Goal: Task Accomplishment & Management: Manage account settings

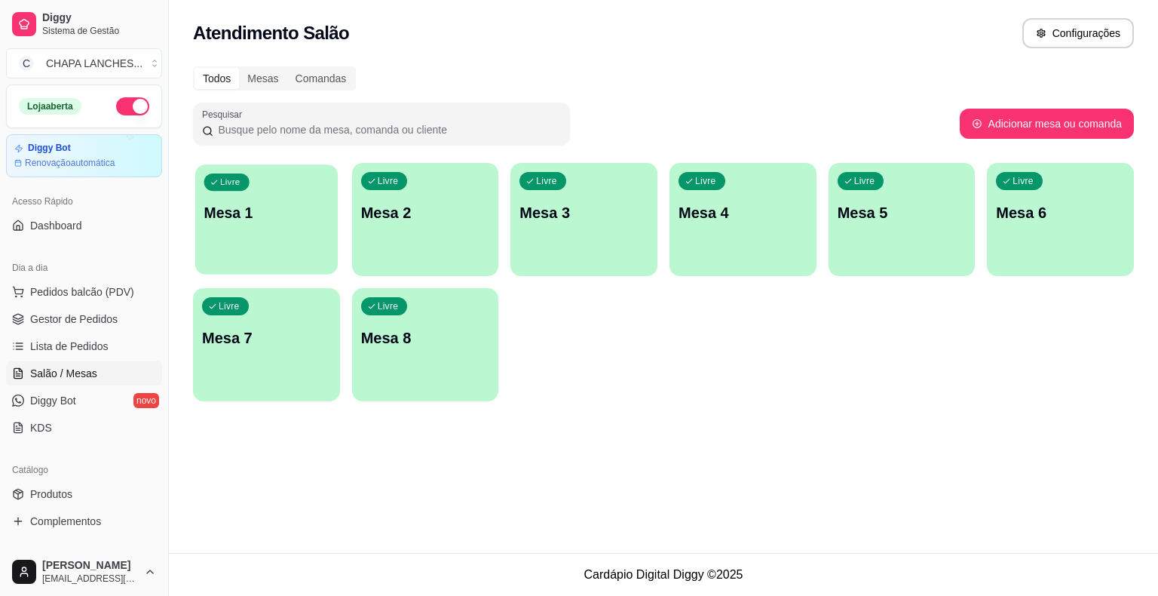
click at [279, 244] on div "Livre Mesa 1" at bounding box center [266, 210] width 143 height 92
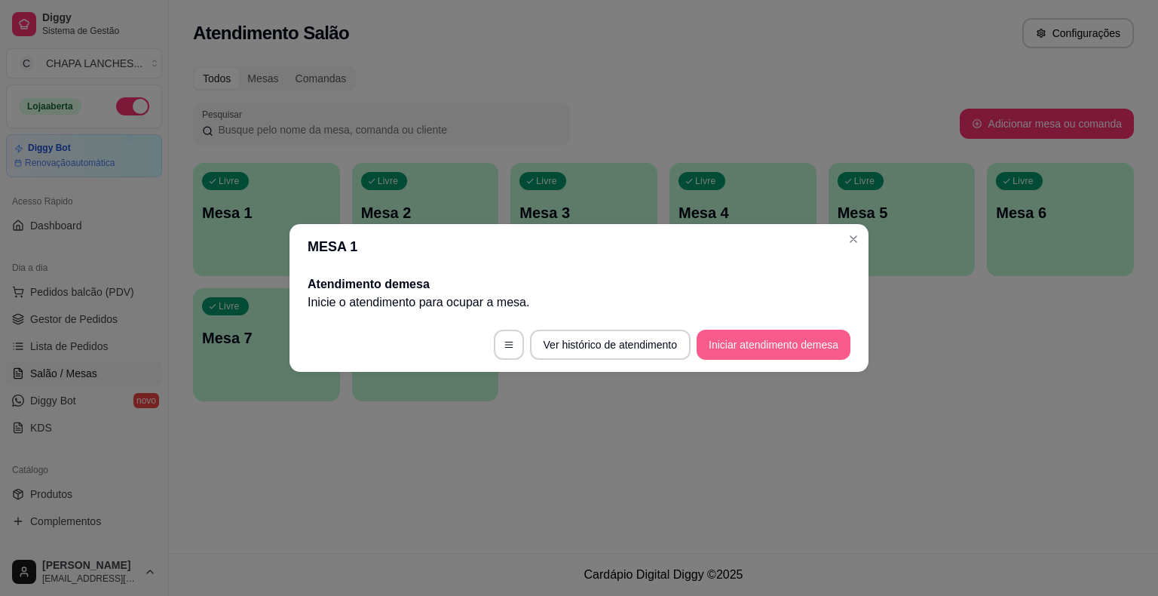
click at [776, 345] on button "Iniciar atendimento de mesa" at bounding box center [774, 345] width 154 height 30
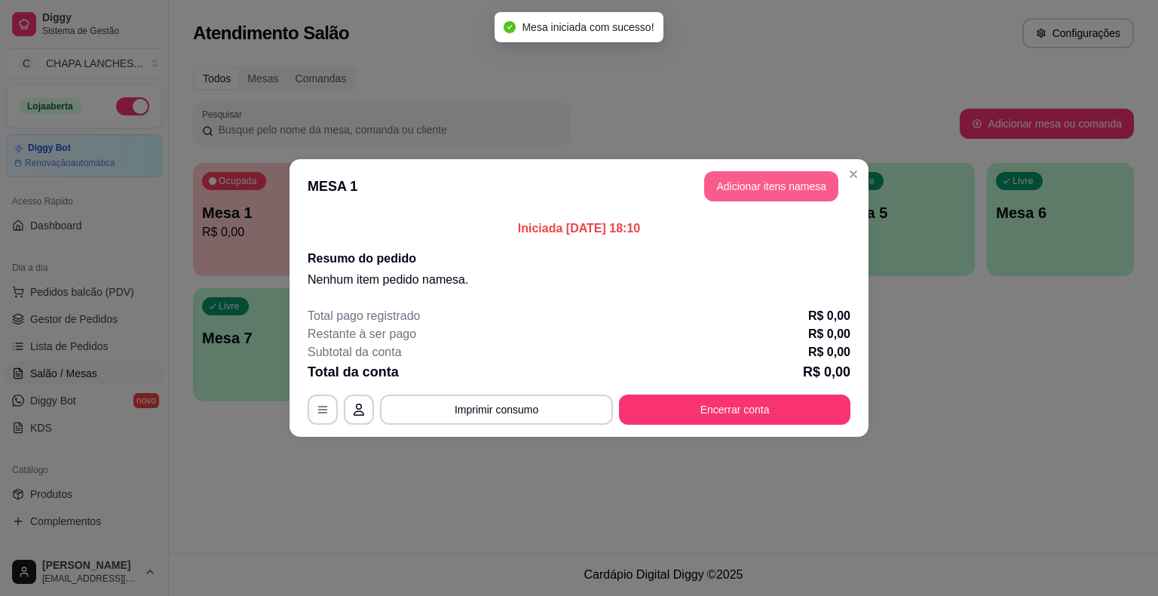
click at [749, 189] on button "Adicionar itens na mesa" at bounding box center [771, 186] width 134 height 30
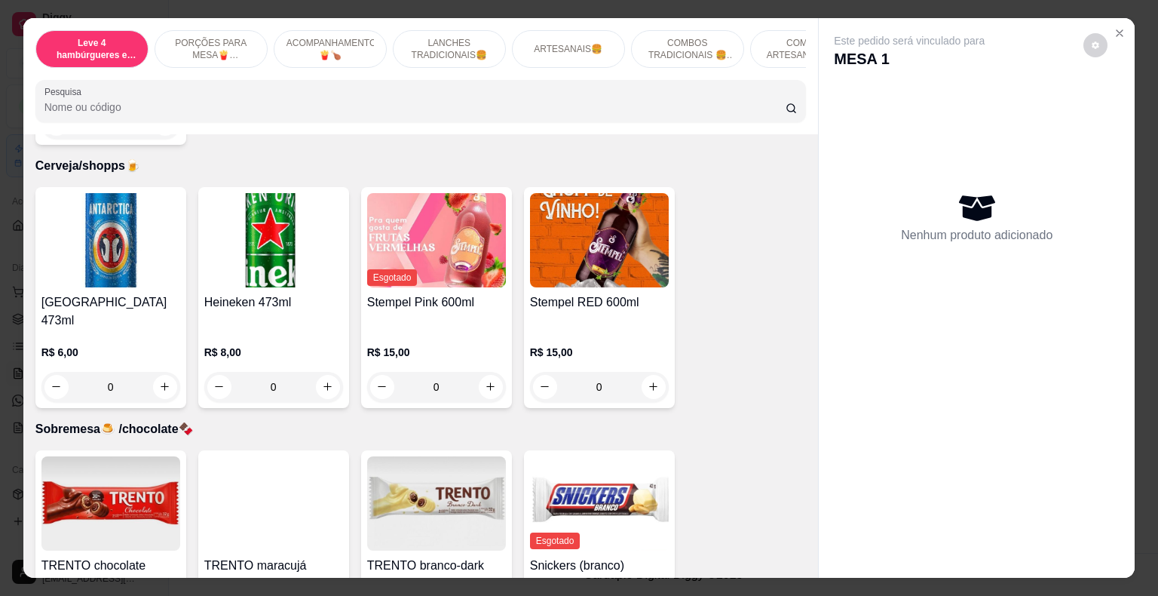
scroll to position [5203, 0]
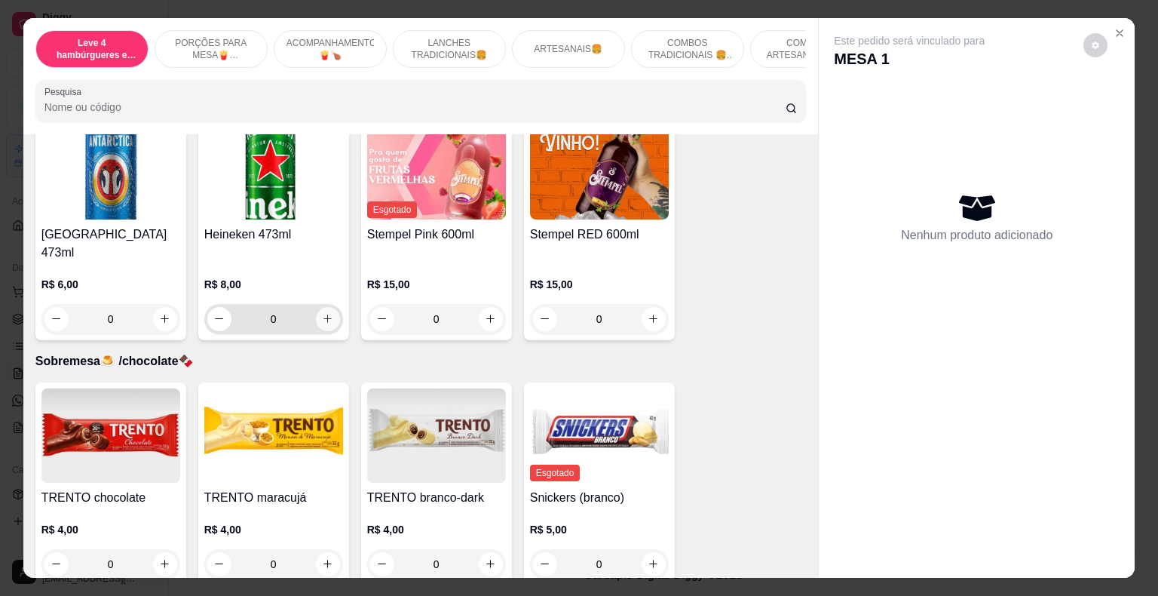
click at [324, 313] on icon "increase-product-quantity" at bounding box center [327, 318] width 11 height 11
type input "1"
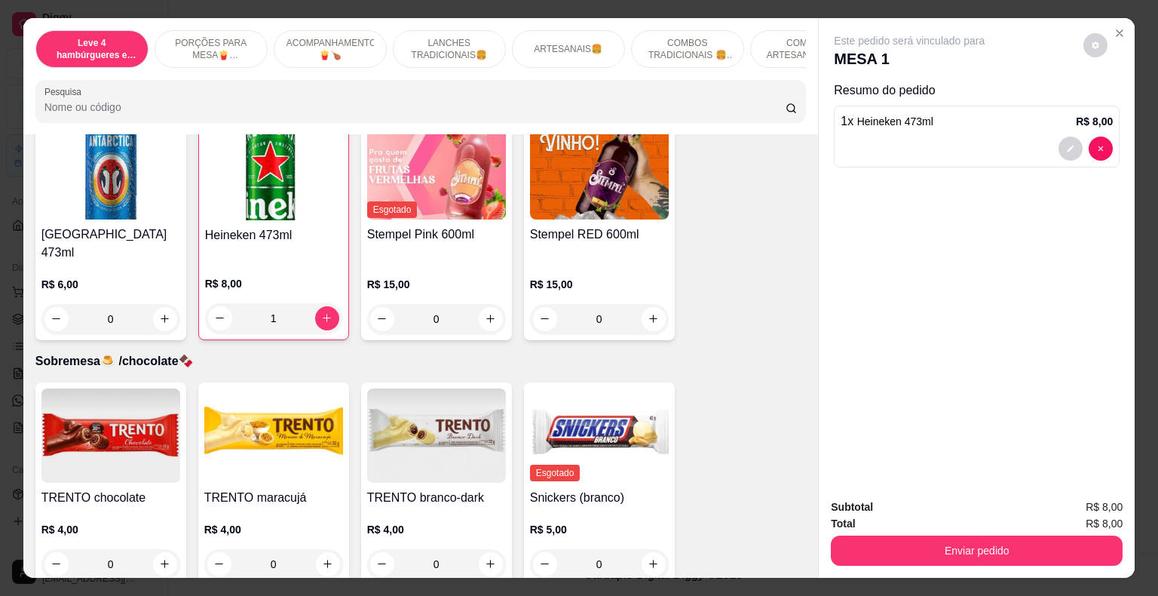
click at [468, 391] on img at bounding box center [436, 435] width 139 height 94
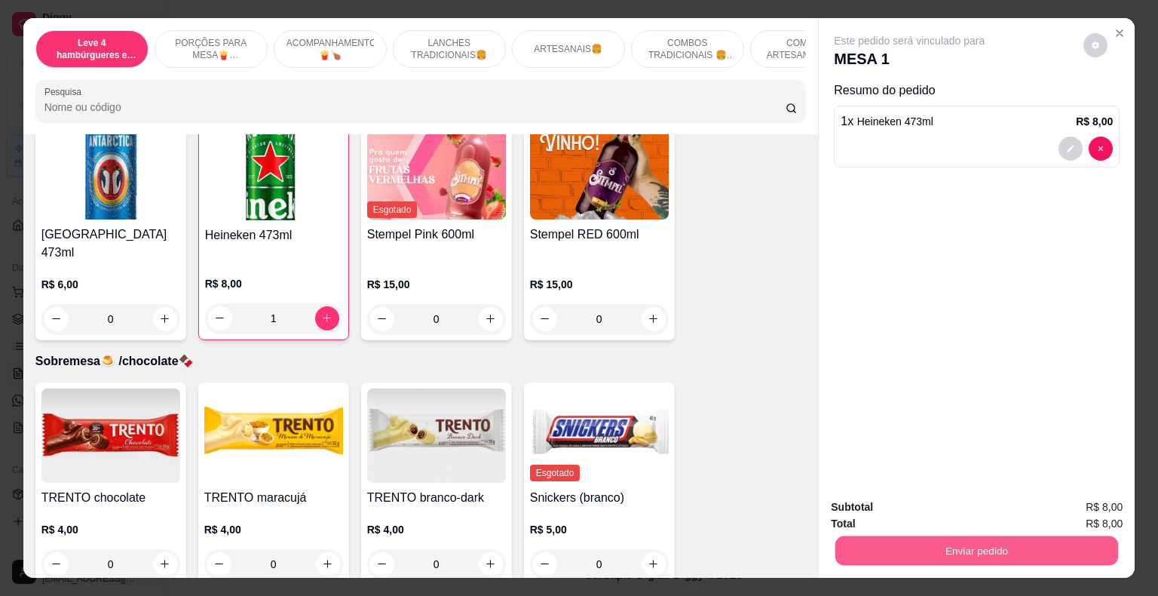
click at [945, 547] on button "Enviar pedido" at bounding box center [977, 550] width 283 height 29
click at [1084, 506] on button "Enviar pedido" at bounding box center [1083, 508] width 85 height 29
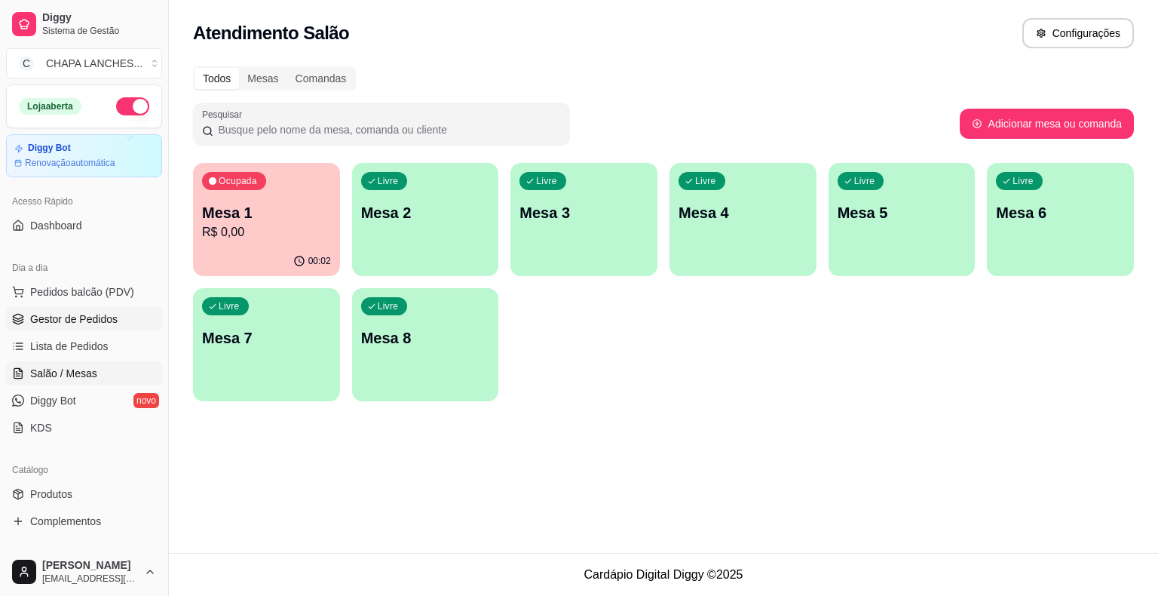
click at [69, 321] on span "Gestor de Pedidos" at bounding box center [73, 318] width 87 height 15
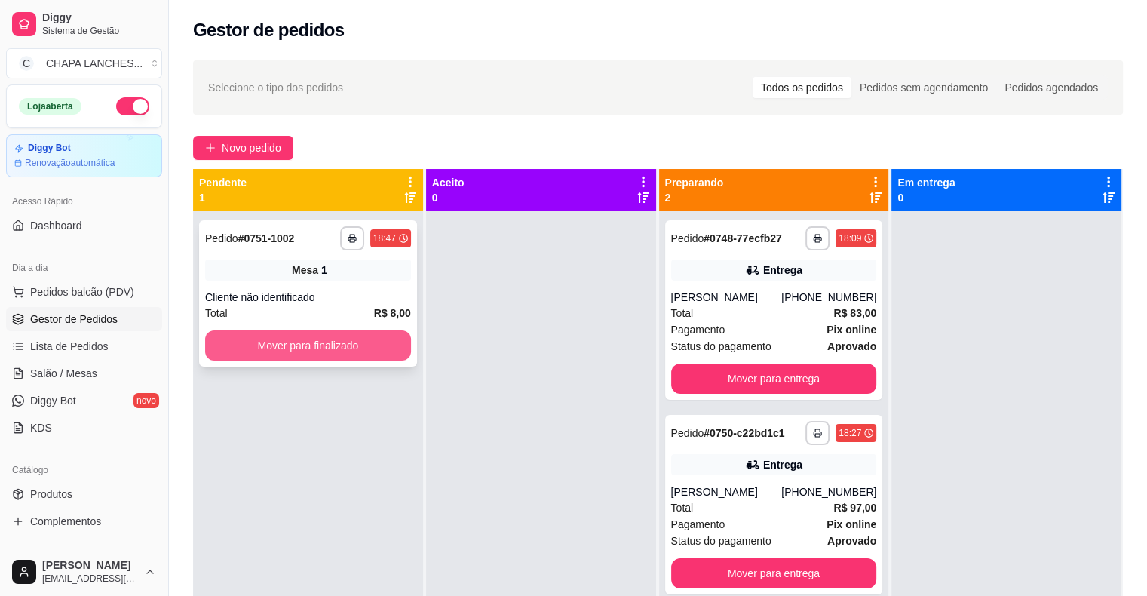
click at [352, 340] on button "Mover para finalizado" at bounding box center [308, 345] width 206 height 30
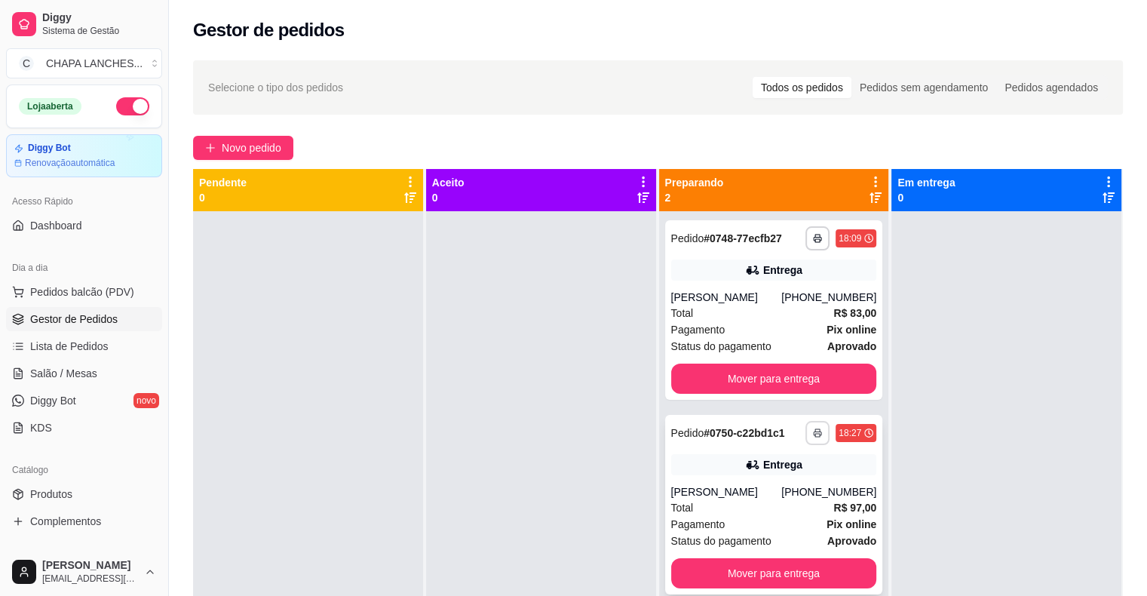
click at [814, 432] on icon "button" at bounding box center [818, 434] width 8 height 4
click at [784, 517] on button "IMPRESSORA" at bounding box center [769, 516] width 109 height 24
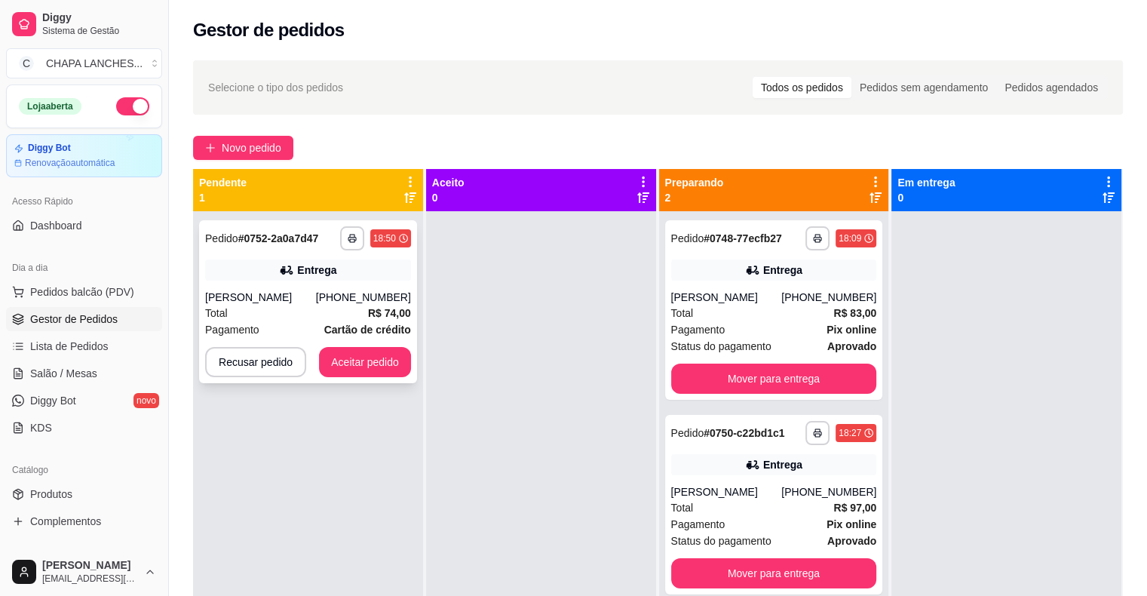
click at [308, 295] on div "[PERSON_NAME]" at bounding box center [260, 297] width 111 height 15
click at [714, 311] on div "Total R$ 83,00" at bounding box center [774, 313] width 206 height 17
click at [388, 361] on button "Aceitar pedido" at bounding box center [365, 362] width 92 height 30
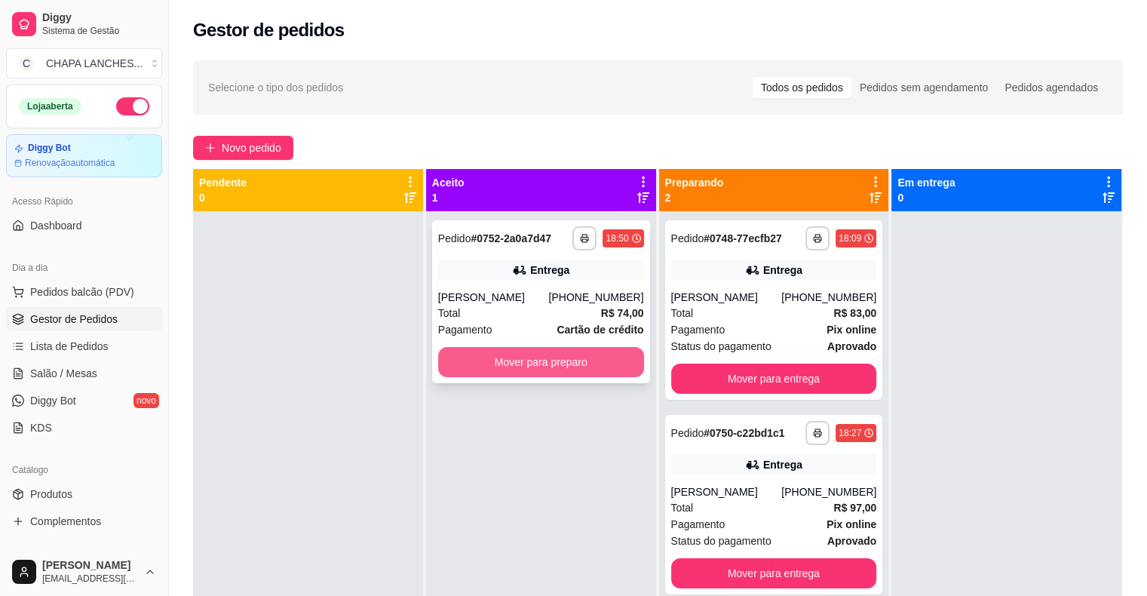
click at [484, 371] on button "Mover para preparo" at bounding box center [541, 362] width 206 height 30
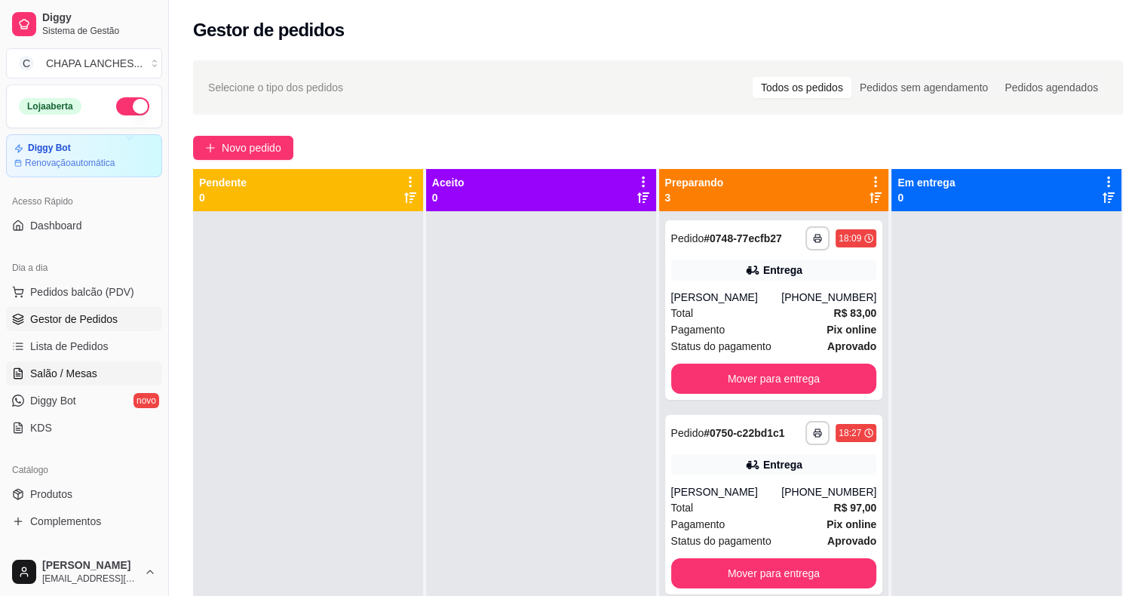
click at [73, 366] on span "Salão / Mesas" at bounding box center [63, 373] width 67 height 15
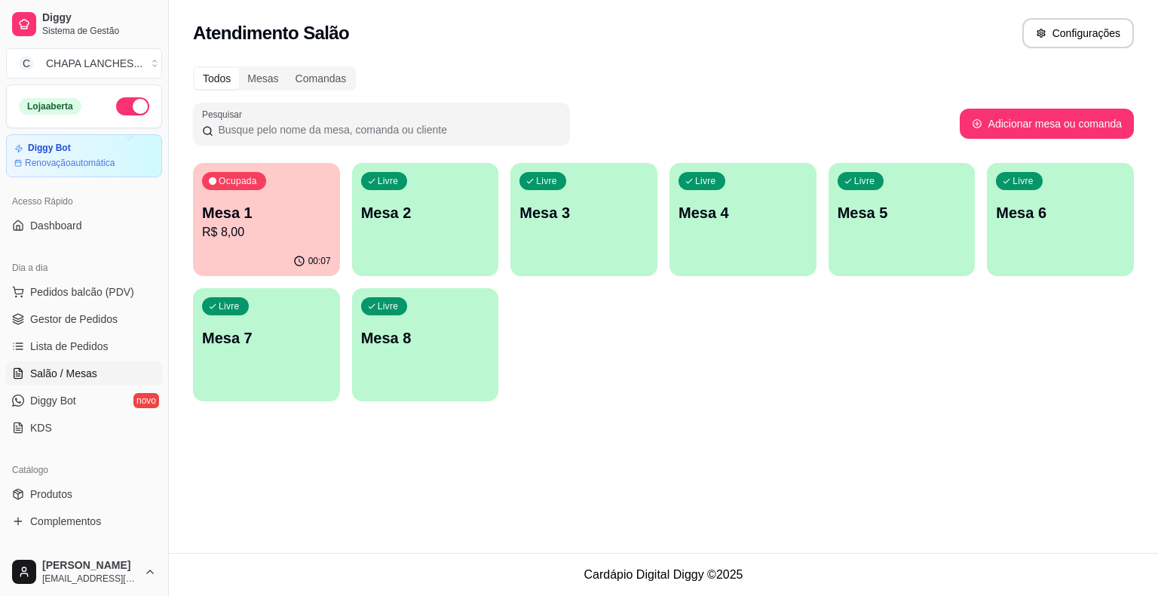
click at [284, 228] on p "R$ 8,00" at bounding box center [266, 232] width 129 height 18
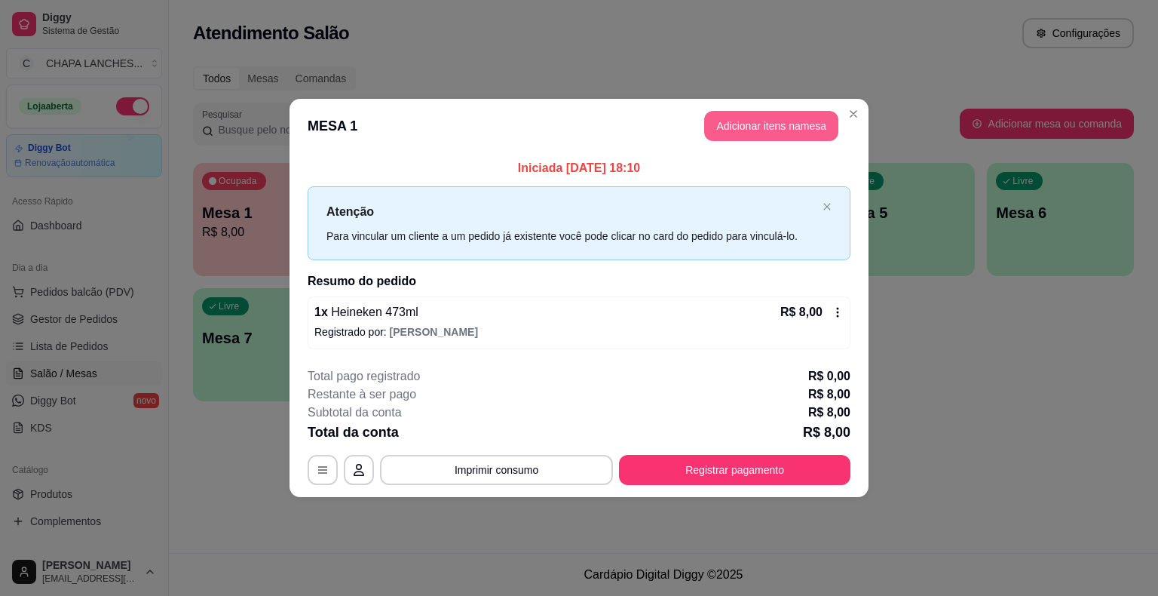
click at [754, 125] on button "Adicionar itens na mesa" at bounding box center [771, 126] width 134 height 30
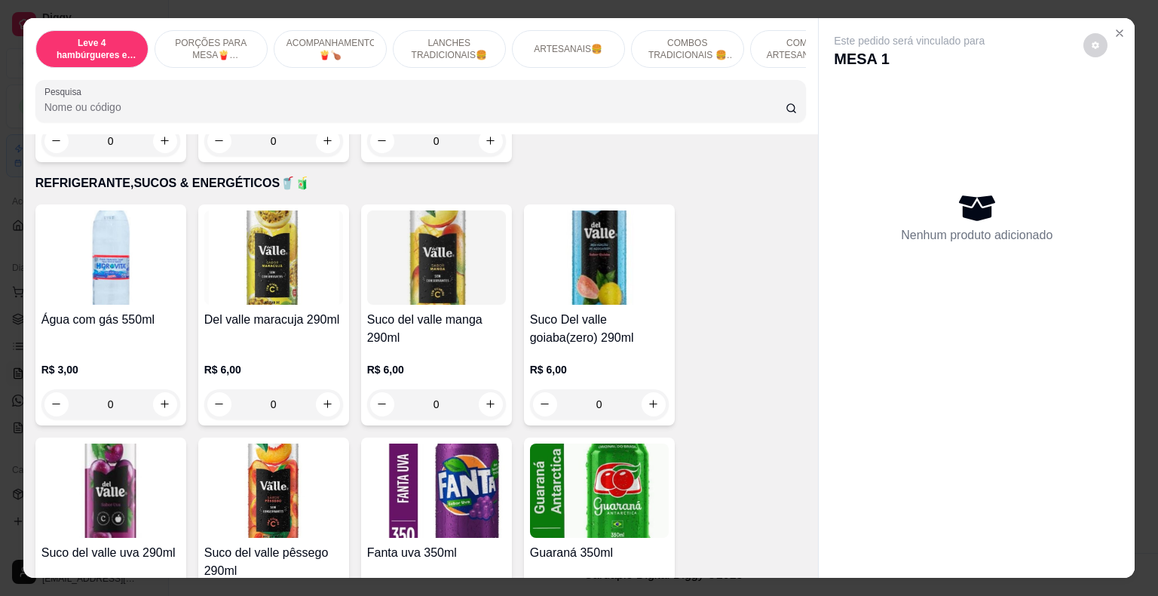
scroll to position [3544, 0]
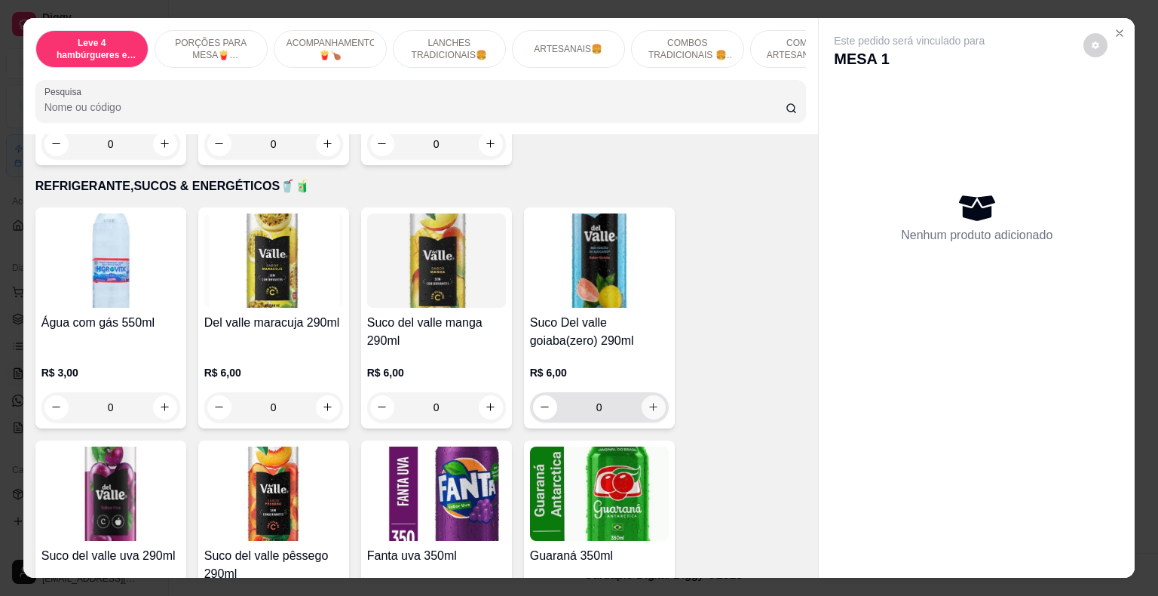
click at [648, 401] on icon "increase-product-quantity" at bounding box center [653, 406] width 11 height 11
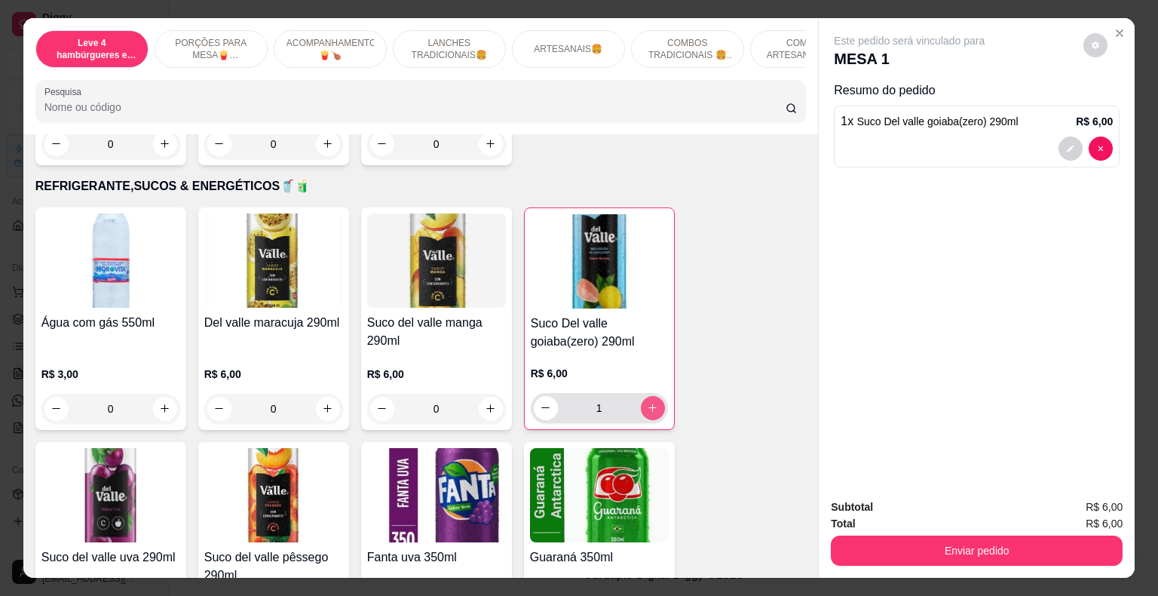
click at [647, 402] on icon "increase-product-quantity" at bounding box center [652, 407] width 11 height 11
type input "2"
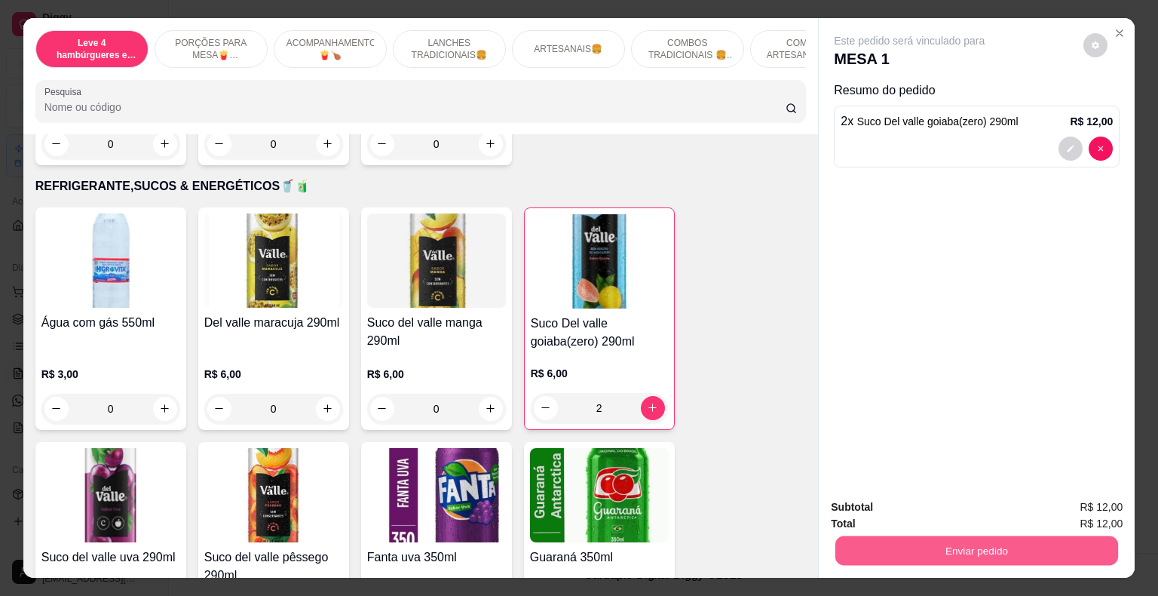
click at [974, 550] on button "Enviar pedido" at bounding box center [977, 550] width 283 height 29
click at [1095, 510] on button "Enviar pedido" at bounding box center [1083, 508] width 85 height 29
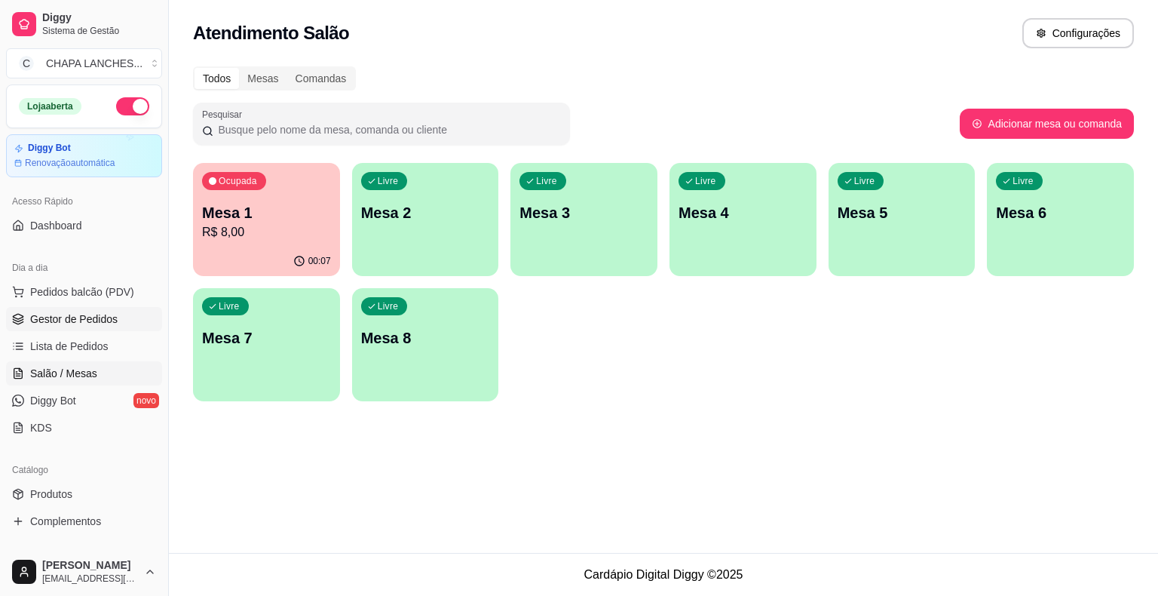
click at [78, 314] on span "Gestor de Pedidos" at bounding box center [73, 318] width 87 height 15
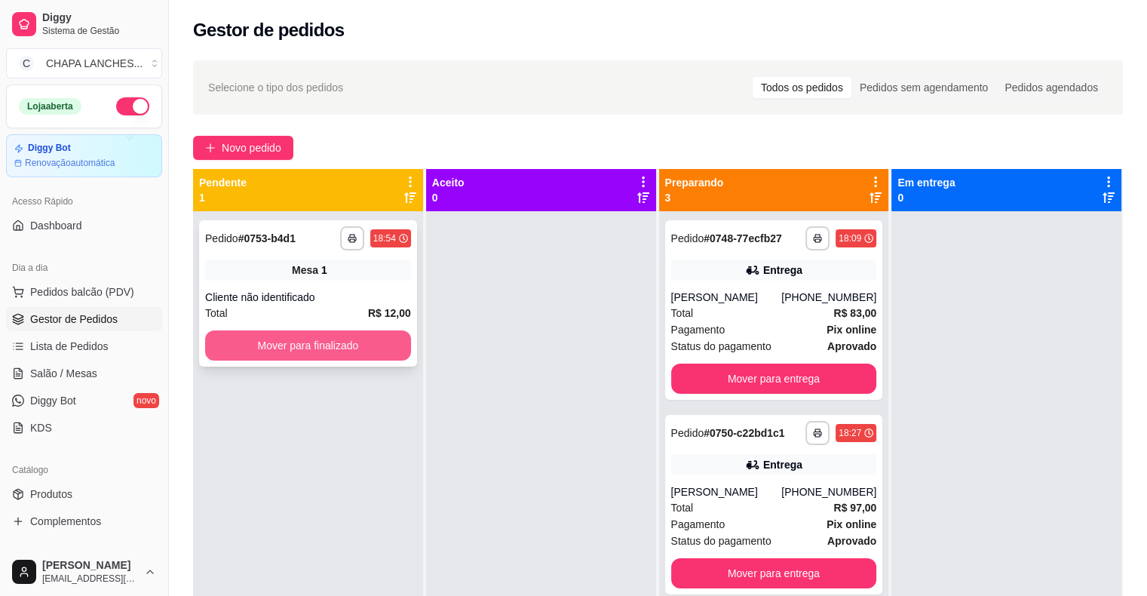
click at [328, 349] on button "Mover para finalizado" at bounding box center [308, 345] width 206 height 30
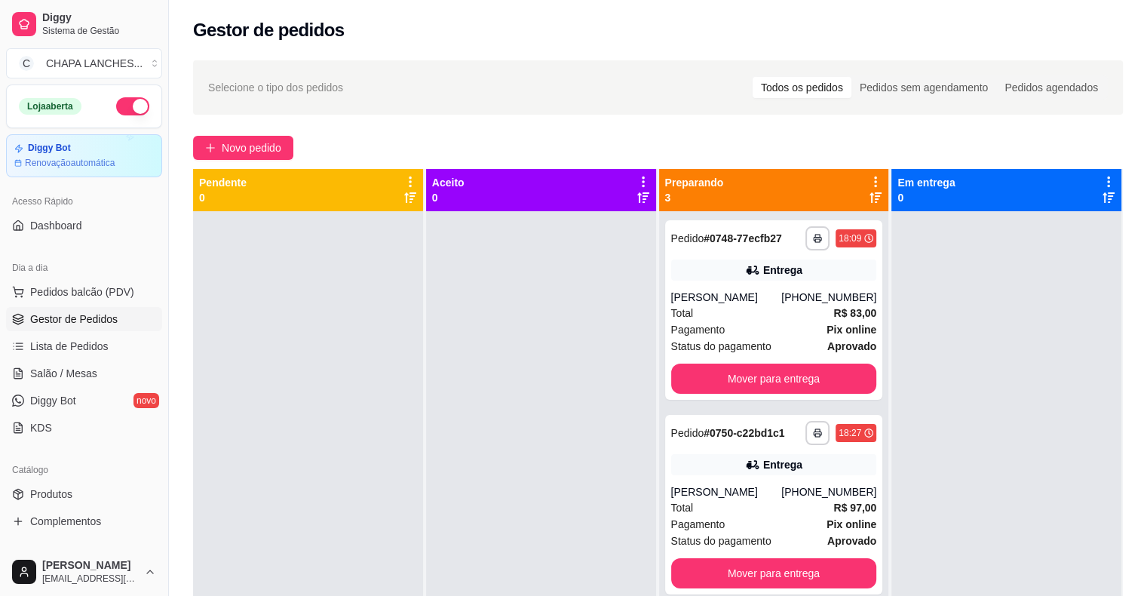
click at [328, 348] on div at bounding box center [308, 509] width 230 height 596
click at [709, 370] on button "Mover para entrega" at bounding box center [774, 378] width 200 height 29
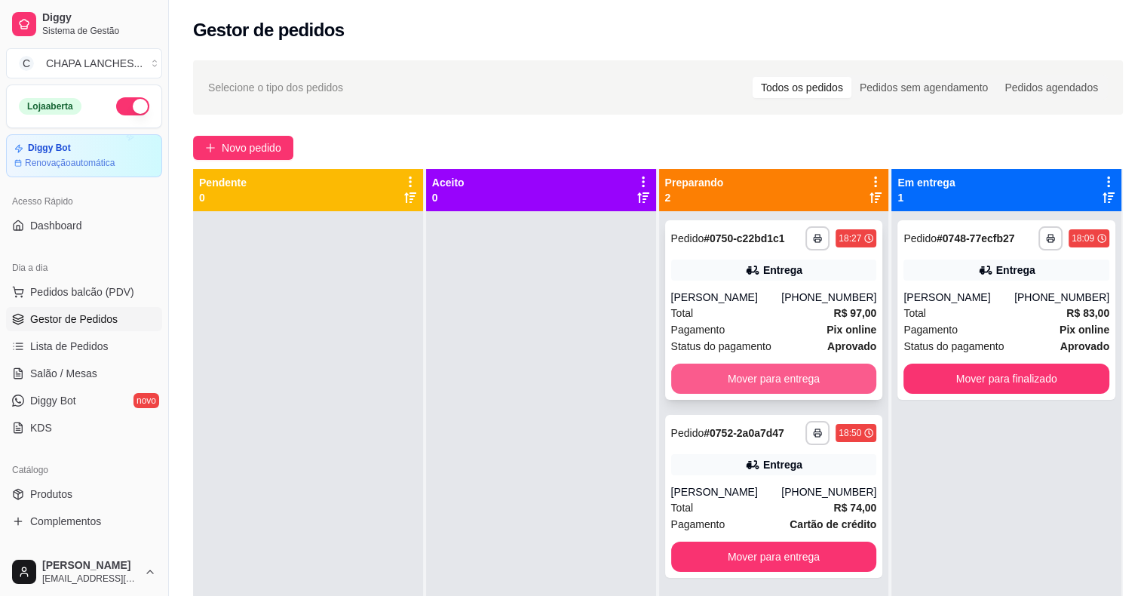
click at [716, 372] on button "Mover para entrega" at bounding box center [774, 378] width 206 height 30
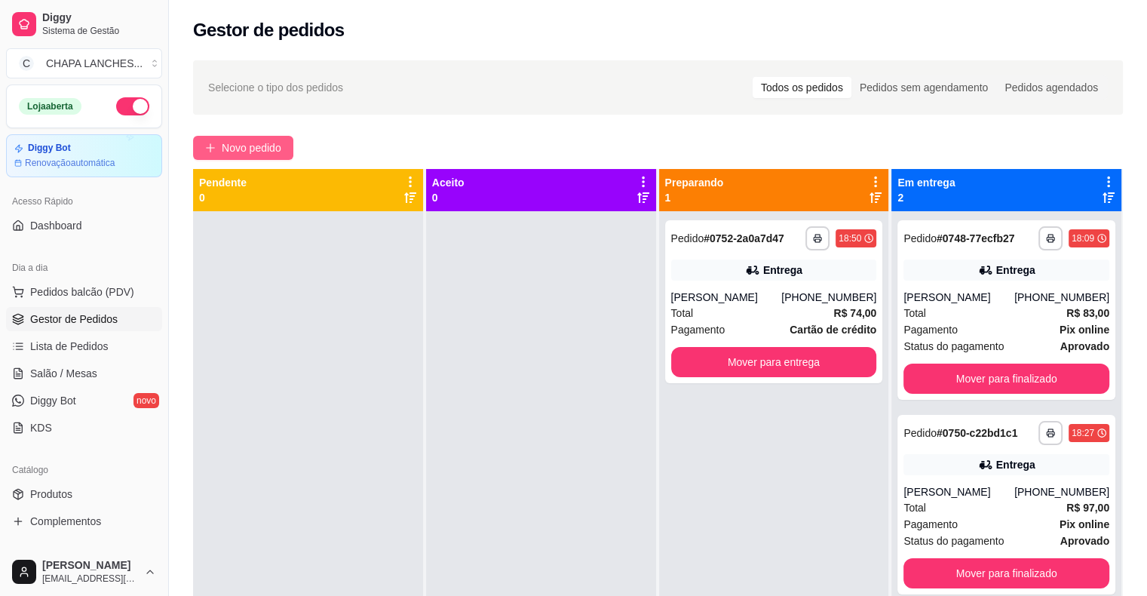
click at [225, 140] on span "Novo pedido" at bounding box center [252, 148] width 60 height 17
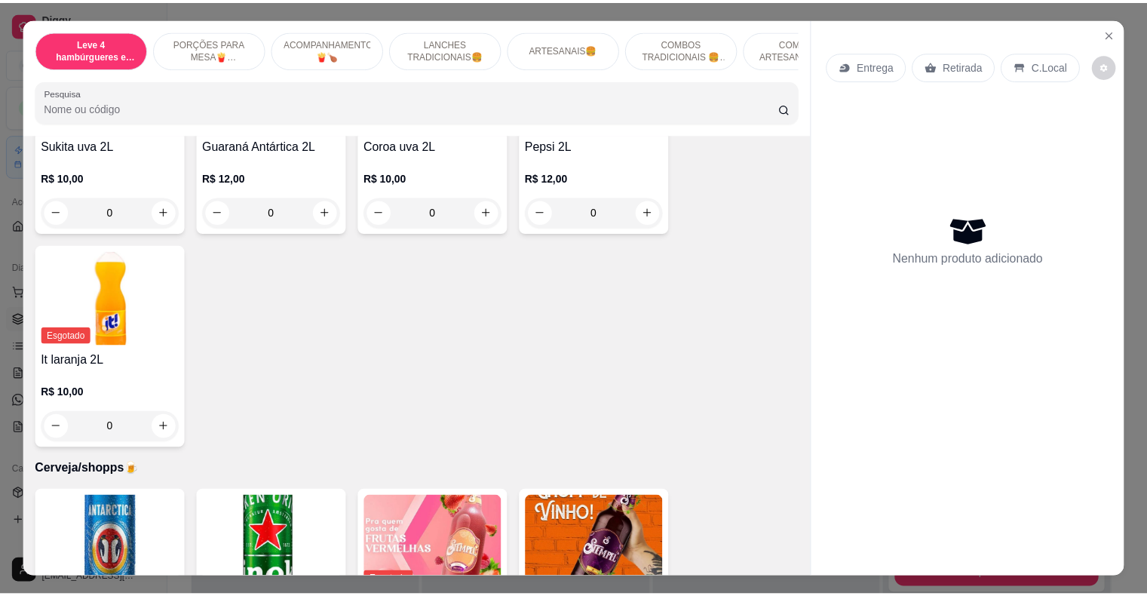
scroll to position [5052, 0]
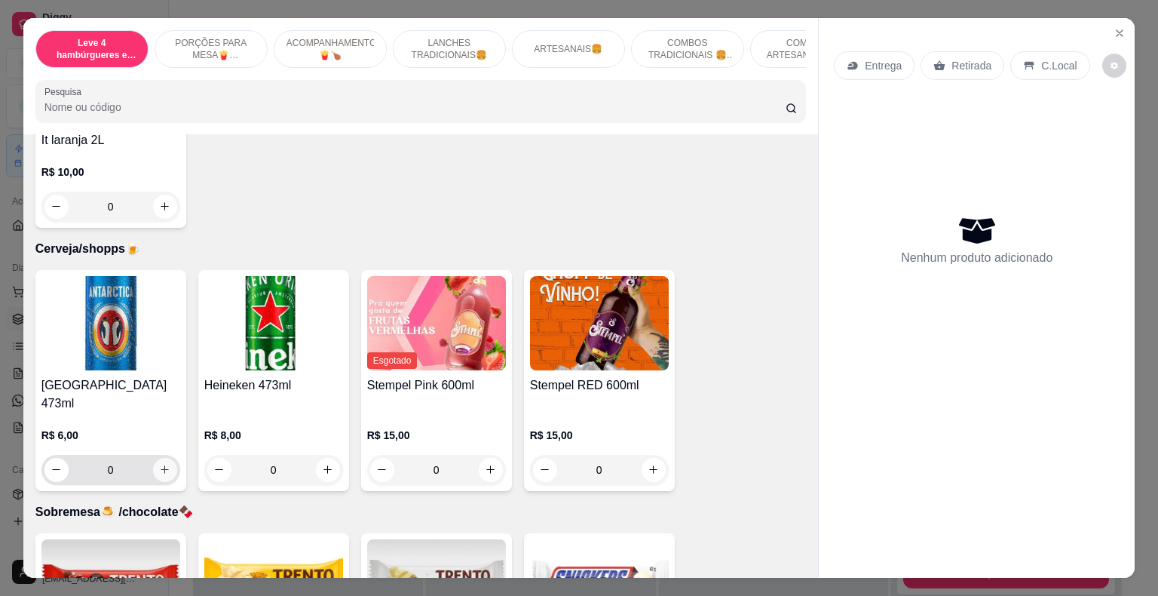
click at [161, 465] on icon "increase-product-quantity" at bounding box center [165, 469] width 8 height 8
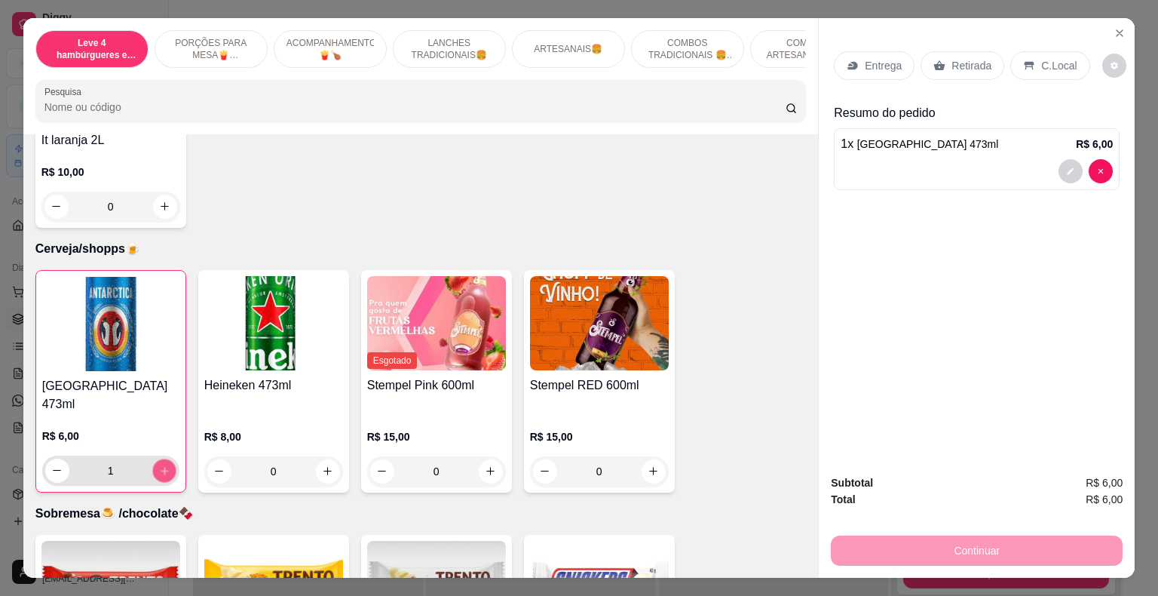
click at [159, 465] on icon "increase-product-quantity" at bounding box center [163, 470] width 11 height 11
type input "2"
click at [964, 58] on p "Retirada" at bounding box center [972, 65] width 40 height 15
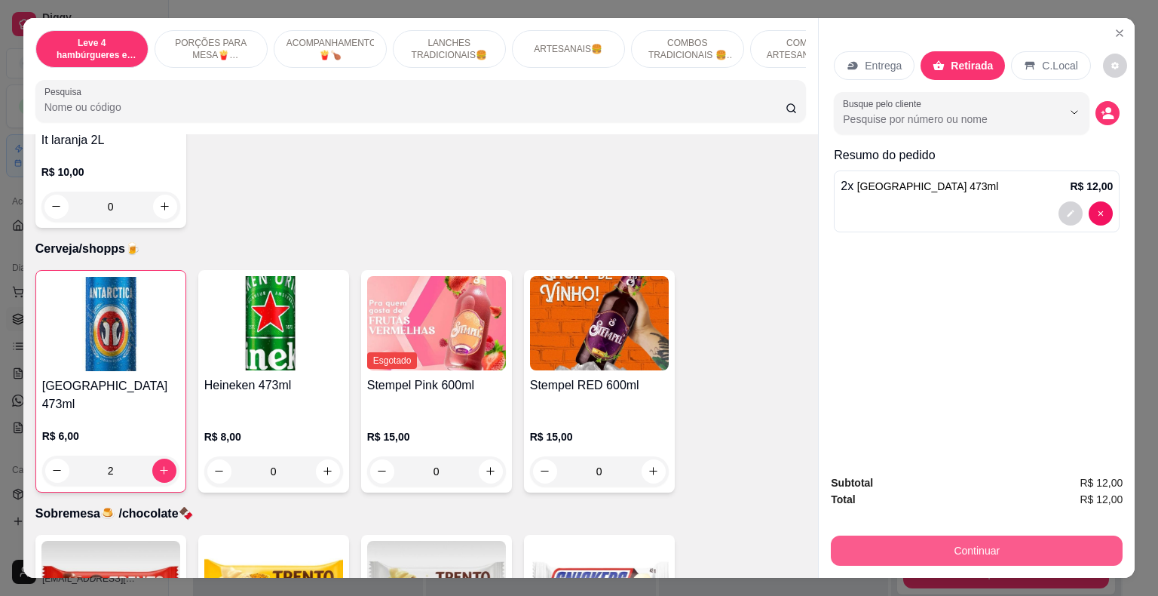
click at [1014, 541] on button "Continuar" at bounding box center [977, 550] width 292 height 30
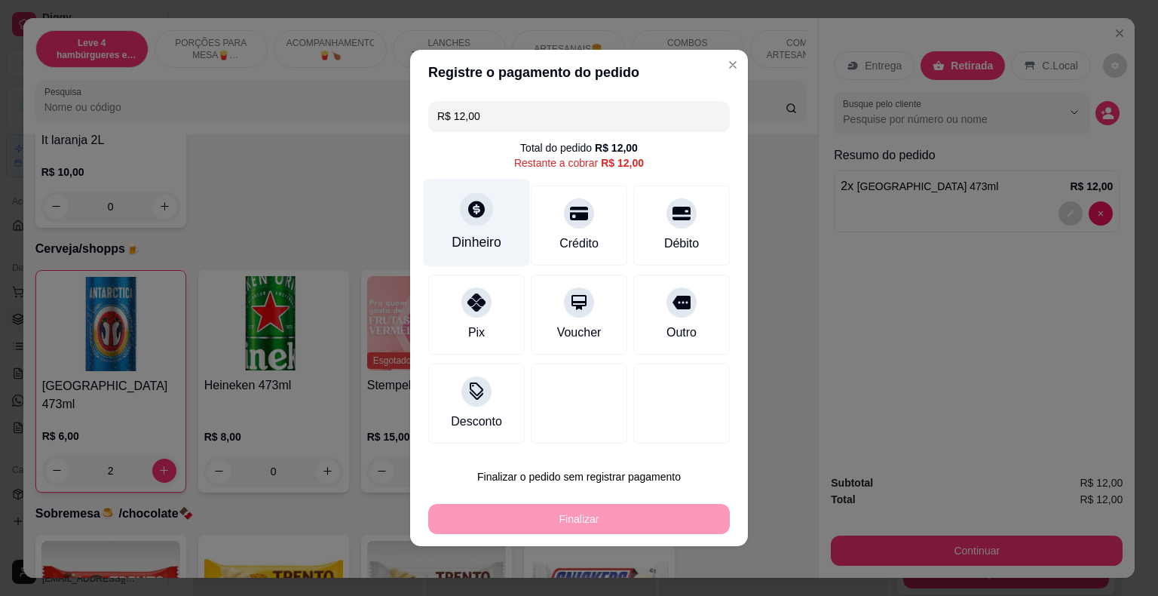
click at [472, 213] on icon at bounding box center [476, 209] width 17 height 17
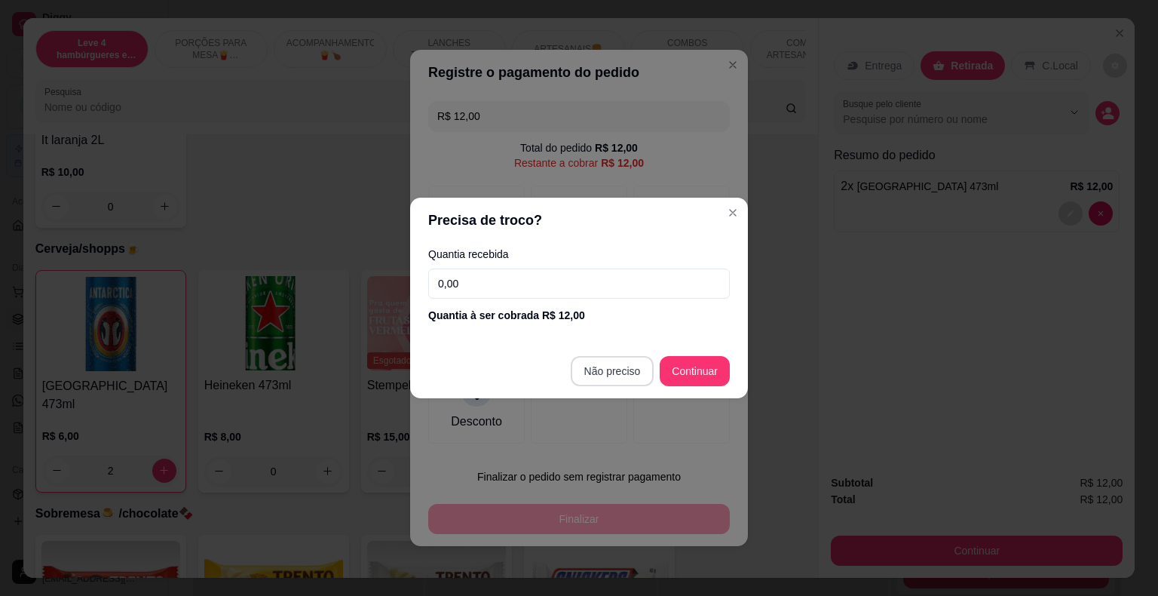
type input "R$ 0,00"
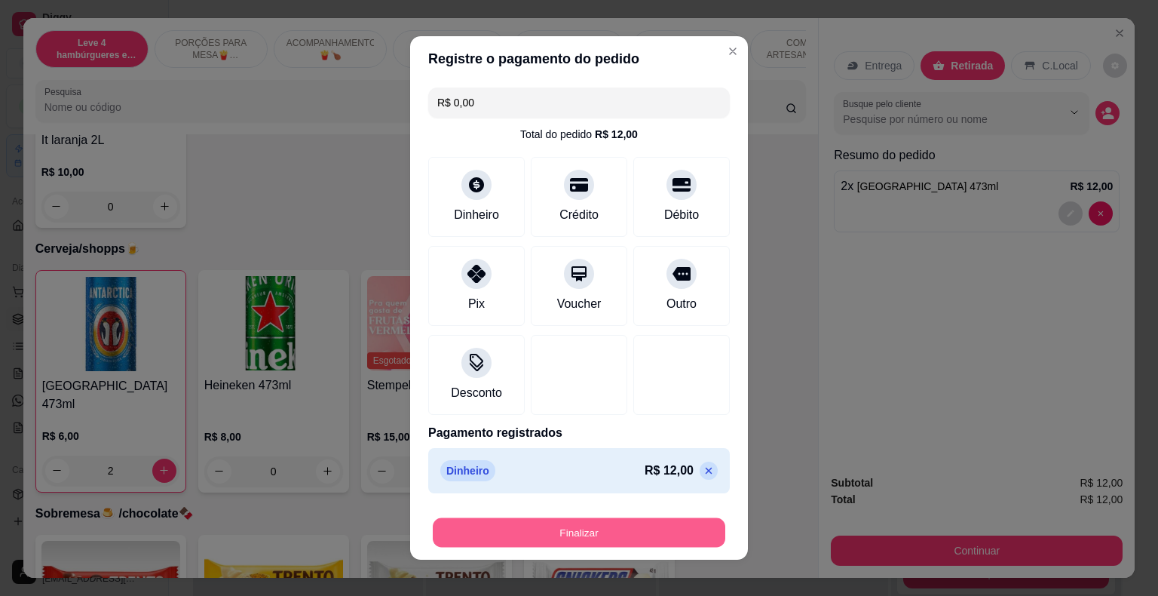
click at [632, 535] on button "Finalizar" at bounding box center [579, 532] width 293 height 29
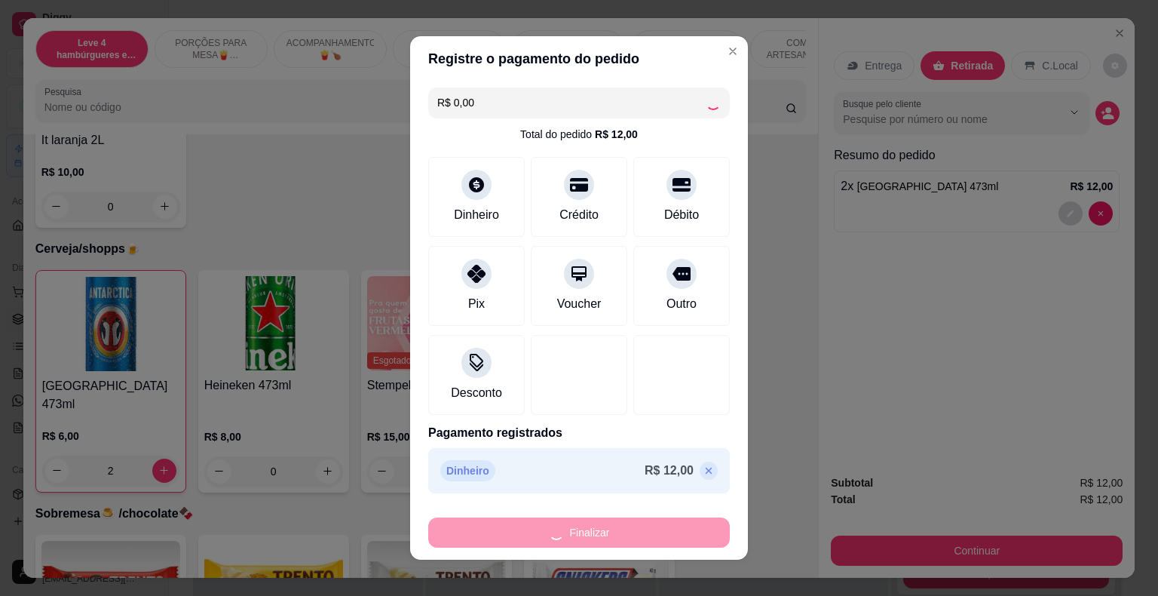
type input "0"
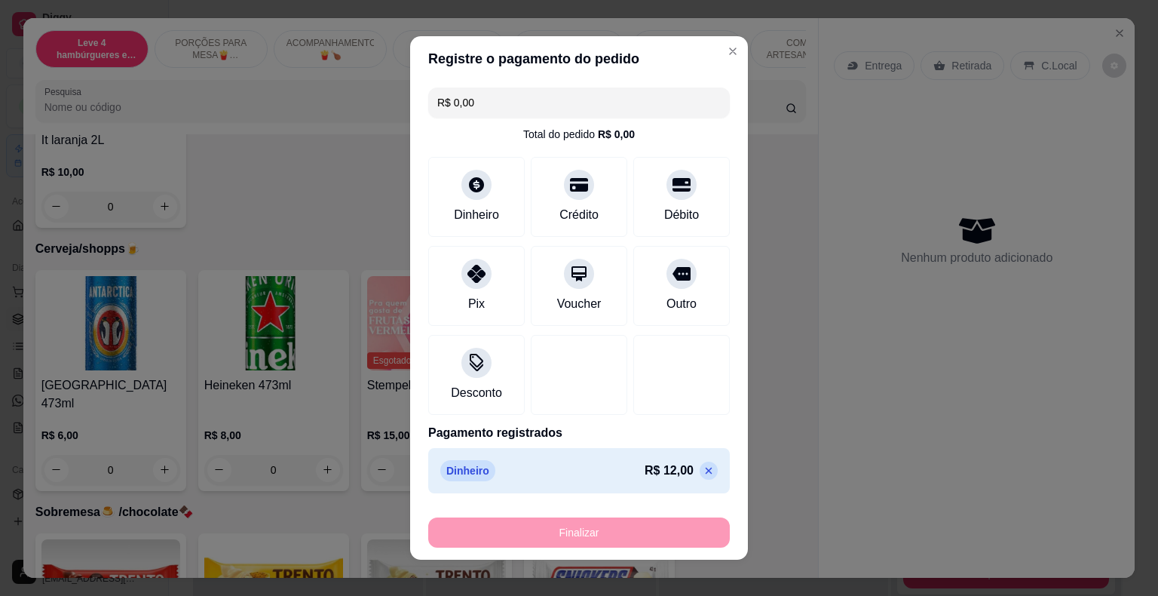
type input "-R$ 12,00"
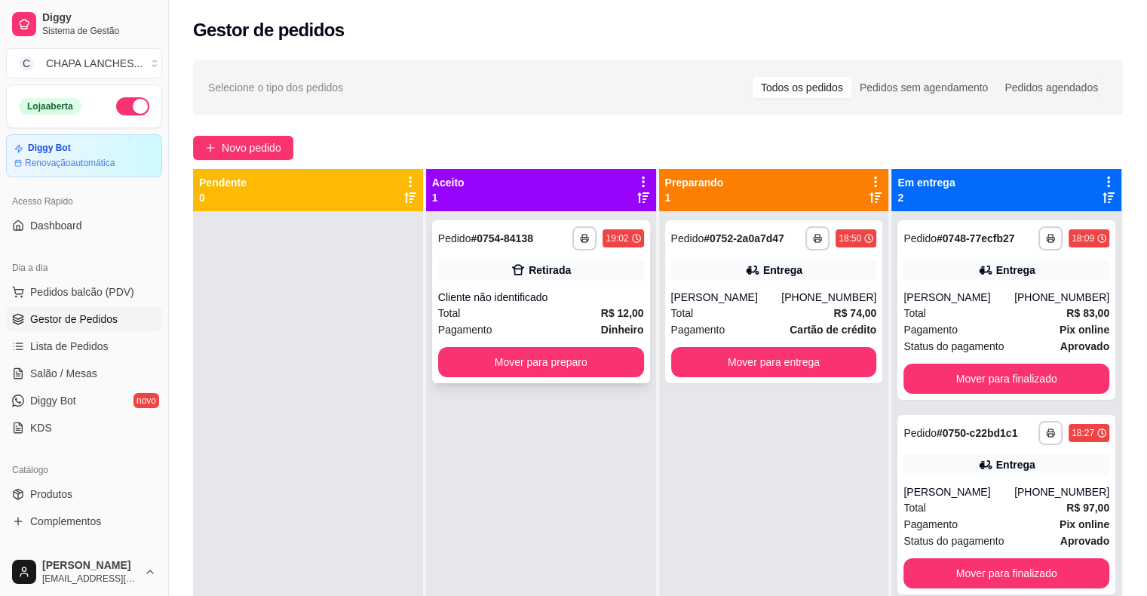
click at [549, 305] on div "Total R$ 12,00" at bounding box center [541, 313] width 206 height 17
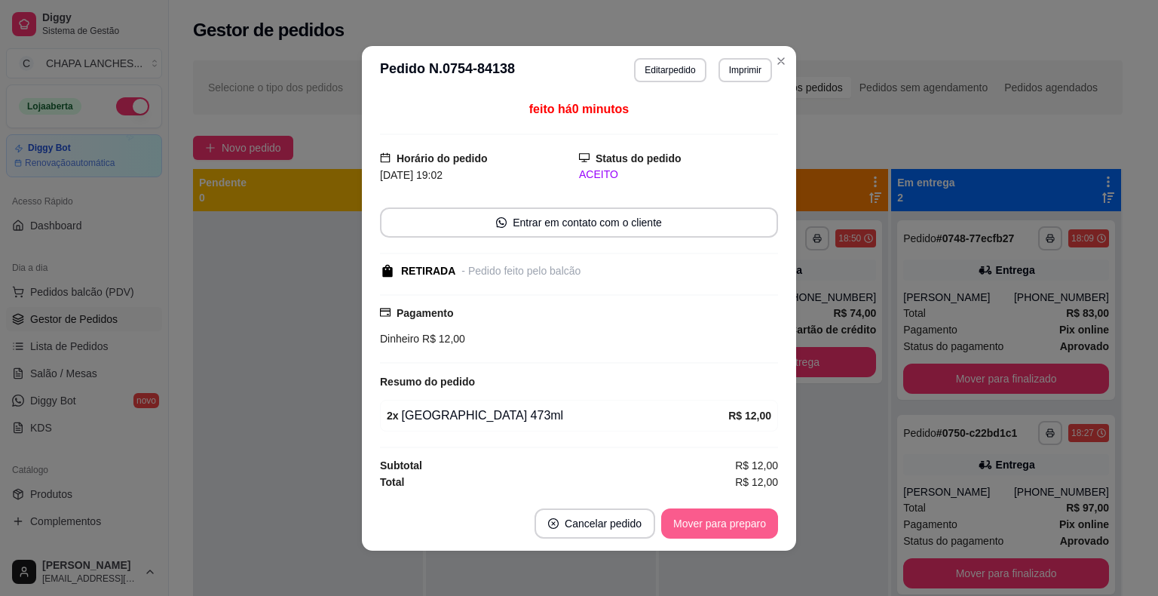
click at [744, 520] on button "Mover para preparo" at bounding box center [719, 523] width 117 height 30
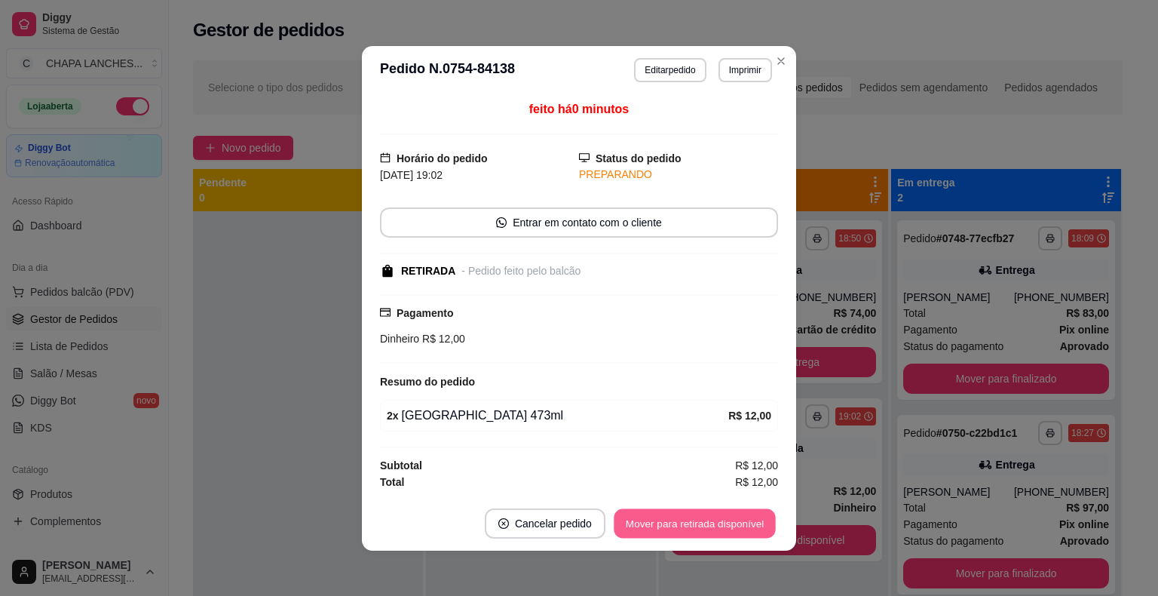
click at [744, 520] on button "Mover para retirada disponível" at bounding box center [694, 522] width 161 height 29
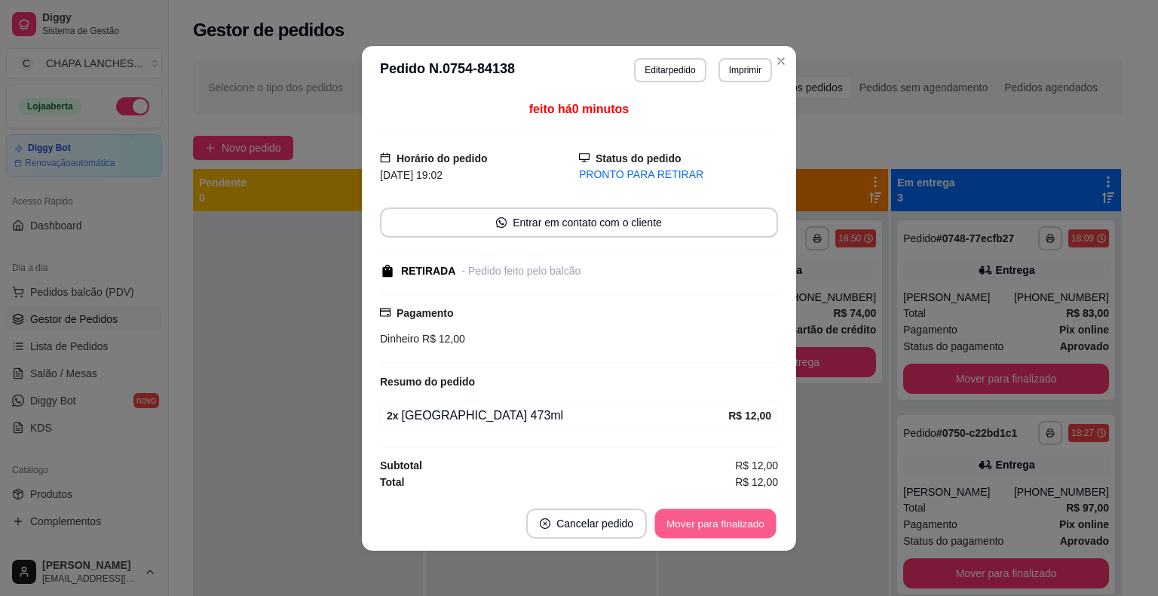
click at [743, 521] on button "Mover para finalizado" at bounding box center [715, 522] width 121 height 29
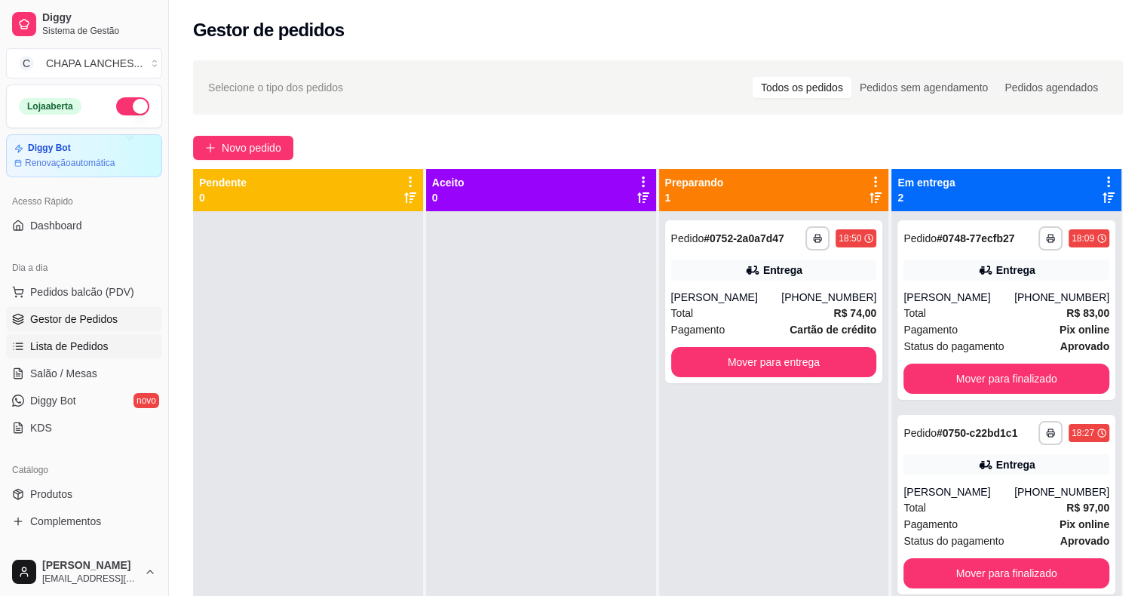
click at [112, 349] on link "Lista de Pedidos" at bounding box center [84, 346] width 156 height 24
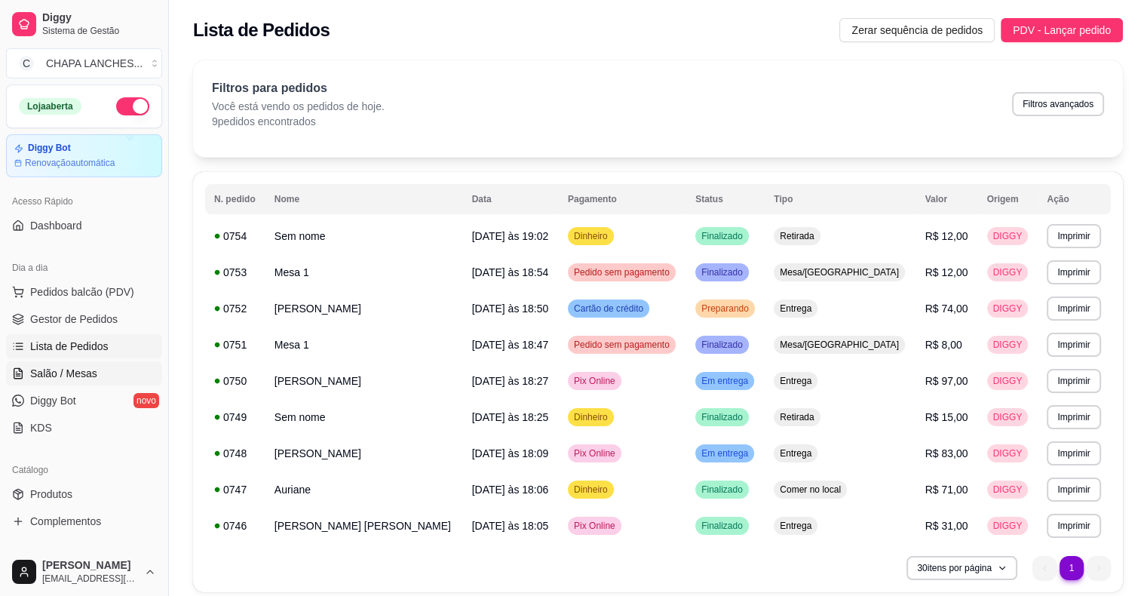
click at [105, 374] on link "Salão / Mesas" at bounding box center [84, 373] width 156 height 24
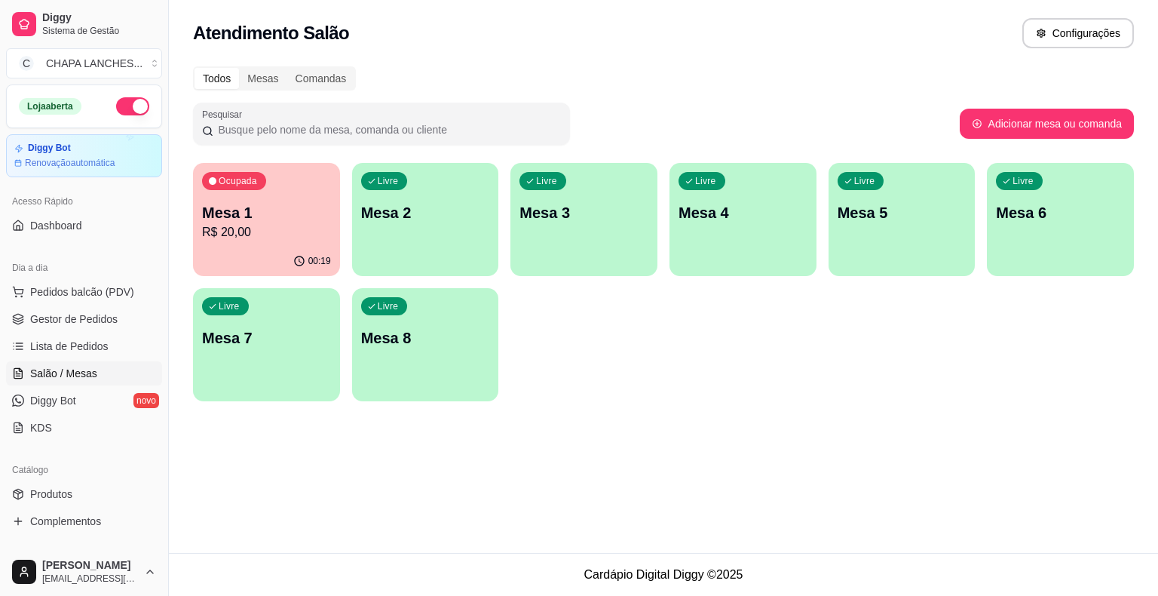
click at [293, 253] on div "00:19" at bounding box center [266, 261] width 147 height 29
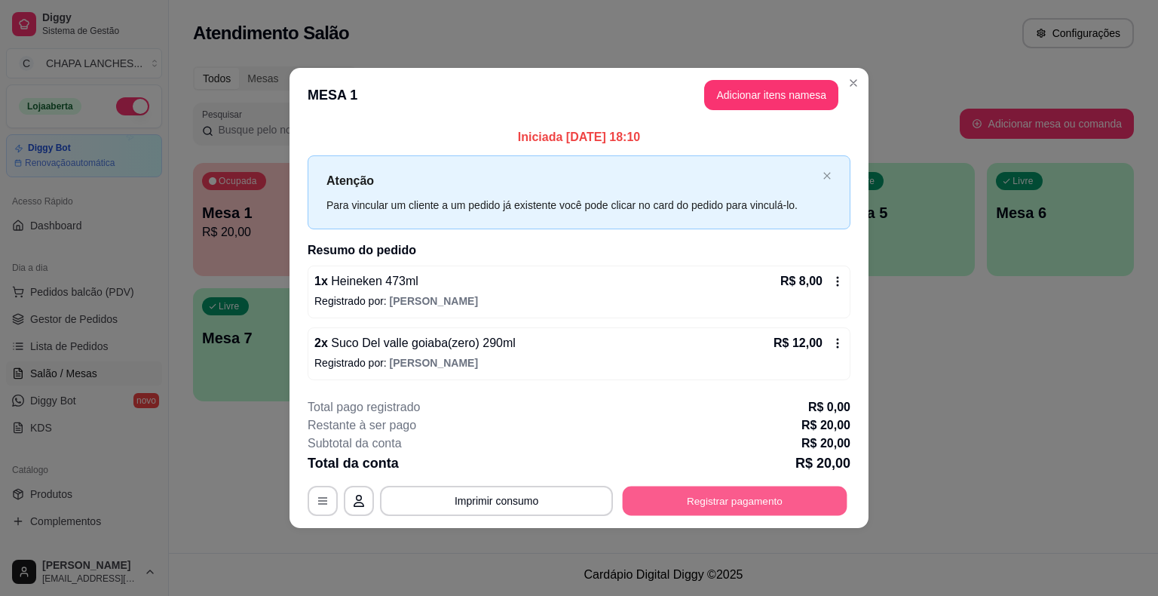
click at [688, 496] on button "Registrar pagamento" at bounding box center [735, 500] width 225 height 29
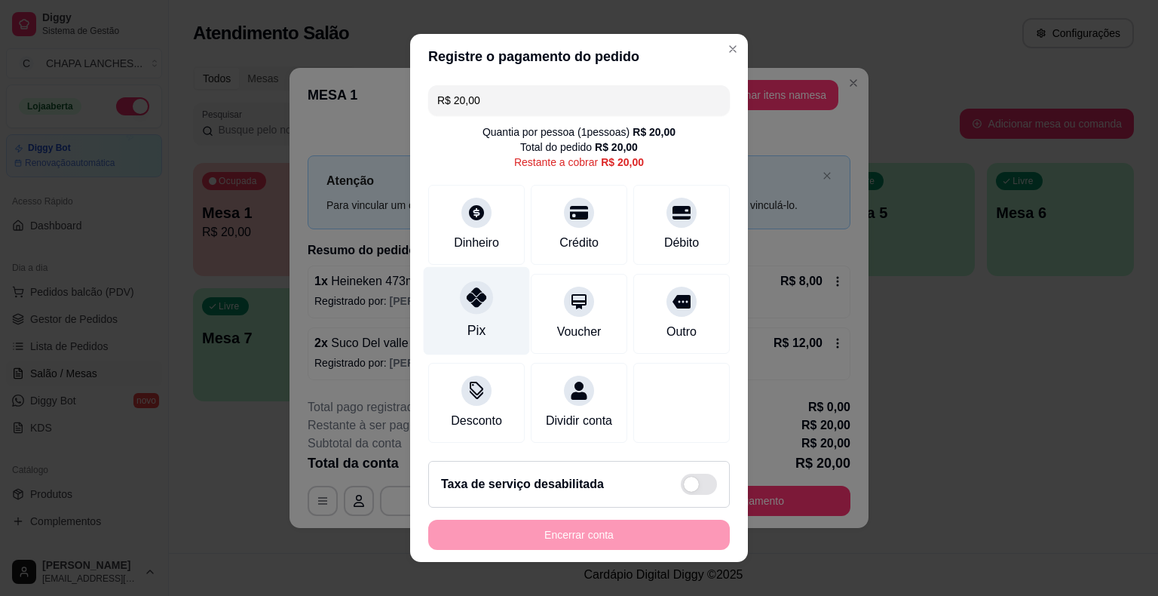
click at [479, 298] on icon at bounding box center [477, 297] width 20 height 20
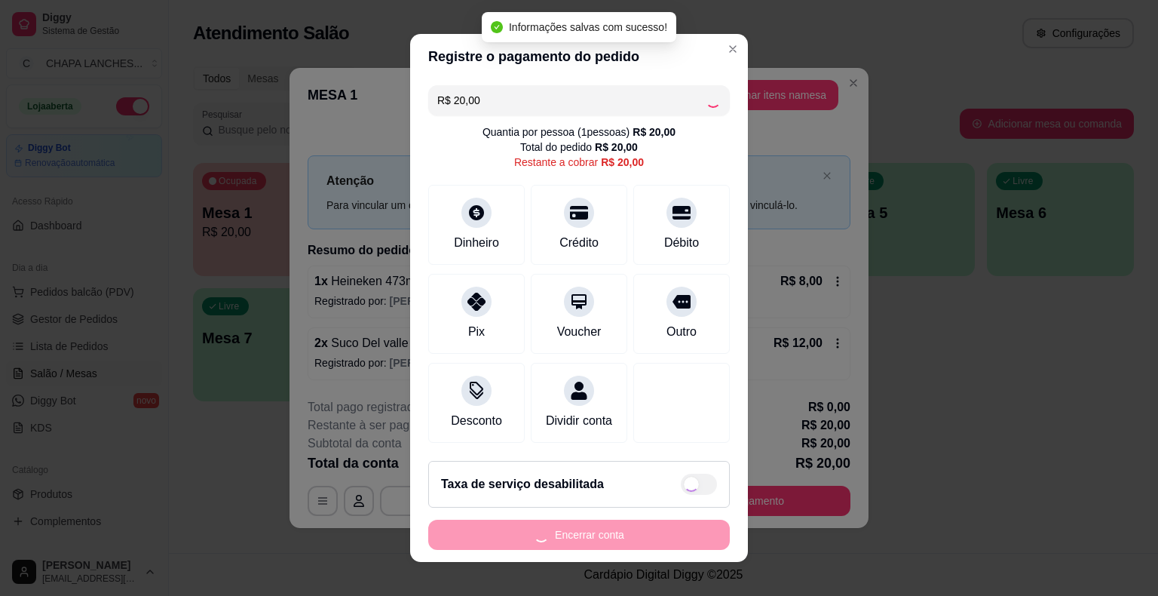
type input "R$ 0,00"
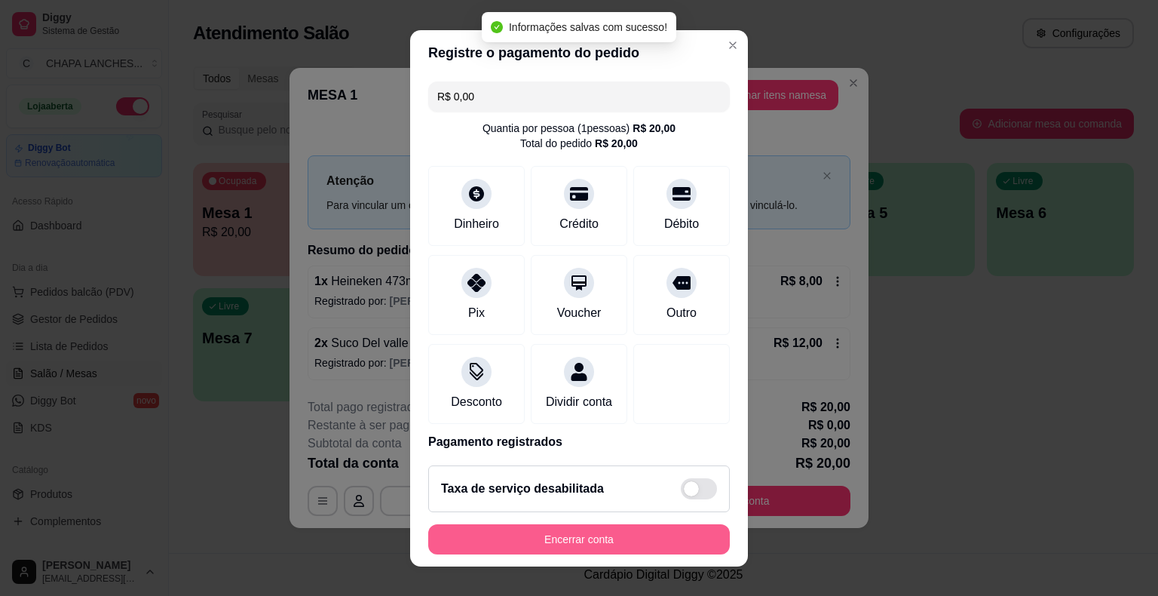
click at [642, 543] on button "Encerrar conta" at bounding box center [579, 539] width 302 height 30
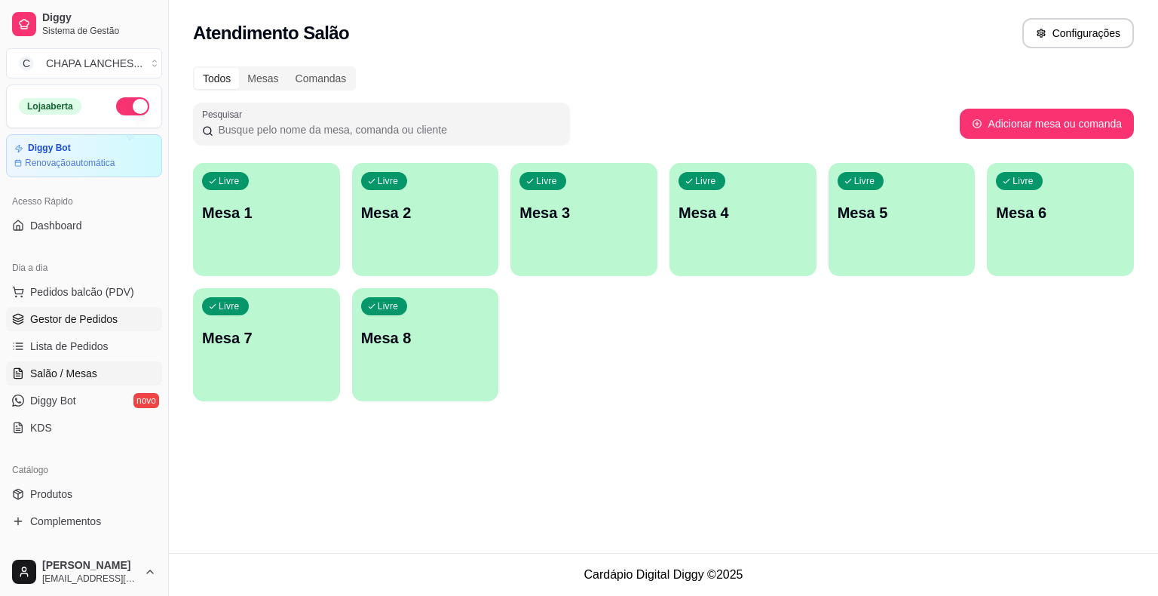
click at [81, 321] on span "Gestor de Pedidos" at bounding box center [73, 318] width 87 height 15
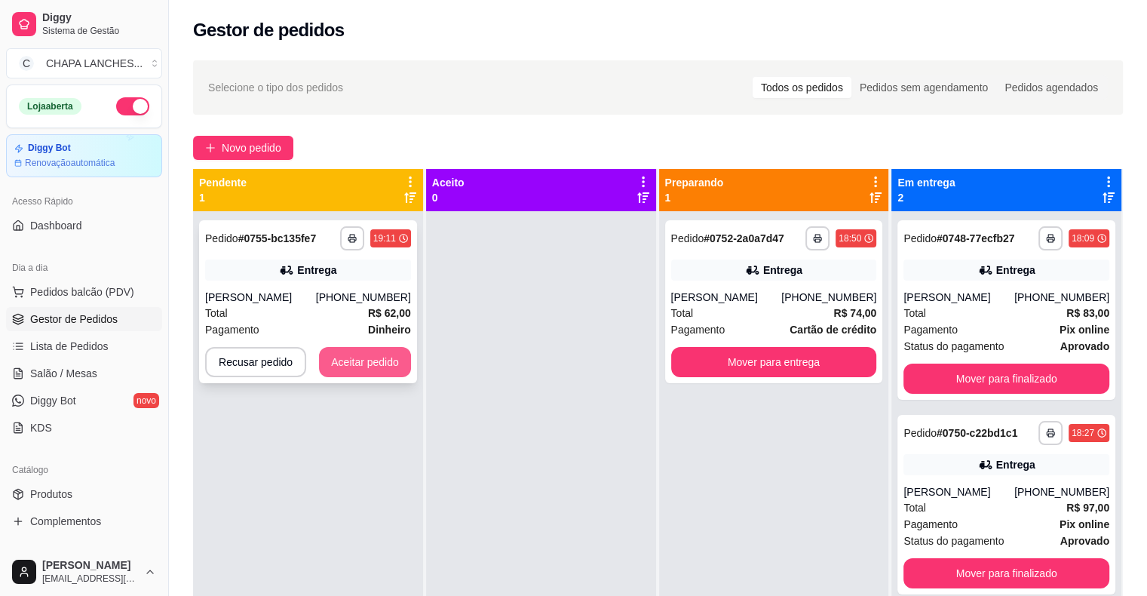
click at [371, 371] on button "Aceitar pedido" at bounding box center [365, 362] width 92 height 30
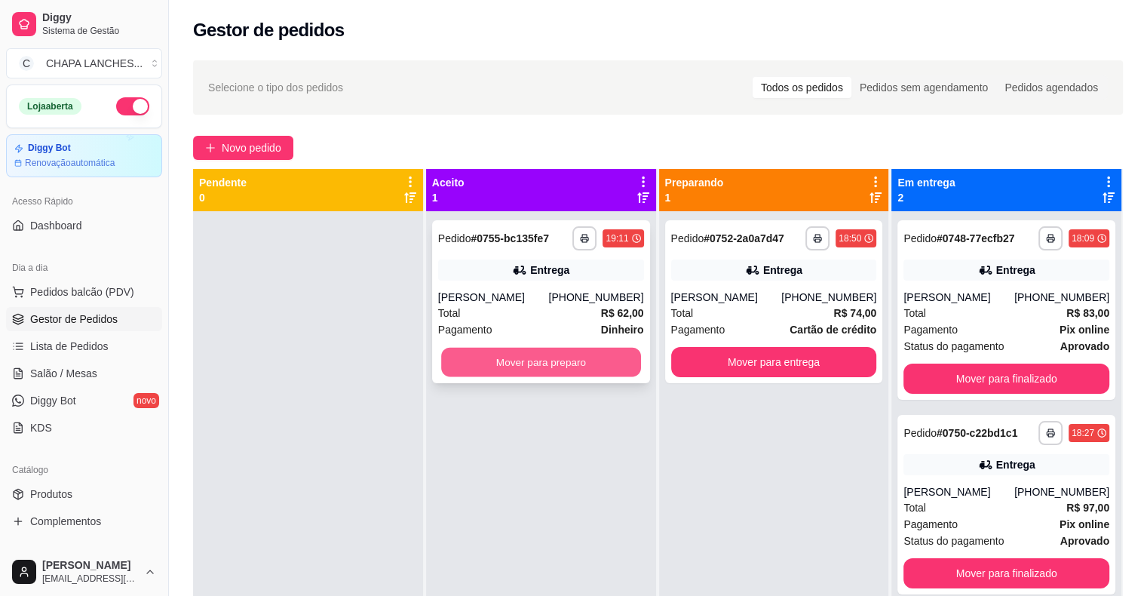
click at [449, 367] on button "Mover para preparo" at bounding box center [541, 362] width 200 height 29
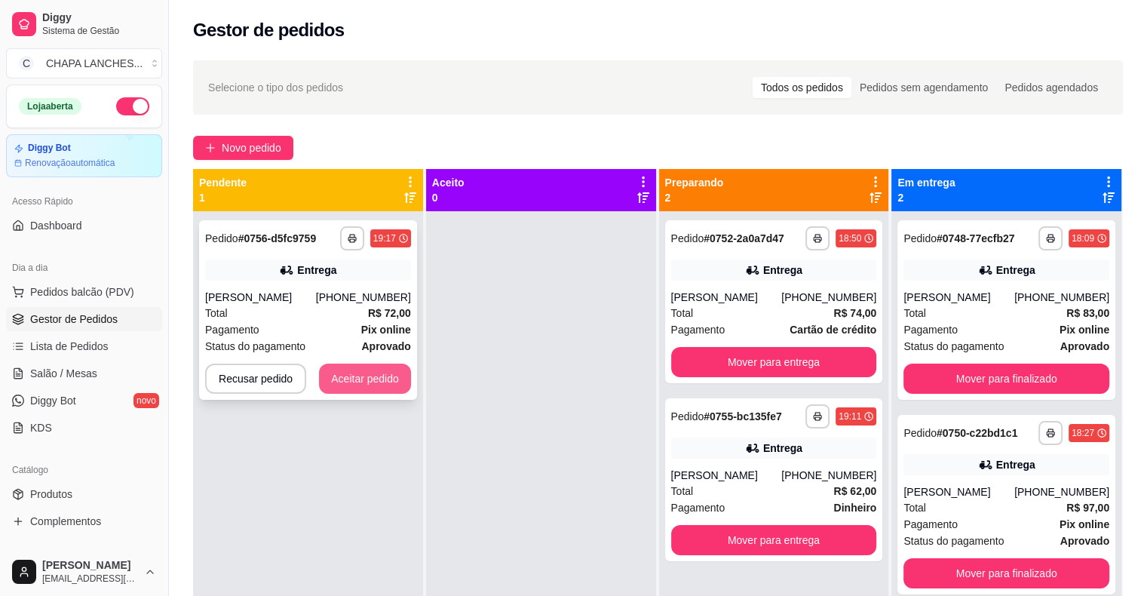
click at [376, 385] on button "Aceitar pedido" at bounding box center [365, 378] width 92 height 30
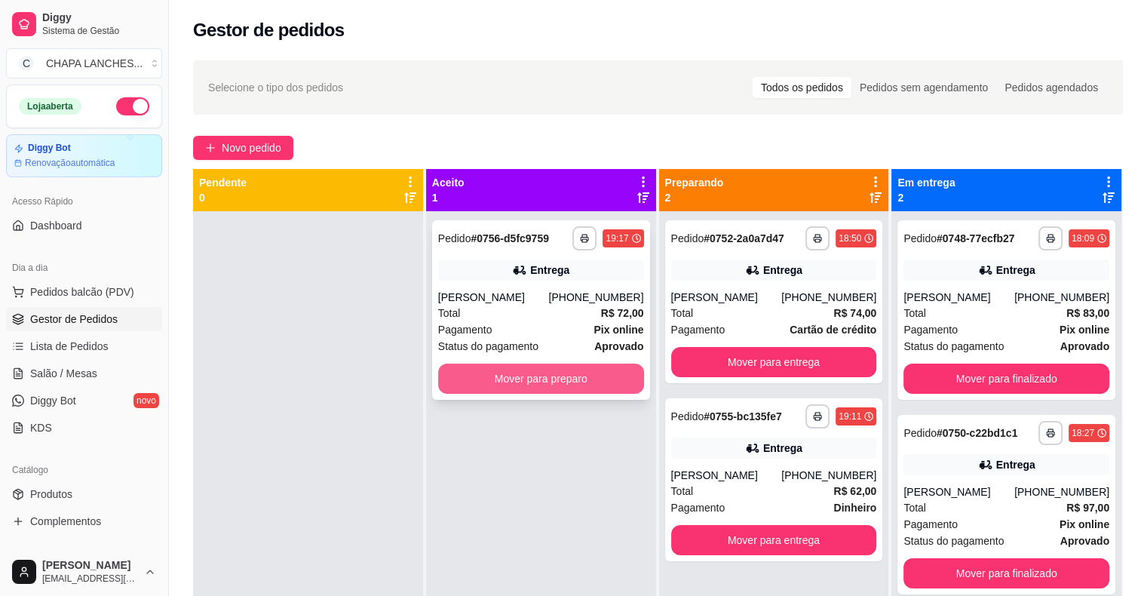
click at [498, 379] on button "Mover para preparo" at bounding box center [541, 378] width 206 height 30
click at [498, 376] on button "Mover para preparo" at bounding box center [541, 378] width 200 height 29
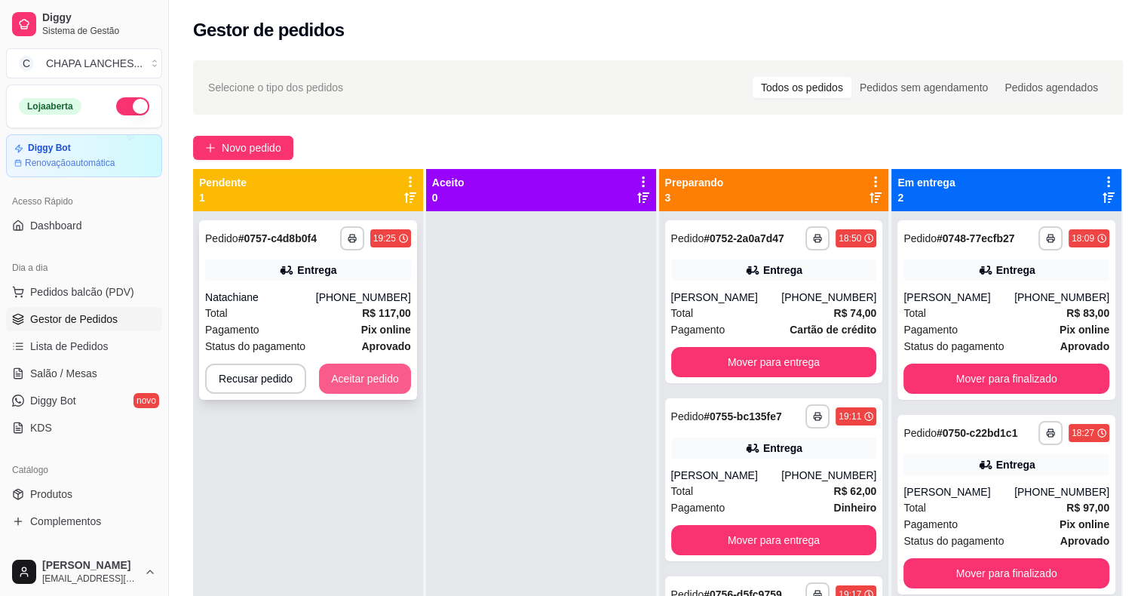
click at [404, 377] on button "Aceitar pedido" at bounding box center [365, 378] width 92 height 30
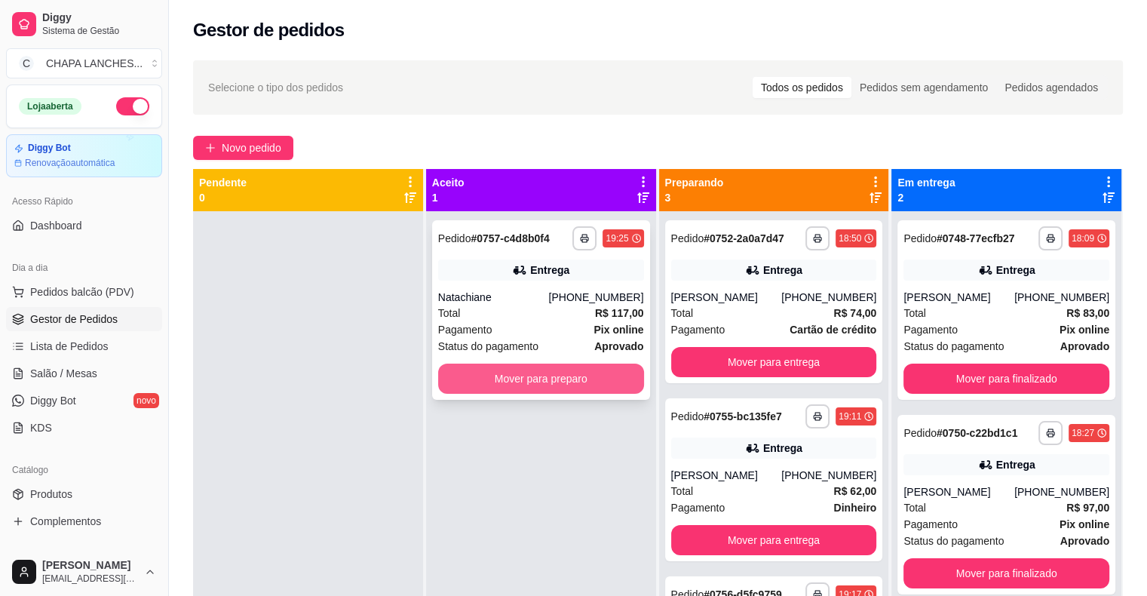
click at [480, 385] on button "Mover para preparo" at bounding box center [541, 378] width 206 height 30
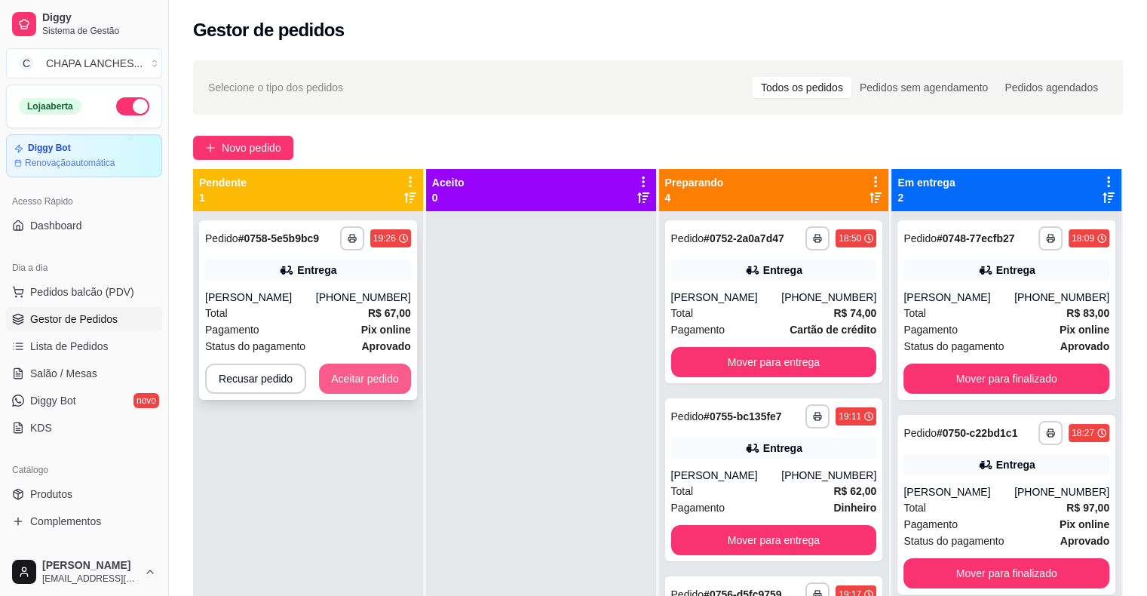
click at [391, 372] on button "Aceitar pedido" at bounding box center [365, 378] width 92 height 30
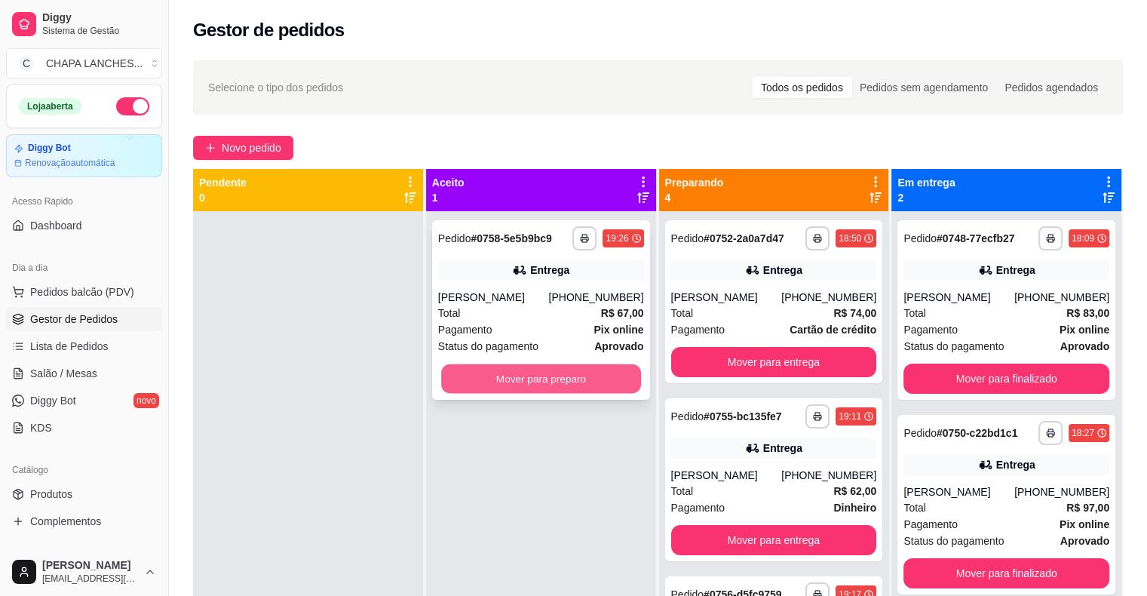
click at [504, 379] on button "Mover para preparo" at bounding box center [541, 378] width 200 height 29
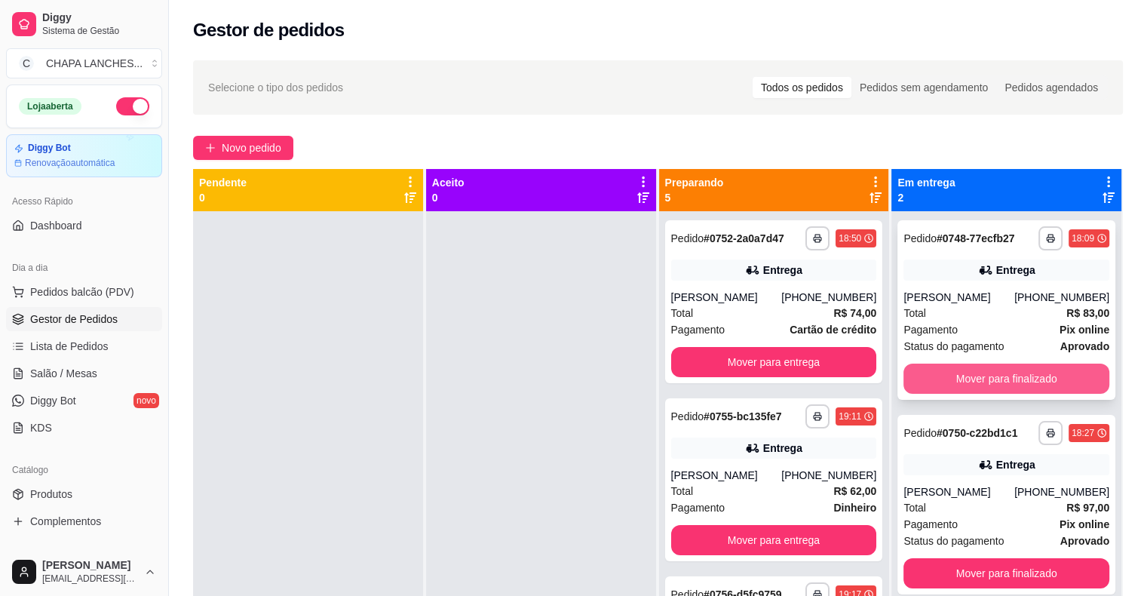
click at [1003, 379] on button "Mover para finalizado" at bounding box center [1006, 378] width 206 height 30
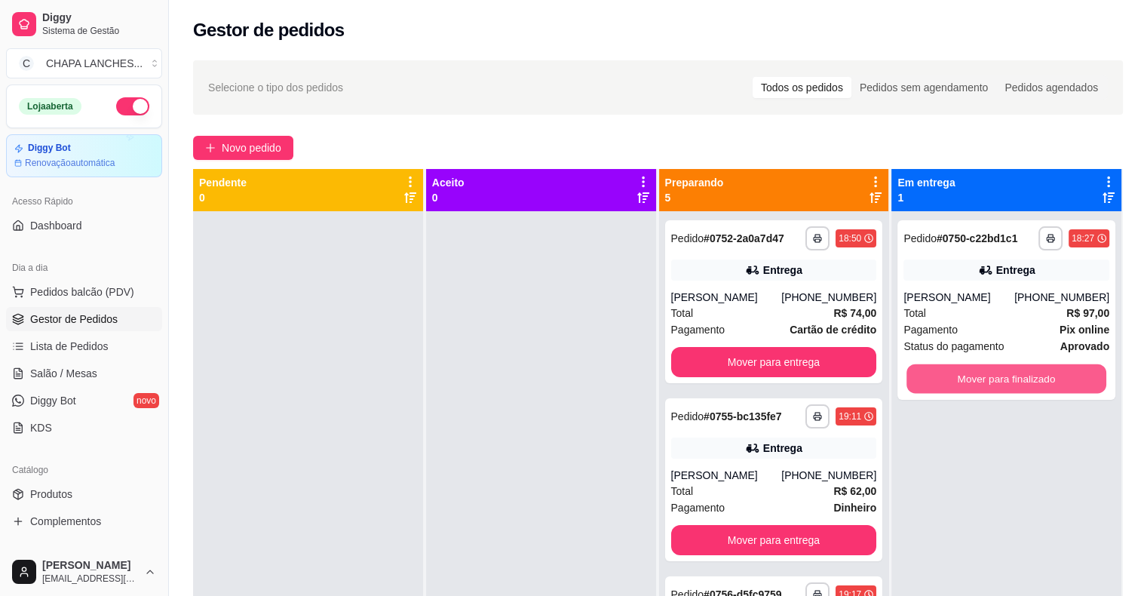
click at [1003, 379] on button "Mover para finalizado" at bounding box center [1006, 378] width 200 height 29
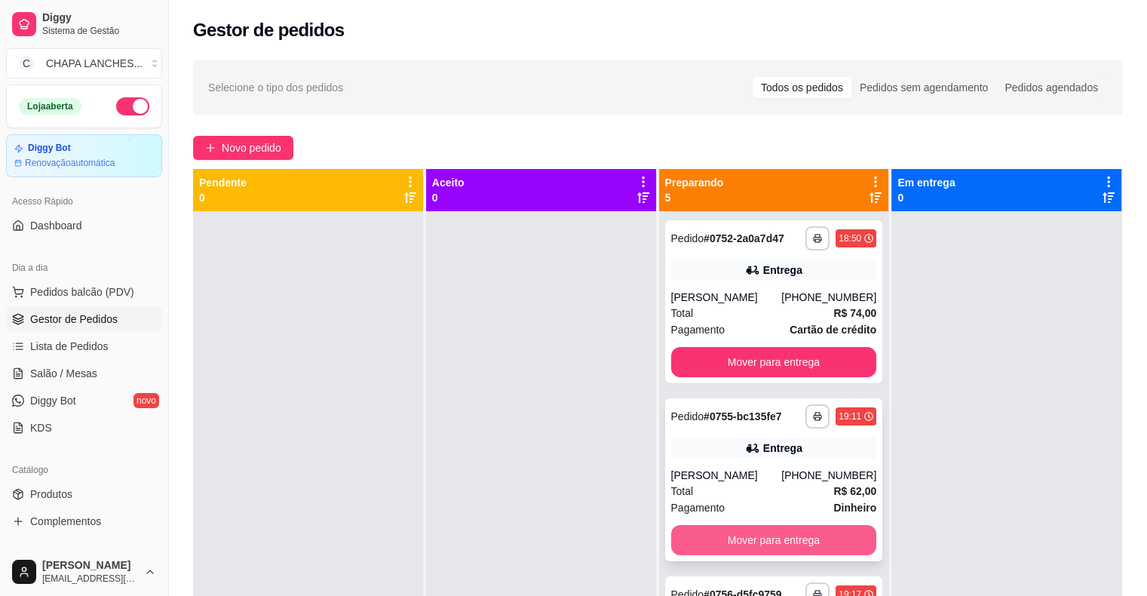
click at [786, 535] on button "Mover para entrega" at bounding box center [774, 540] width 206 height 30
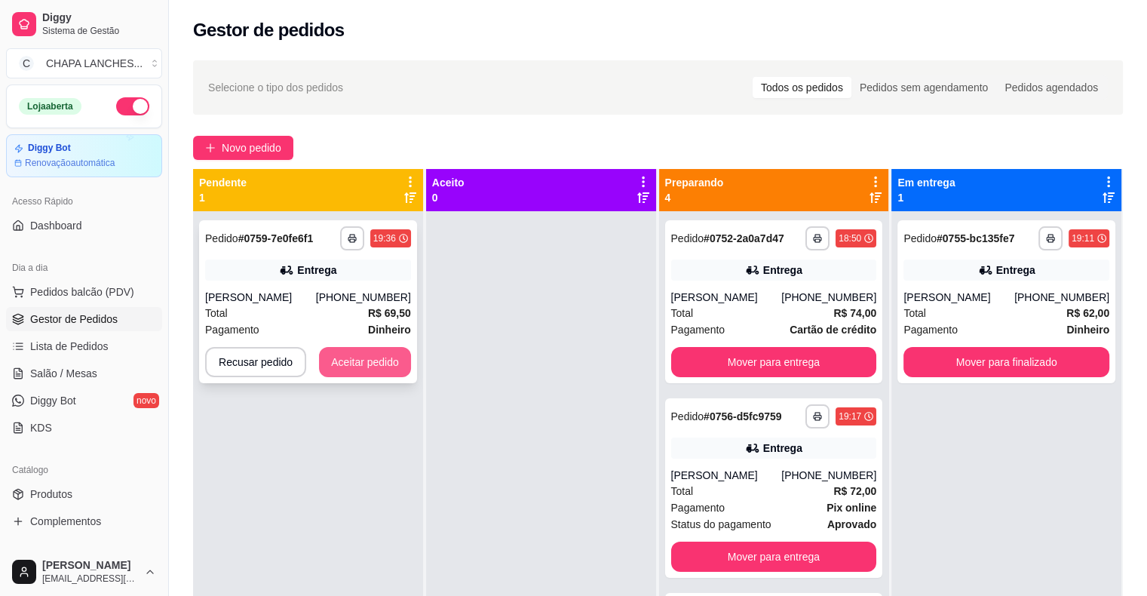
click at [356, 368] on button "Aceitar pedido" at bounding box center [365, 362] width 92 height 30
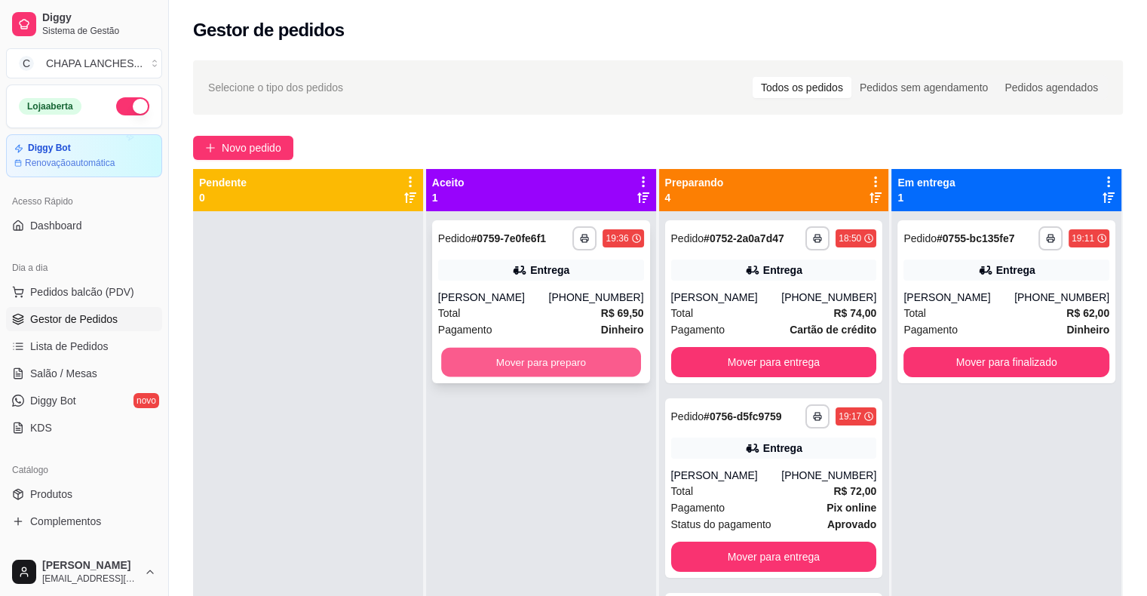
click at [489, 364] on button "Mover para preparo" at bounding box center [541, 362] width 200 height 29
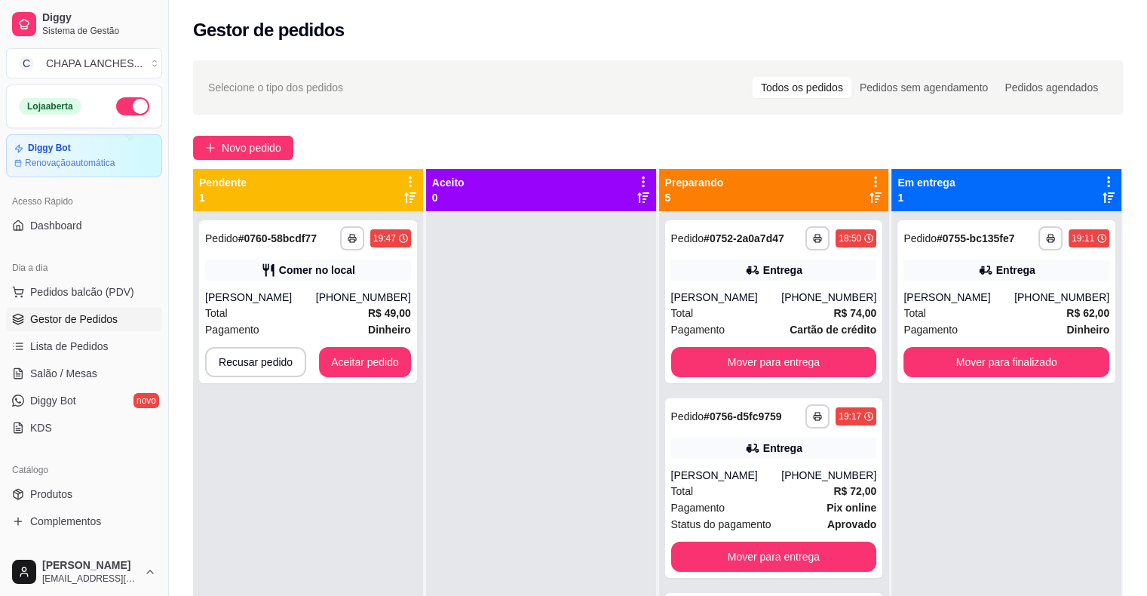
click at [489, 364] on div at bounding box center [541, 509] width 230 height 596
click at [392, 365] on button "Aceitar pedido" at bounding box center [365, 362] width 92 height 30
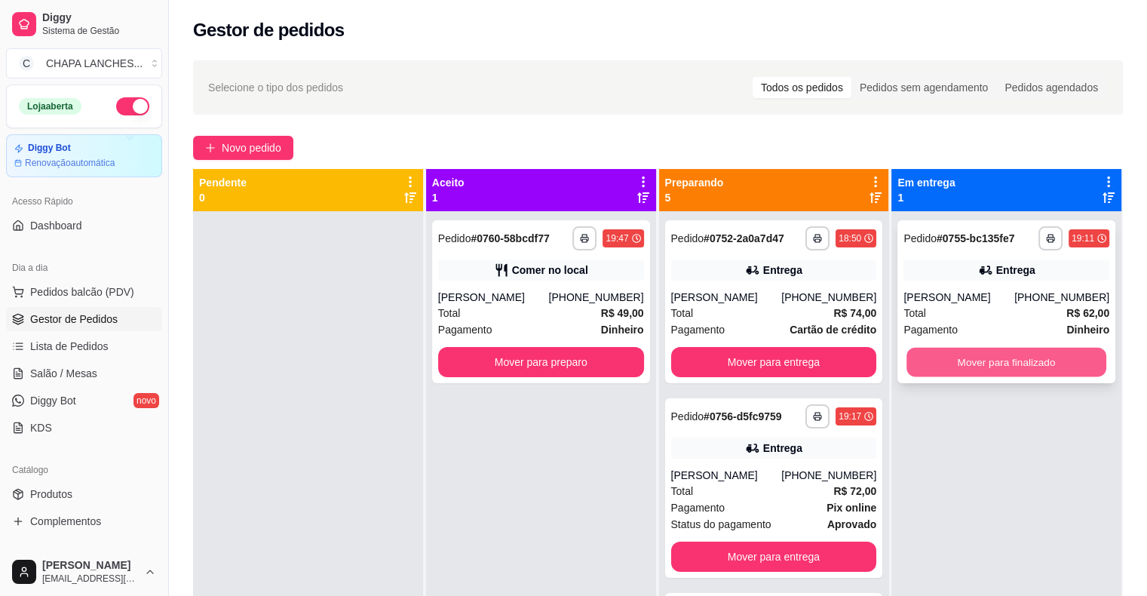
click at [971, 361] on button "Mover para finalizado" at bounding box center [1006, 362] width 200 height 29
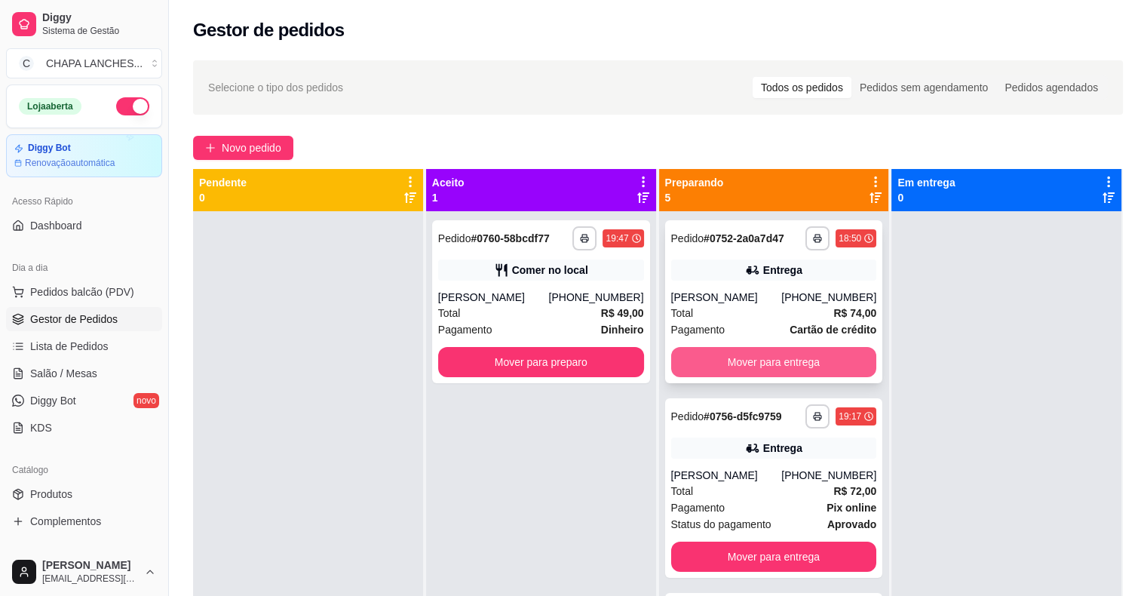
click at [774, 362] on button "Mover para entrega" at bounding box center [774, 362] width 206 height 30
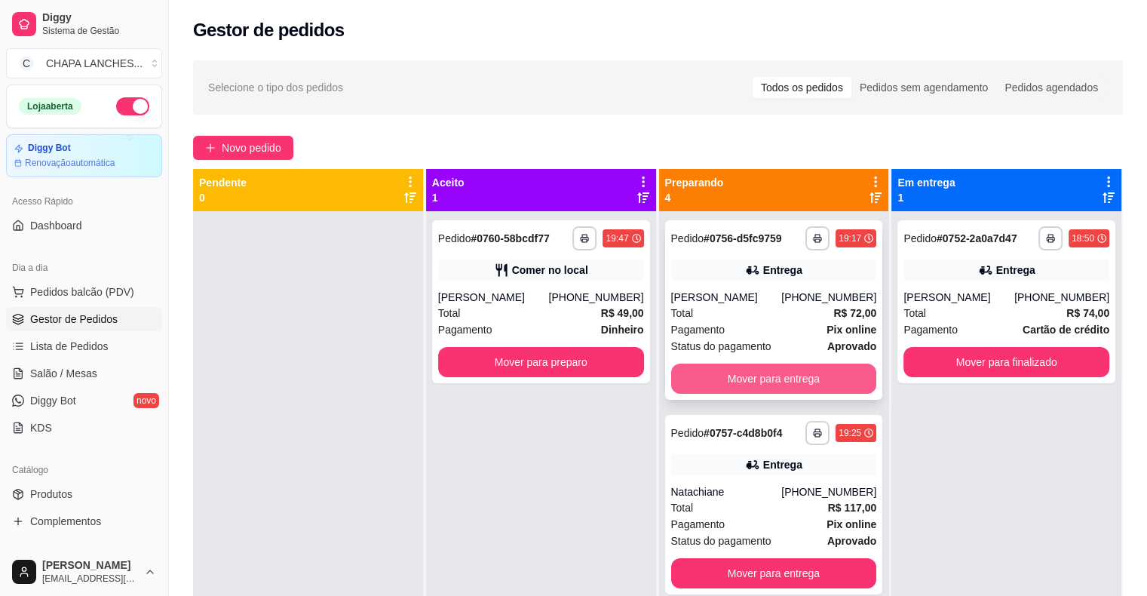
click at [780, 373] on button "Mover para entrega" at bounding box center [774, 378] width 206 height 30
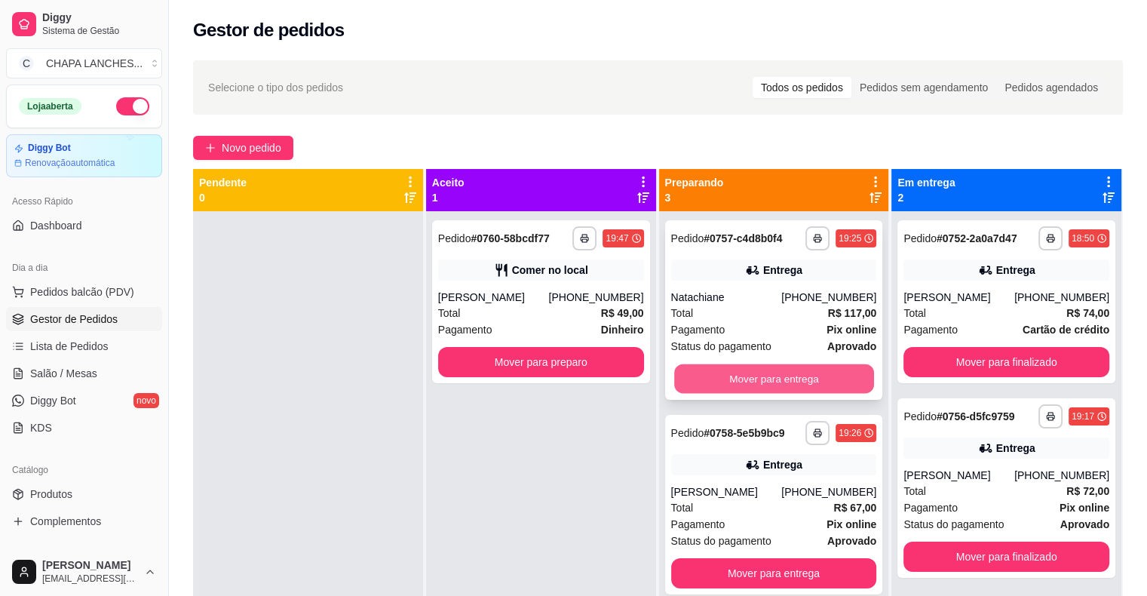
click at [763, 376] on button "Mover para entrega" at bounding box center [774, 378] width 200 height 29
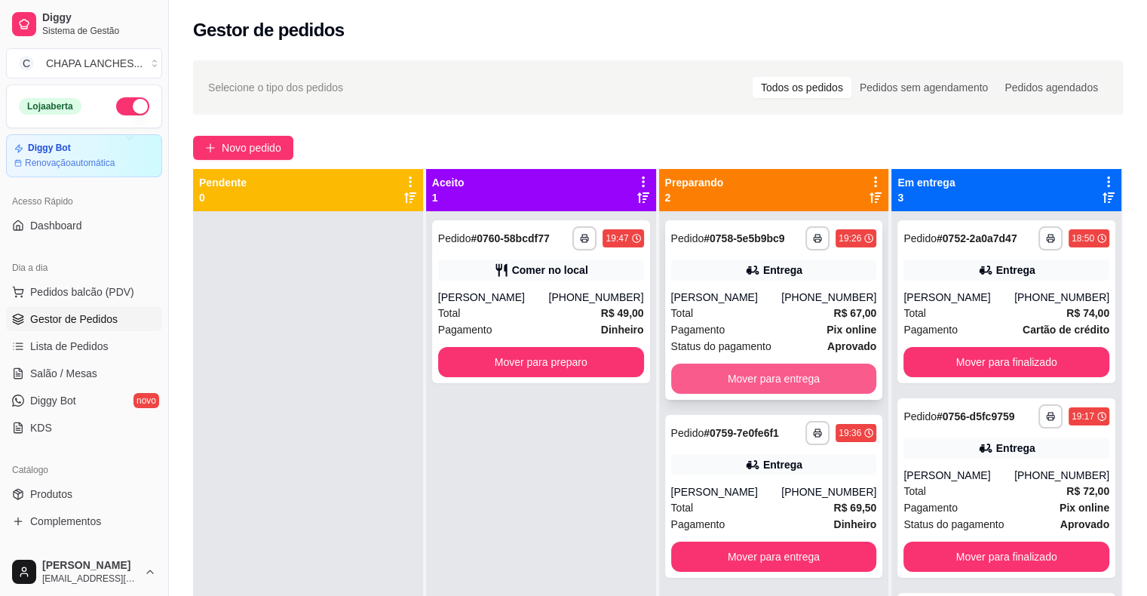
click at [749, 375] on button "Mover para entrega" at bounding box center [774, 378] width 206 height 30
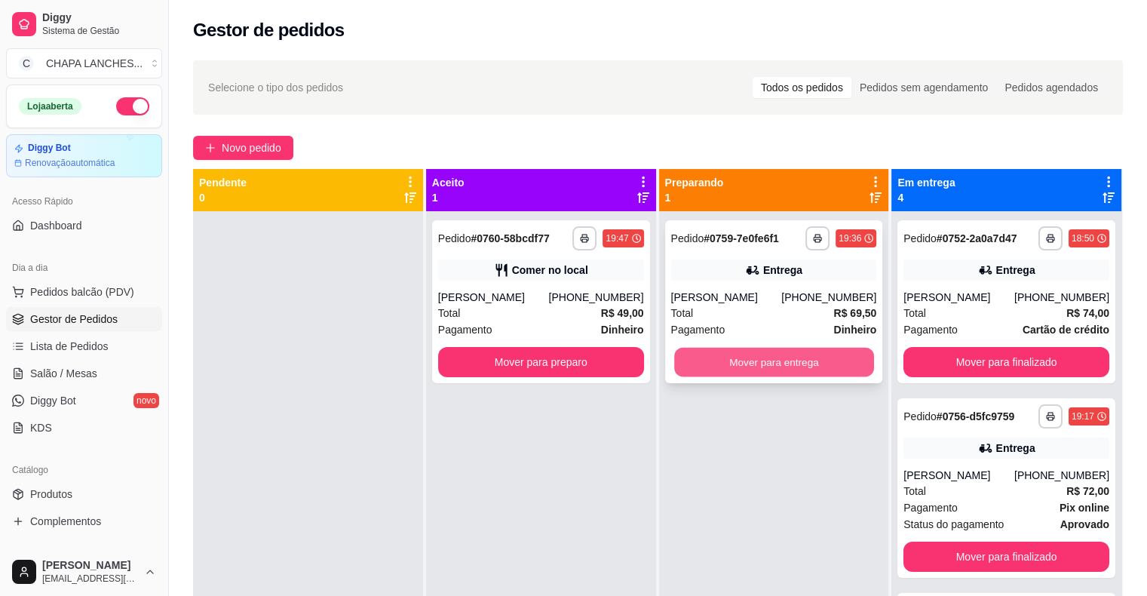
click at [748, 366] on button "Mover para entrega" at bounding box center [774, 362] width 200 height 29
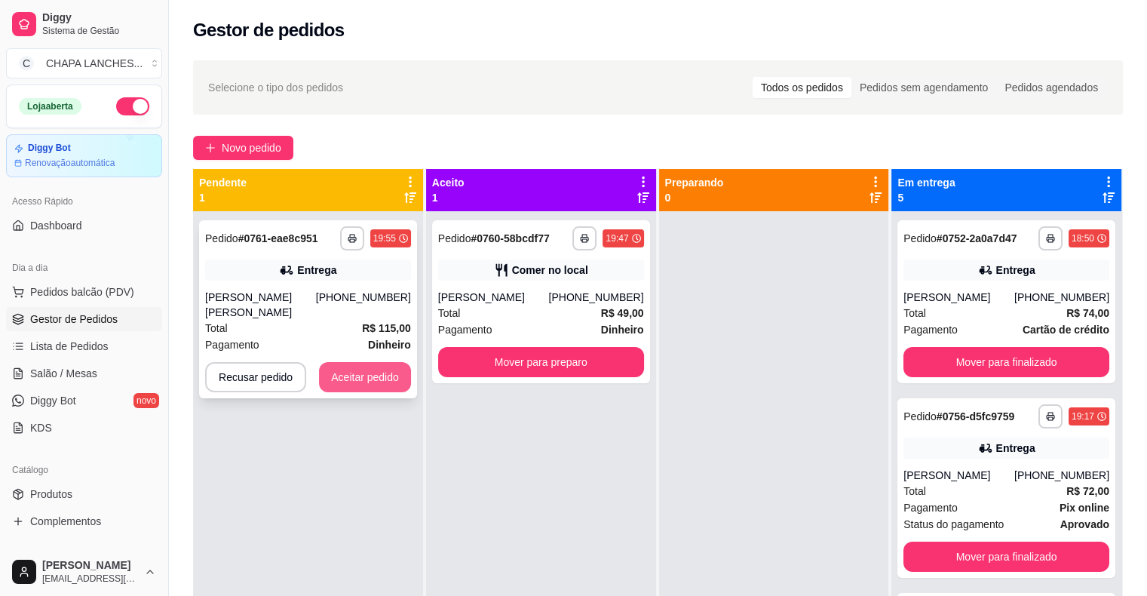
click at [371, 368] on button "Aceitar pedido" at bounding box center [365, 377] width 92 height 30
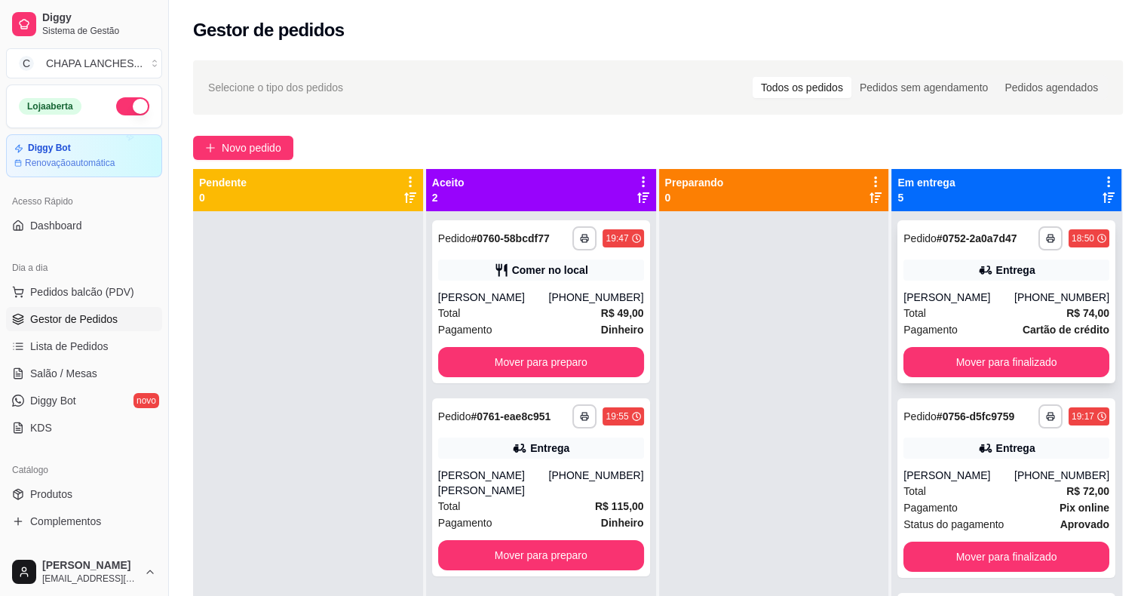
click at [982, 298] on div "[PERSON_NAME]" at bounding box center [958, 297] width 111 height 15
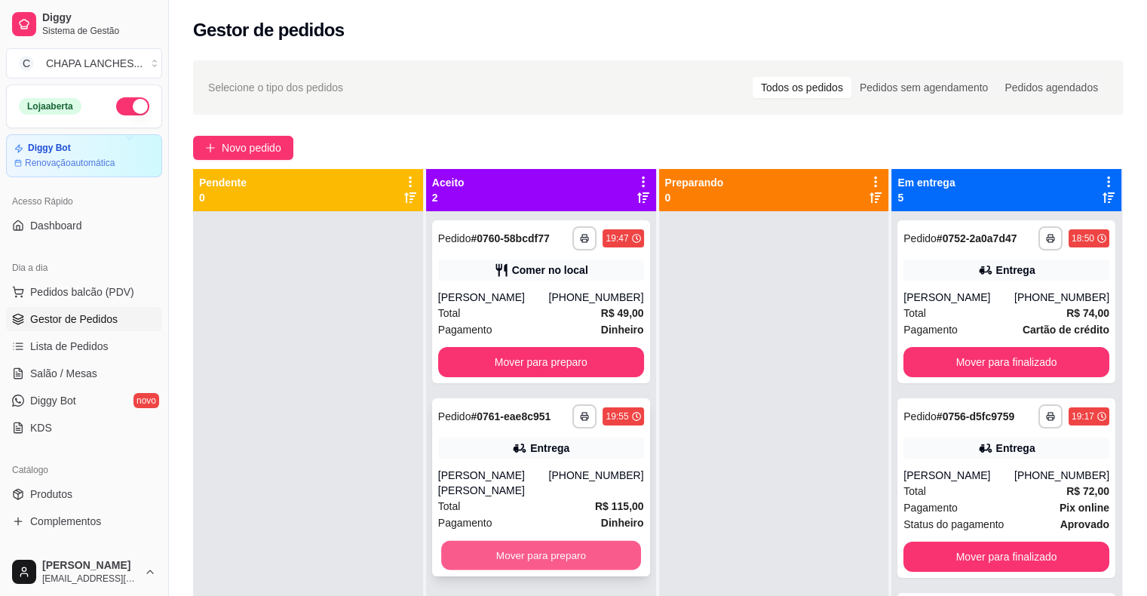
click at [531, 544] on button "Mover para preparo" at bounding box center [541, 555] width 200 height 29
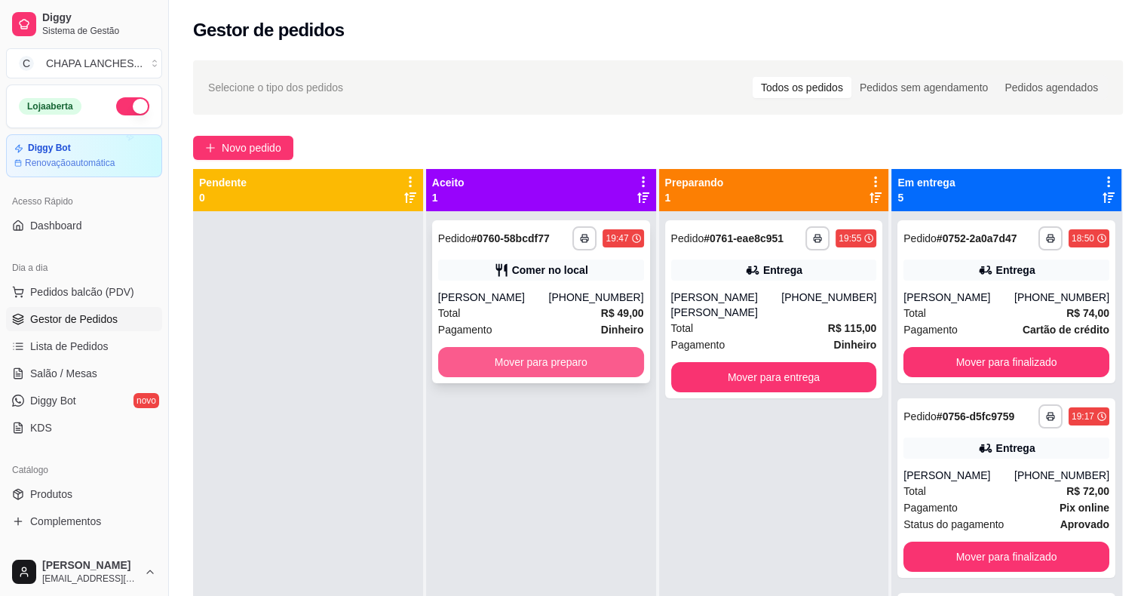
click at [550, 360] on button "Mover para preparo" at bounding box center [541, 362] width 206 height 30
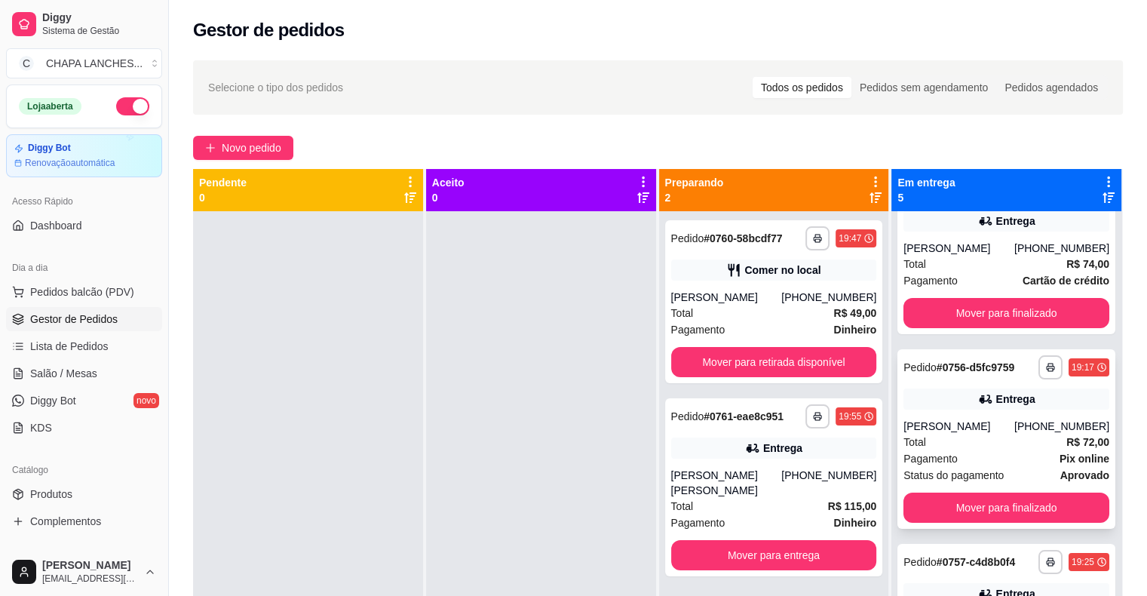
scroll to position [75, 0]
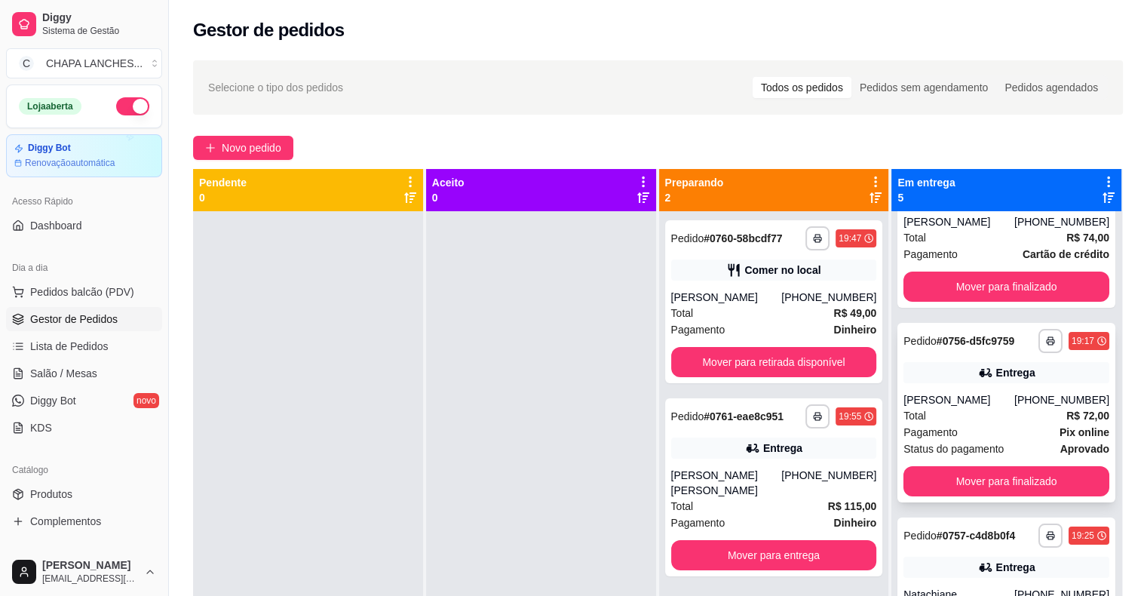
click at [958, 419] on div "Total R$ 72,00" at bounding box center [1006, 415] width 206 height 17
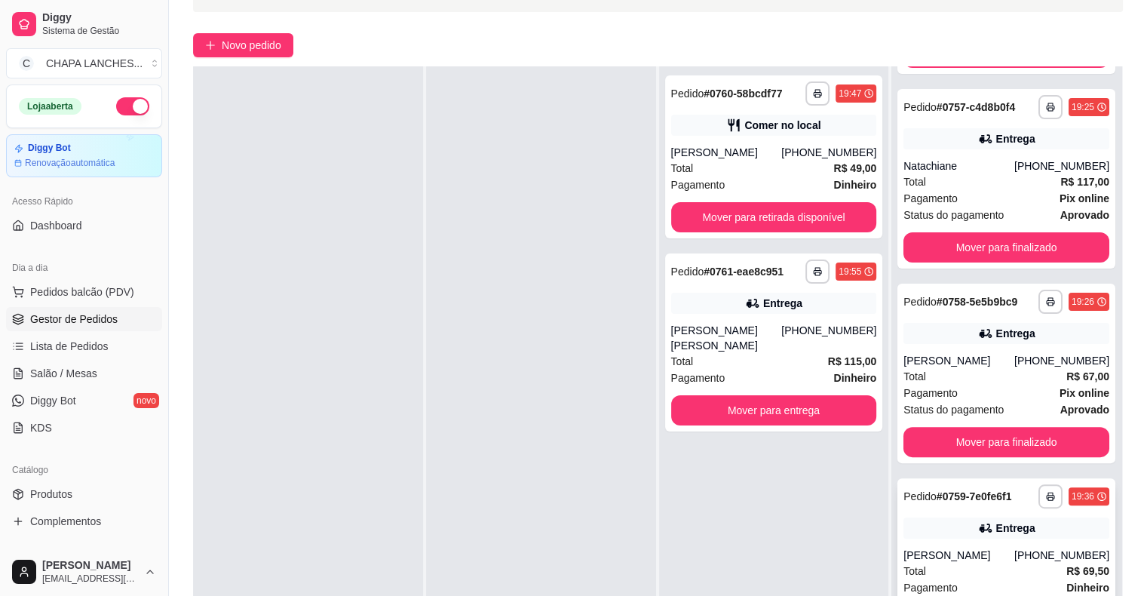
scroll to position [229, 0]
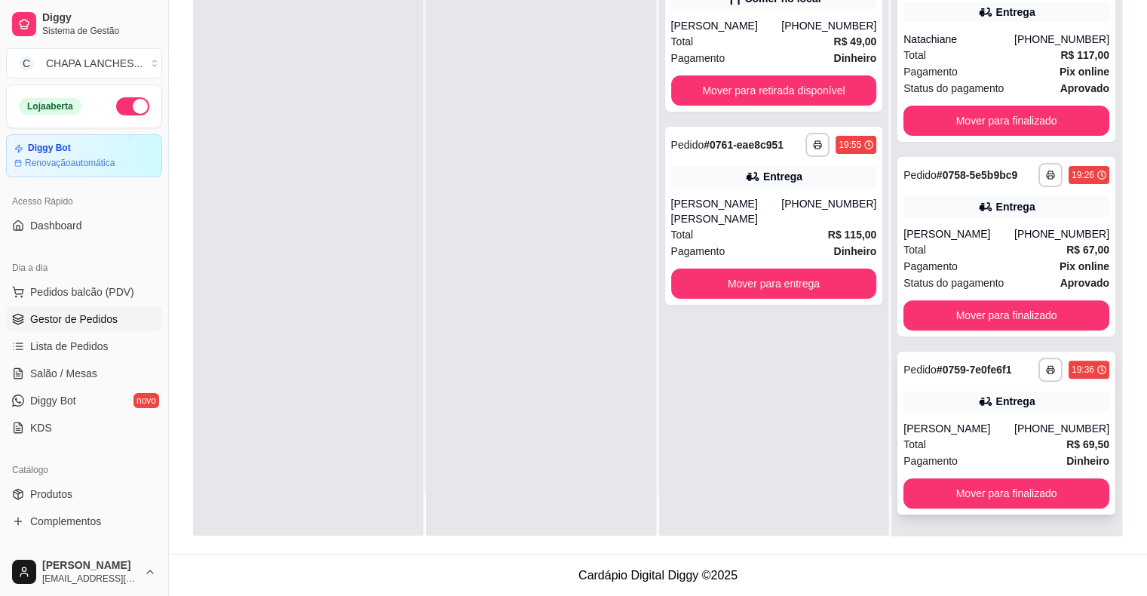
click at [928, 452] on span "Pagamento" at bounding box center [930, 460] width 54 height 17
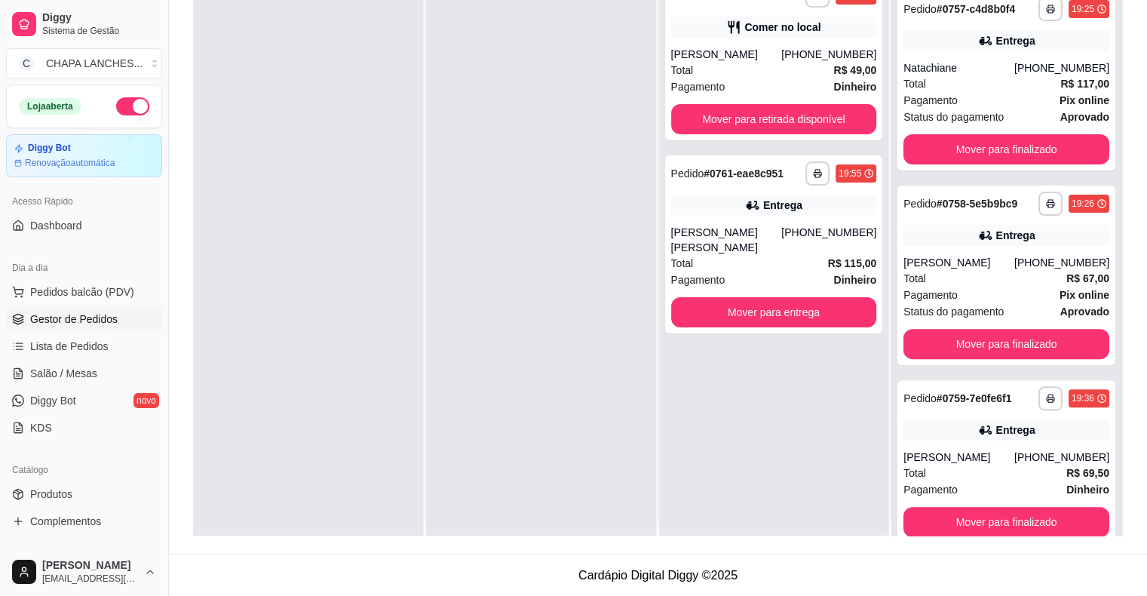
scroll to position [0, 0]
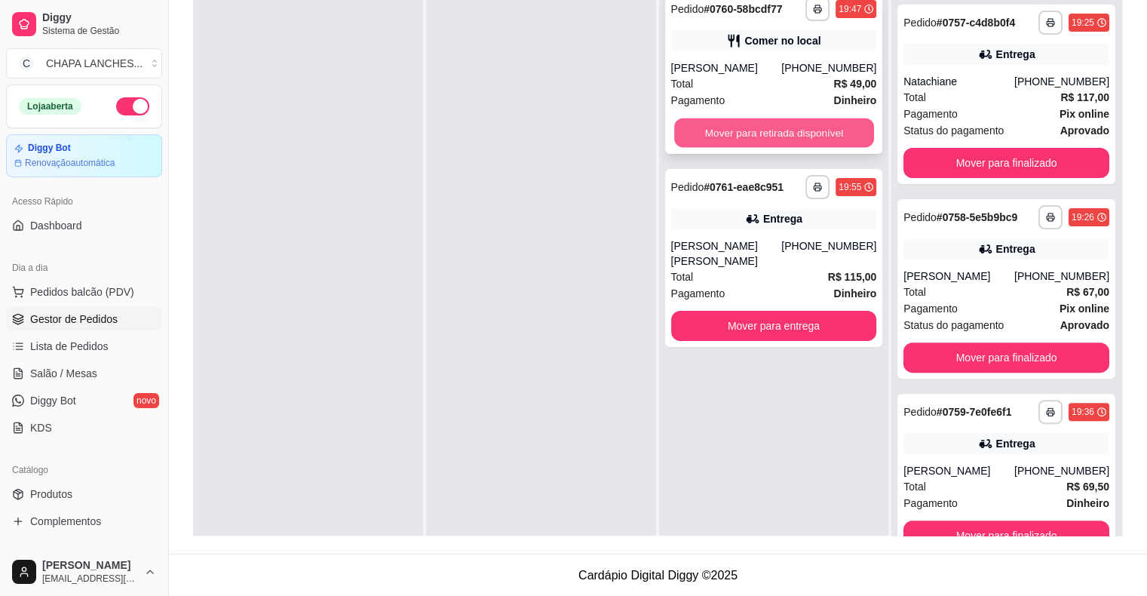
click at [742, 127] on button "Mover para retirada disponível" at bounding box center [774, 132] width 200 height 29
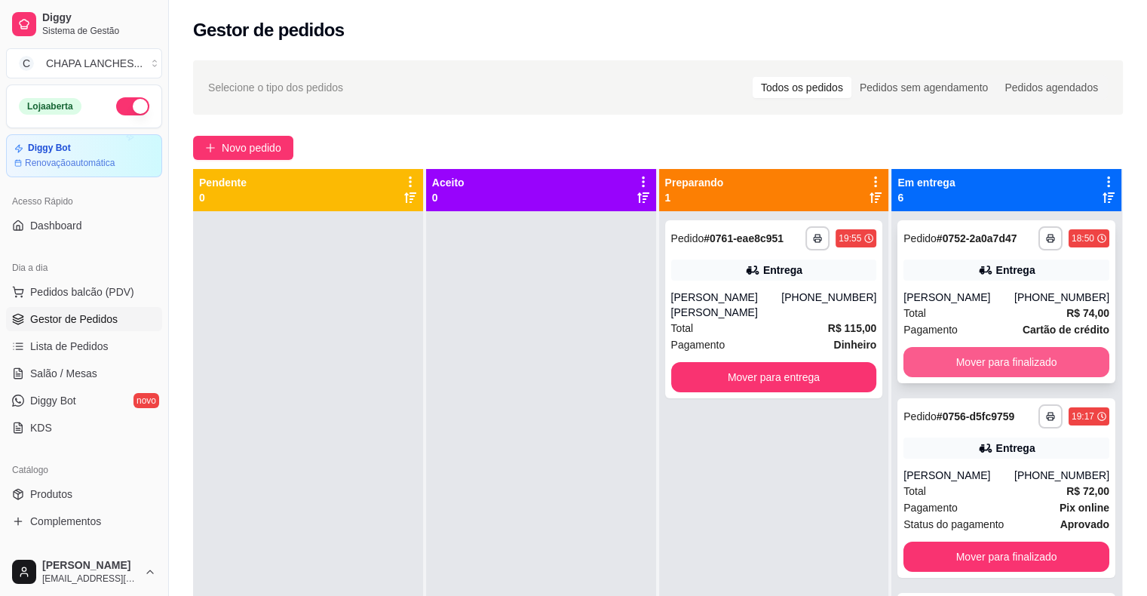
click at [971, 361] on button "Mover para finalizado" at bounding box center [1006, 362] width 206 height 30
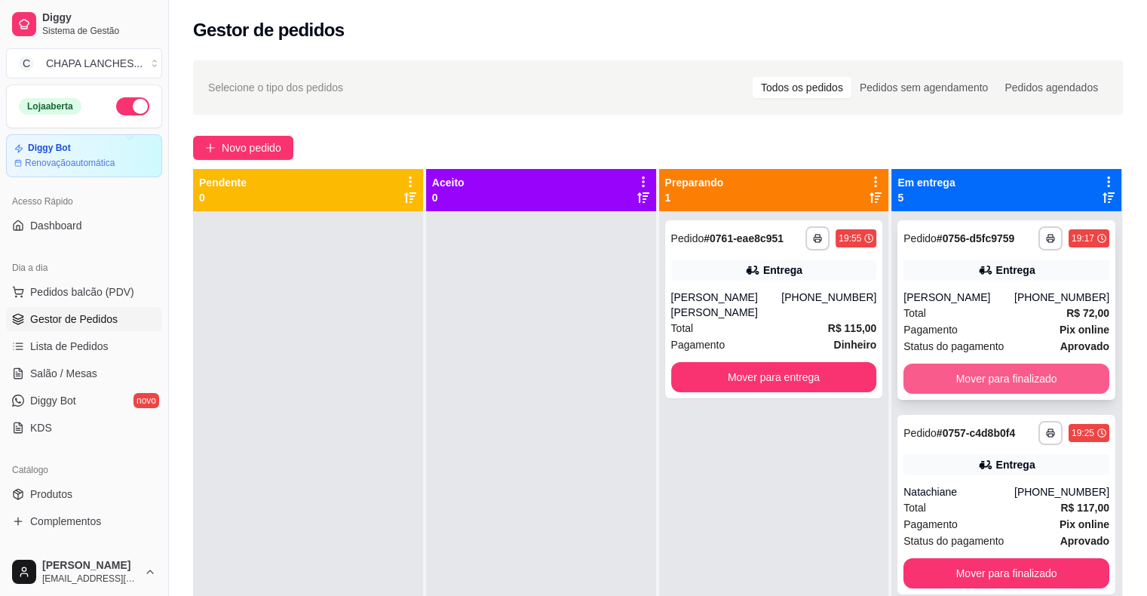
click at [958, 377] on button "Mover para finalizado" at bounding box center [1006, 378] width 206 height 30
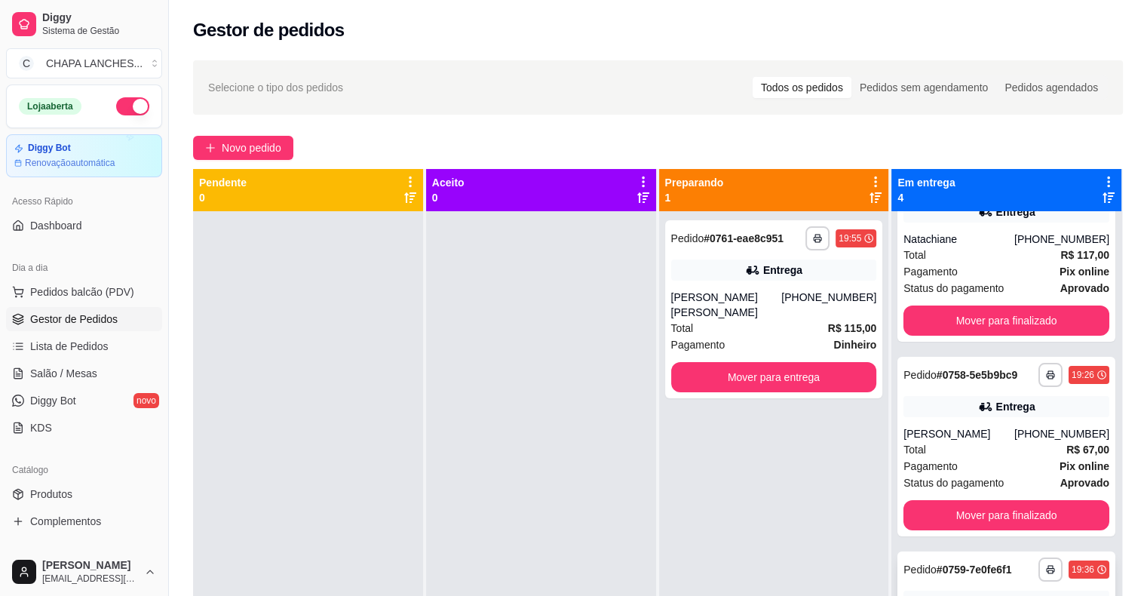
scroll to position [151, 0]
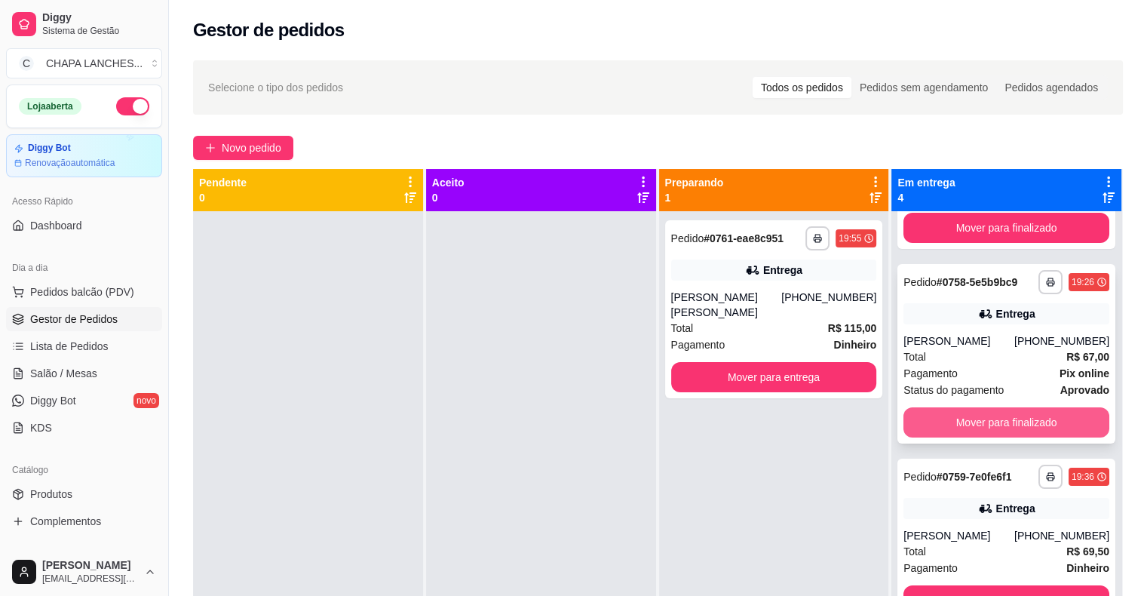
click at [965, 421] on button "Mover para finalizado" at bounding box center [1006, 422] width 206 height 30
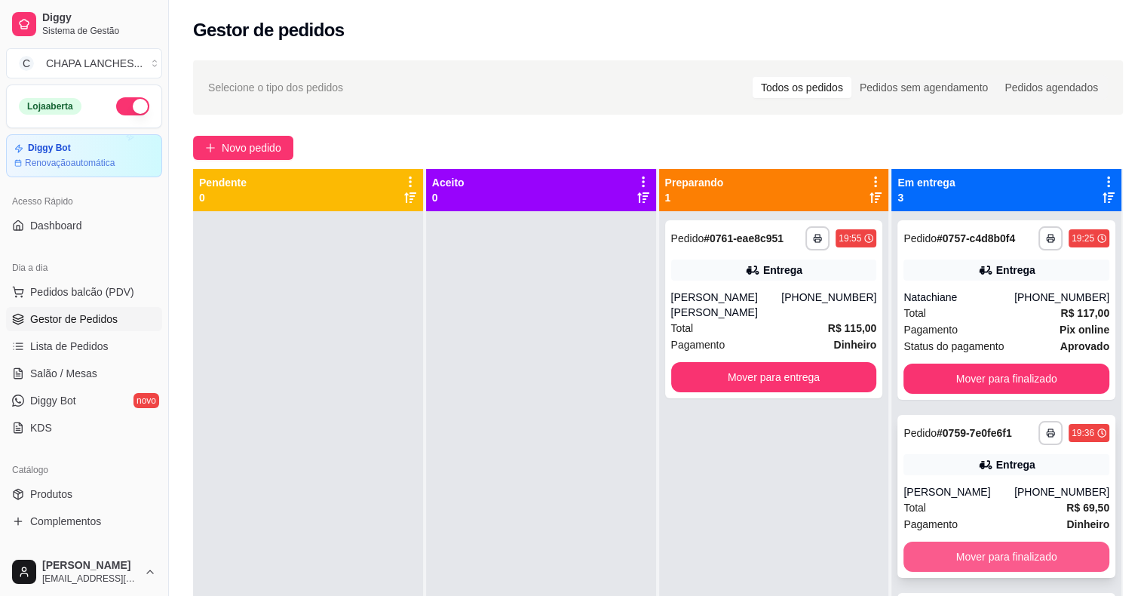
click at [975, 550] on button "Mover para finalizado" at bounding box center [1006, 556] width 206 height 30
click at [962, 561] on button "Mover para finalizado" at bounding box center [1006, 556] width 206 height 30
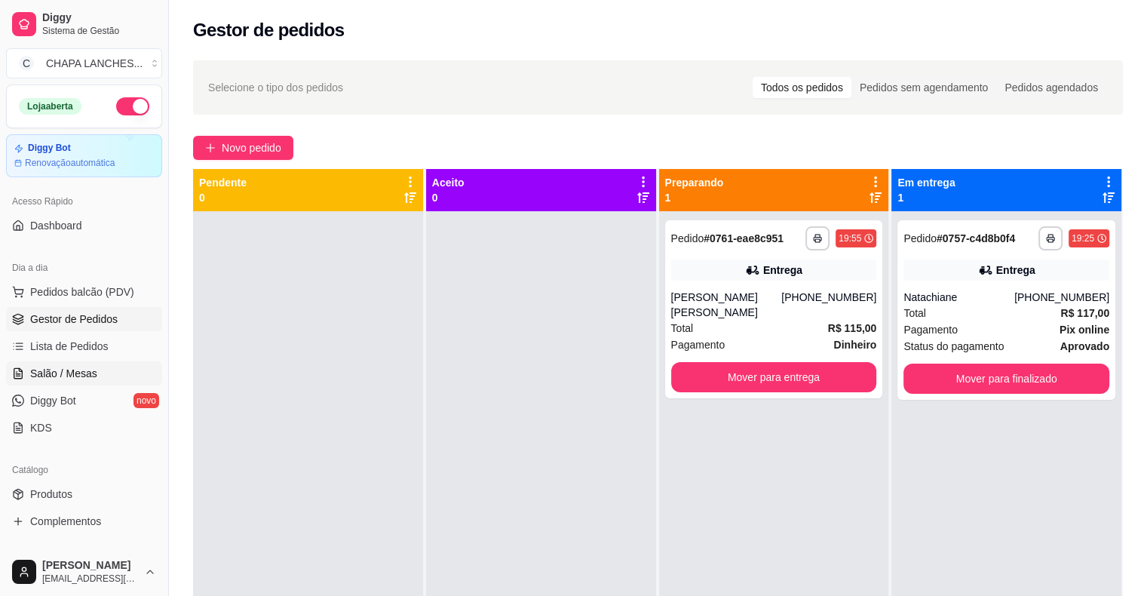
click at [91, 368] on span "Salão / Mesas" at bounding box center [63, 373] width 67 height 15
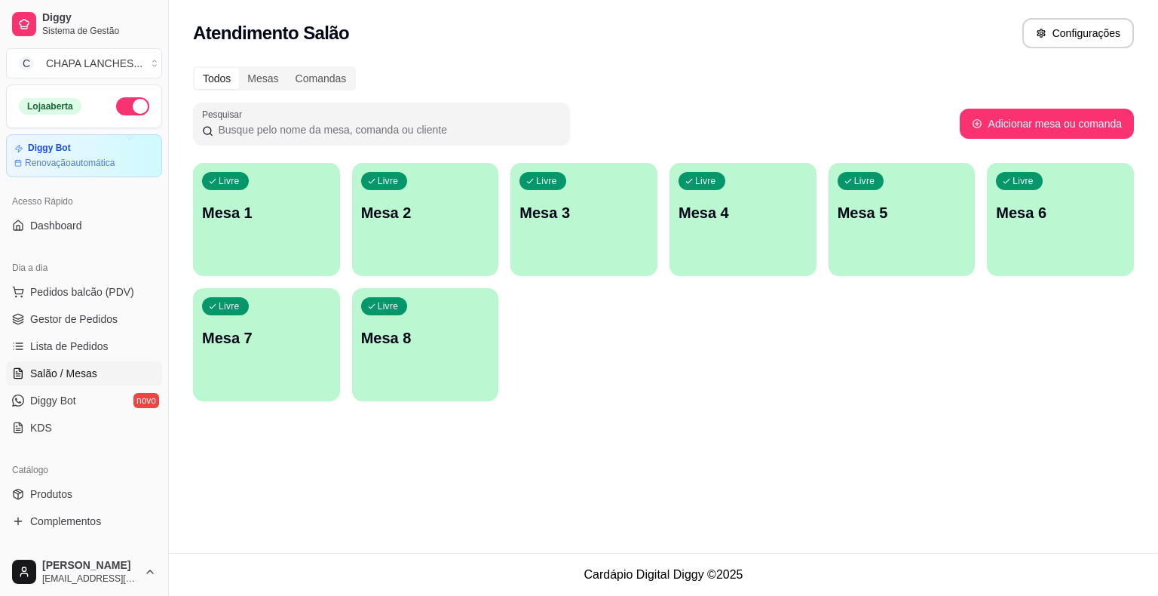
click at [297, 221] on p "Mesa 1" at bounding box center [266, 212] width 129 height 21
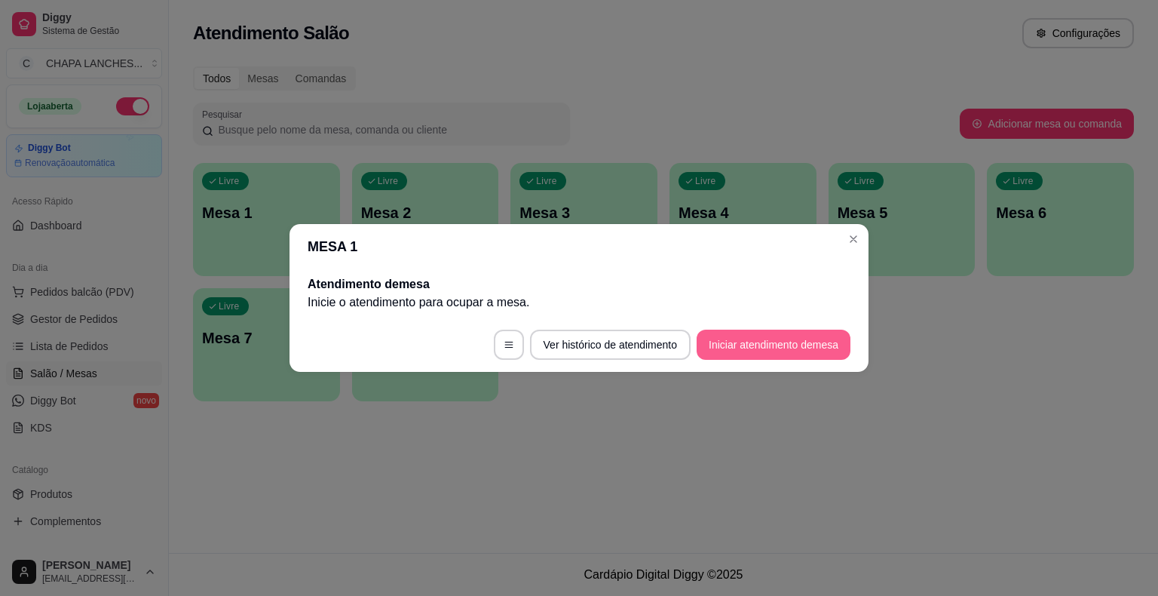
click at [790, 348] on button "Iniciar atendimento de mesa" at bounding box center [774, 345] width 154 height 30
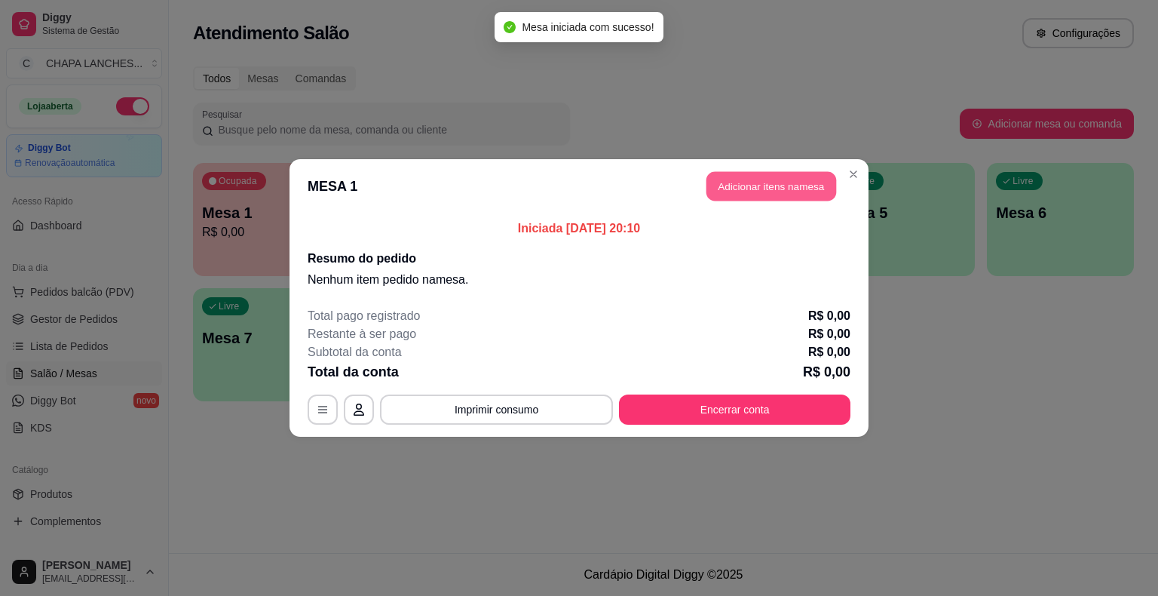
click at [747, 181] on button "Adicionar itens na mesa" at bounding box center [772, 186] width 130 height 29
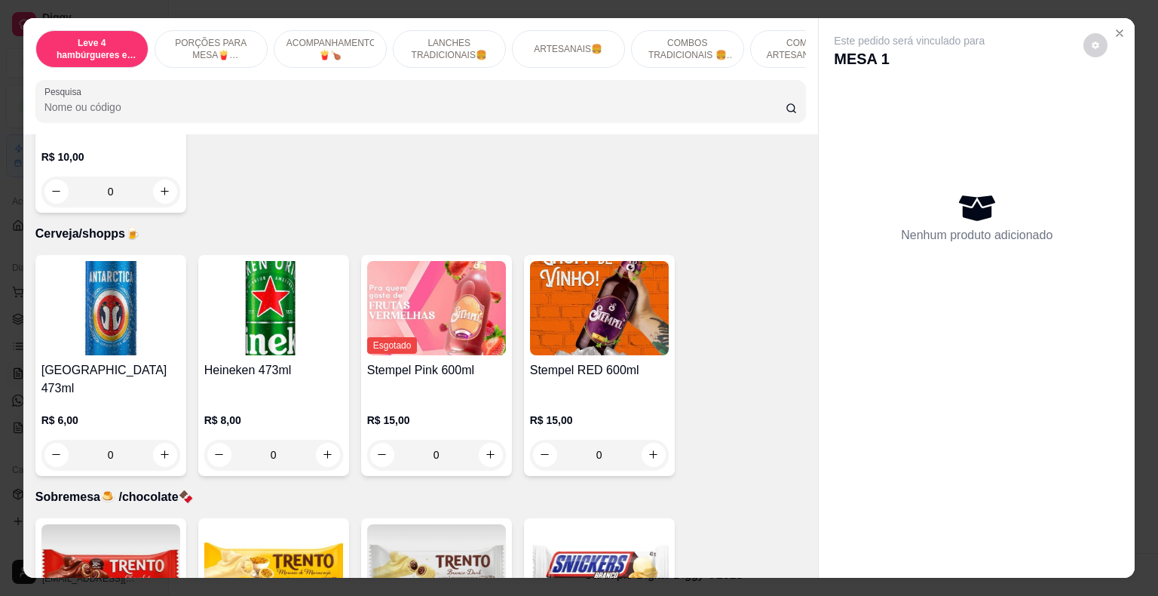
scroll to position [5203, 0]
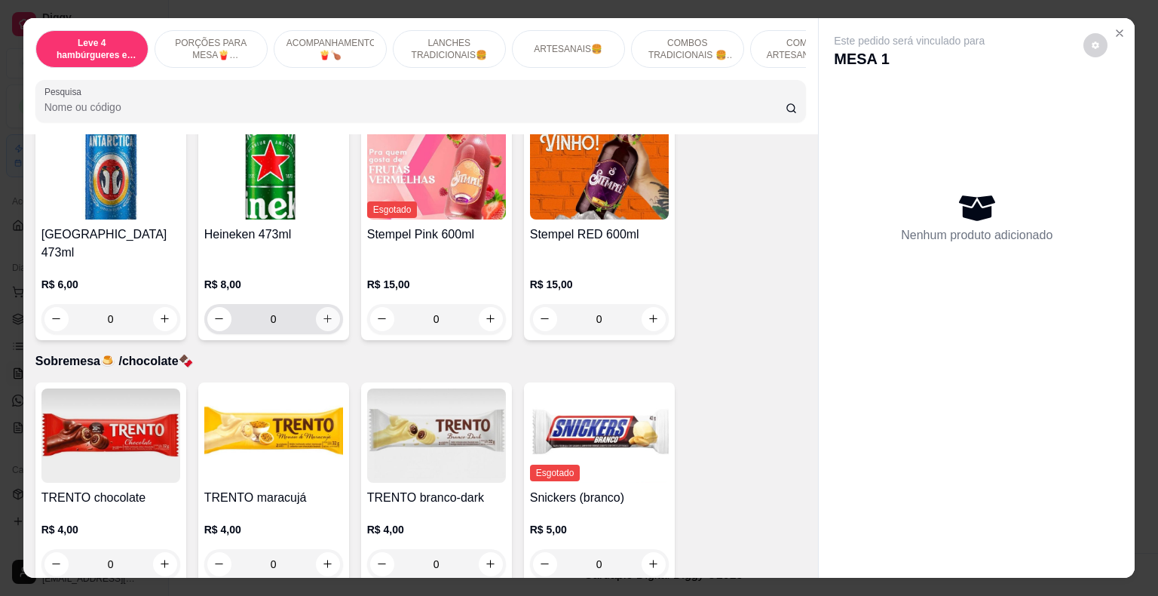
click at [322, 313] on icon "increase-product-quantity" at bounding box center [327, 318] width 11 height 11
type input "1"
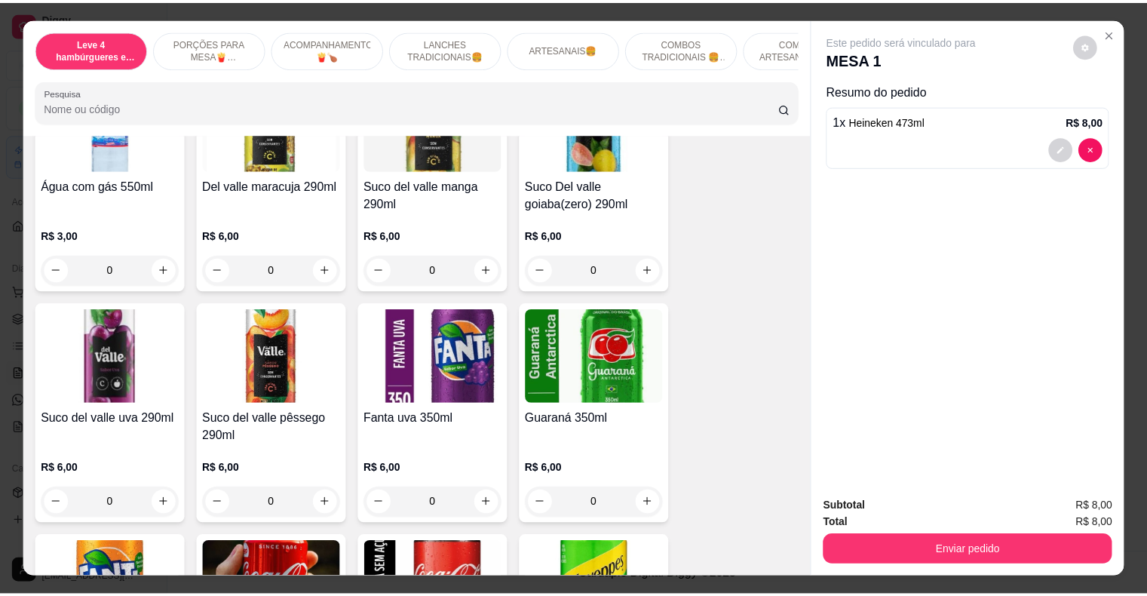
scroll to position [3695, 0]
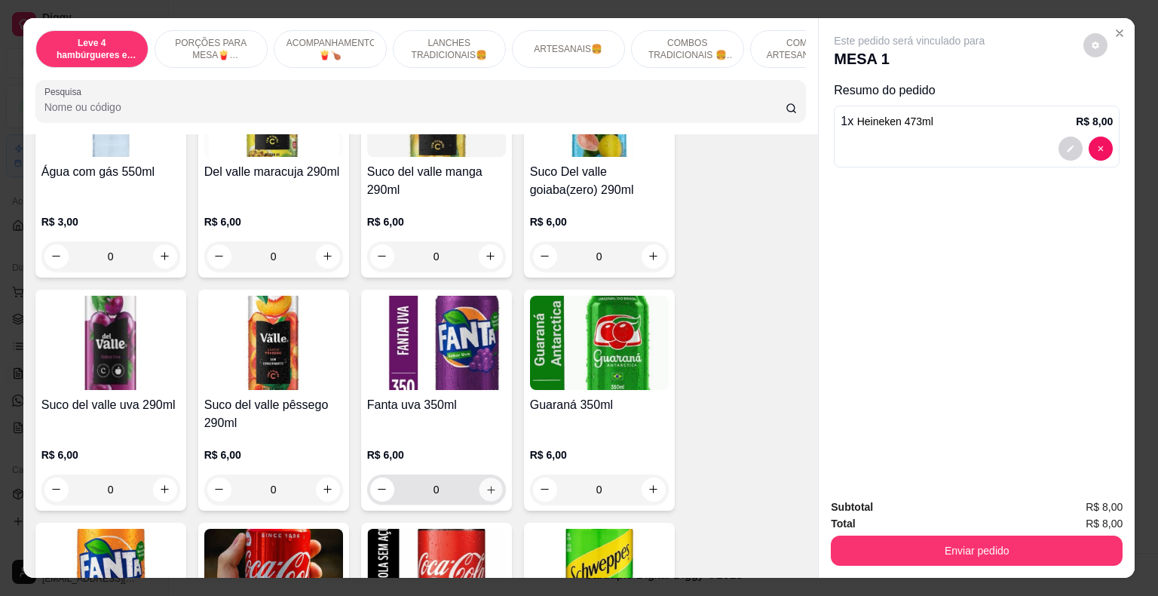
click at [486, 483] on icon "increase-product-quantity" at bounding box center [490, 488] width 11 height 11
type input "1"
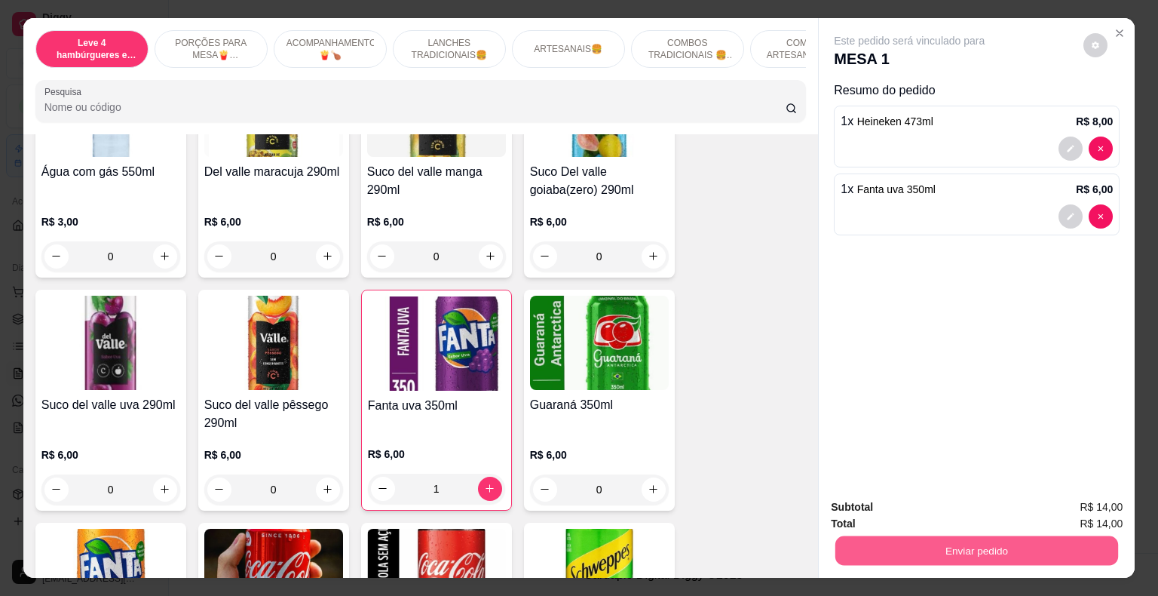
click at [941, 543] on button "Enviar pedido" at bounding box center [977, 550] width 283 height 29
click at [1115, 503] on button "Enviar pedido" at bounding box center [1083, 508] width 85 height 29
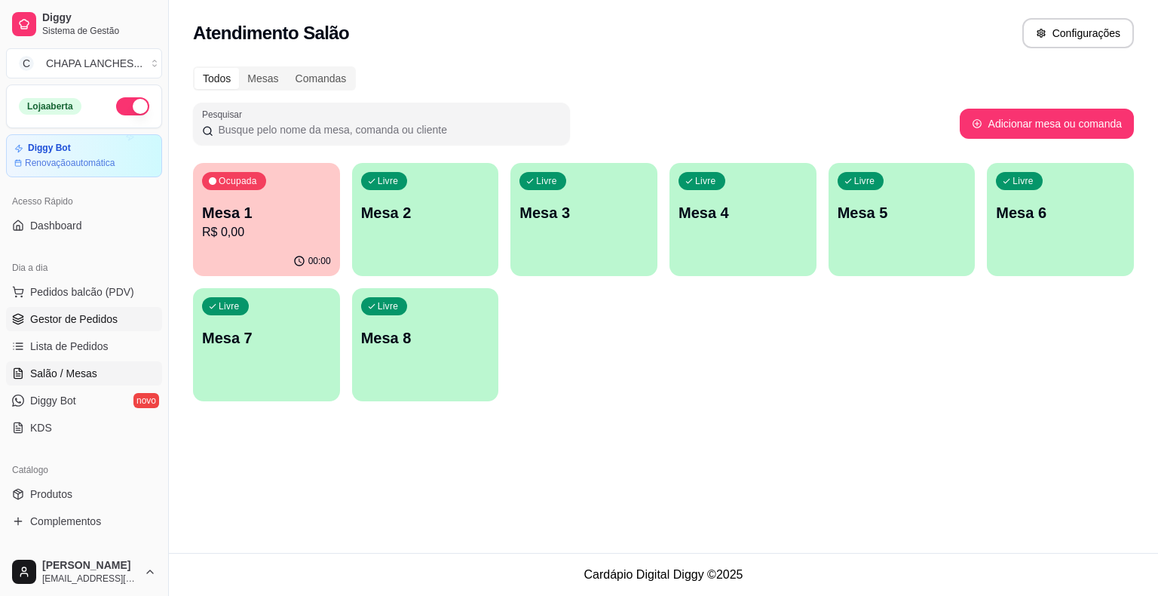
click at [108, 313] on span "Gestor de Pedidos" at bounding box center [73, 318] width 87 height 15
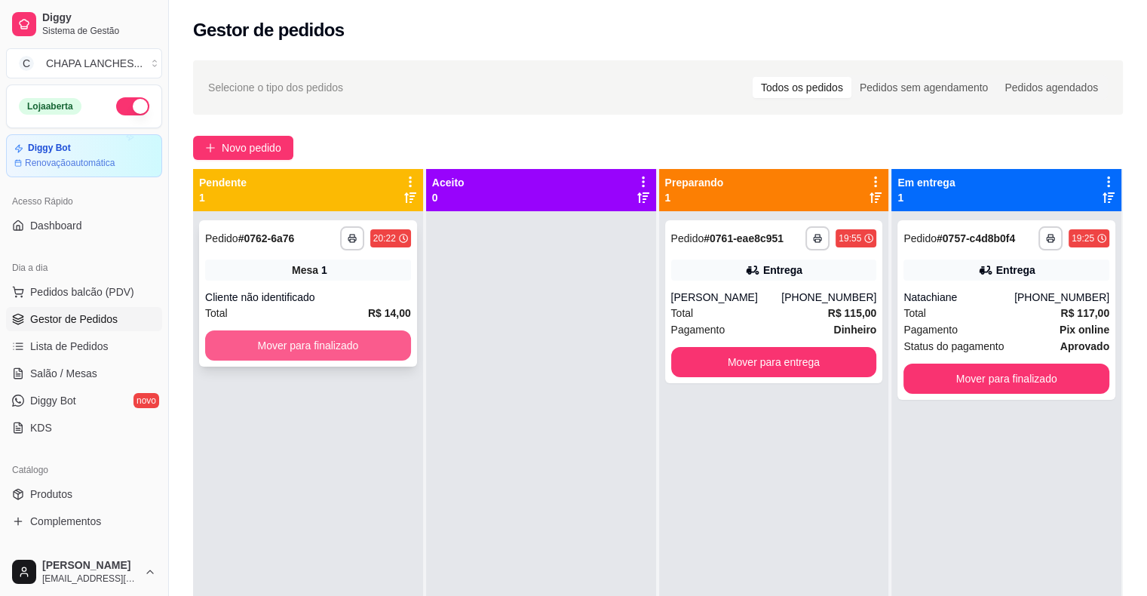
click at [379, 348] on button "Mover para finalizado" at bounding box center [308, 345] width 206 height 30
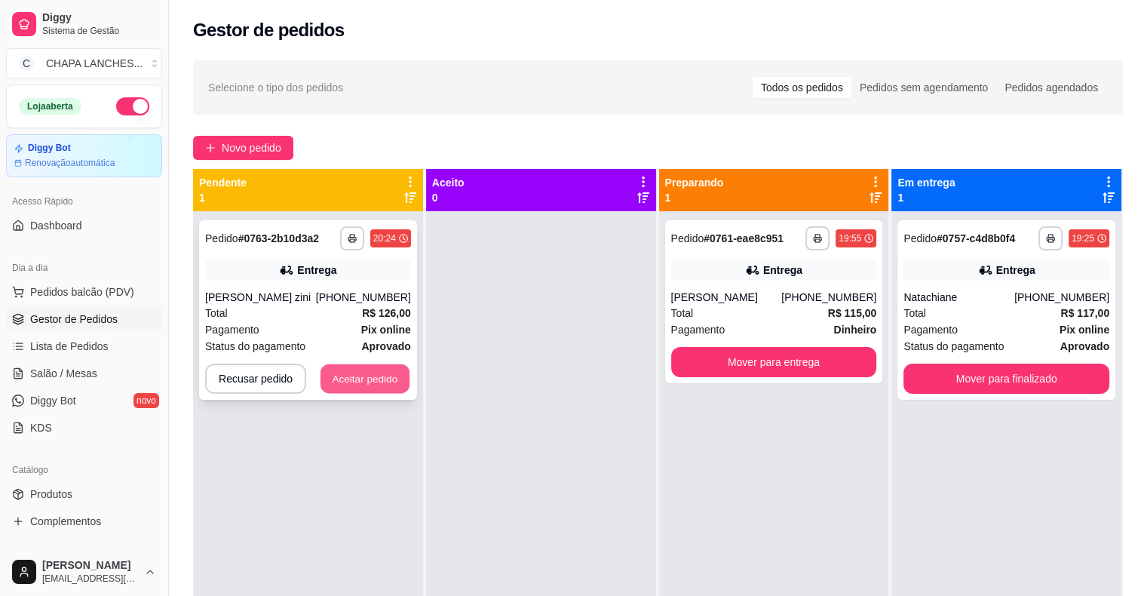
click at [396, 388] on button "Aceitar pedido" at bounding box center [364, 378] width 89 height 29
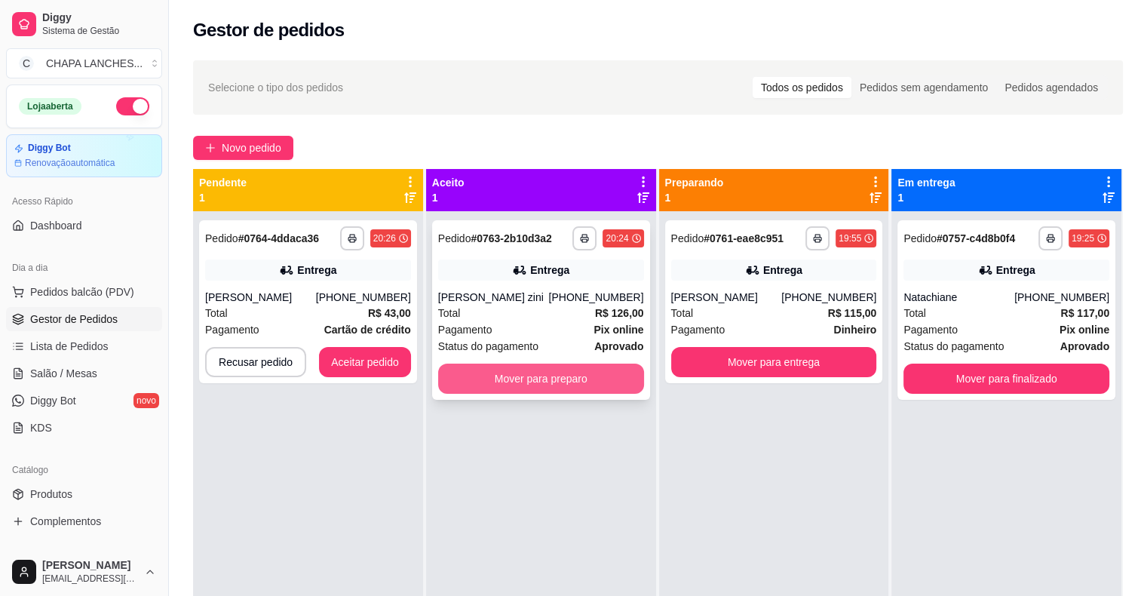
click at [471, 381] on button "Mover para preparo" at bounding box center [541, 378] width 206 height 30
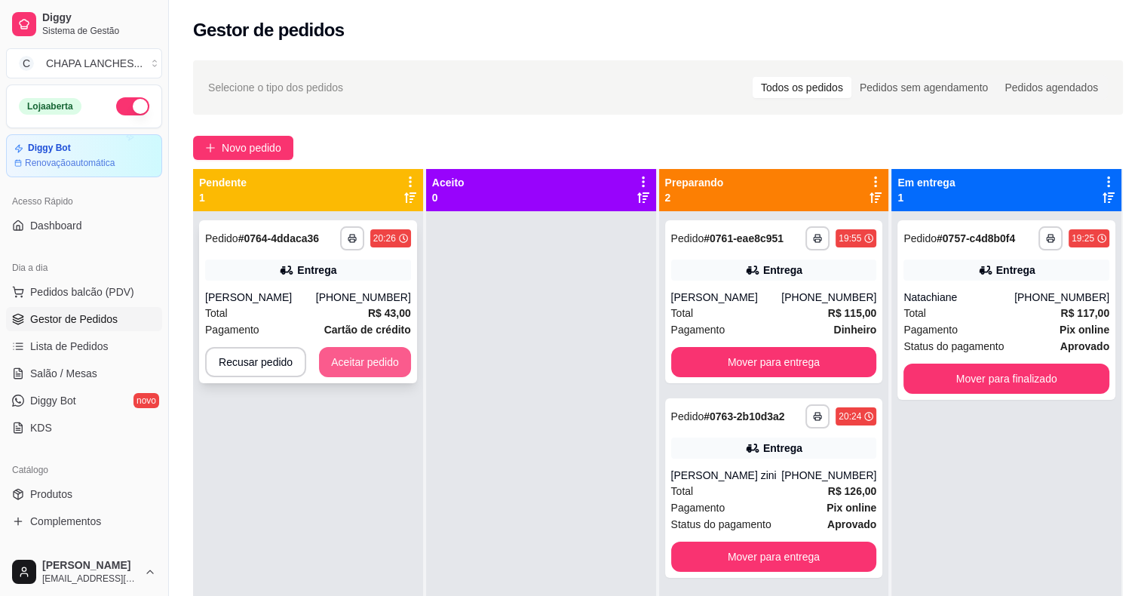
click at [388, 354] on button "Aceitar pedido" at bounding box center [365, 362] width 92 height 30
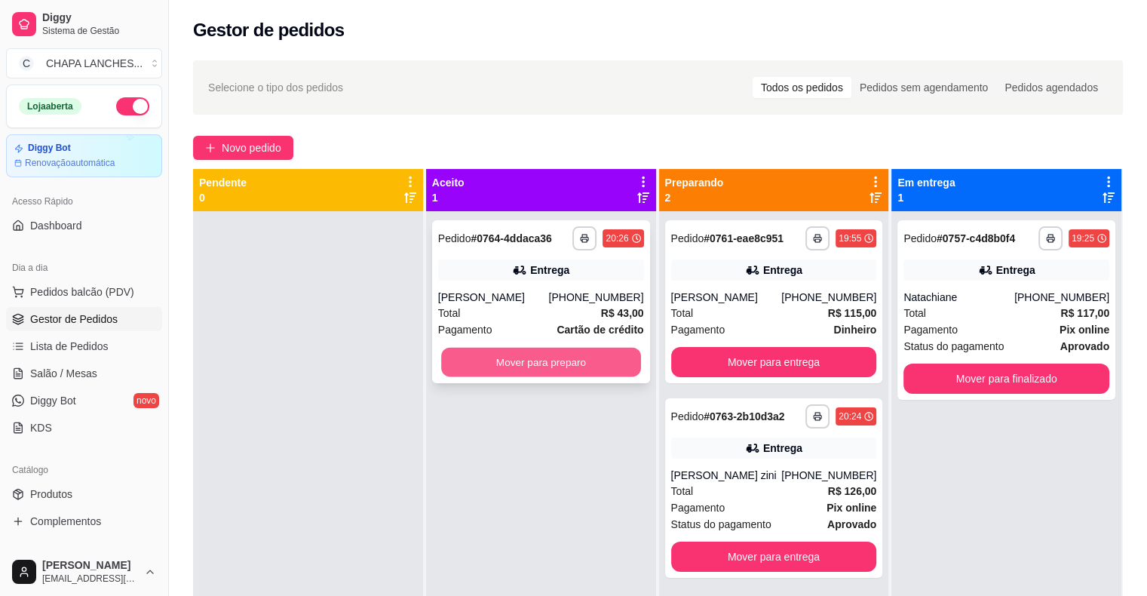
click at [466, 363] on button "Mover para preparo" at bounding box center [541, 362] width 200 height 29
click at [467, 361] on button "Mover para preparo" at bounding box center [541, 362] width 206 height 30
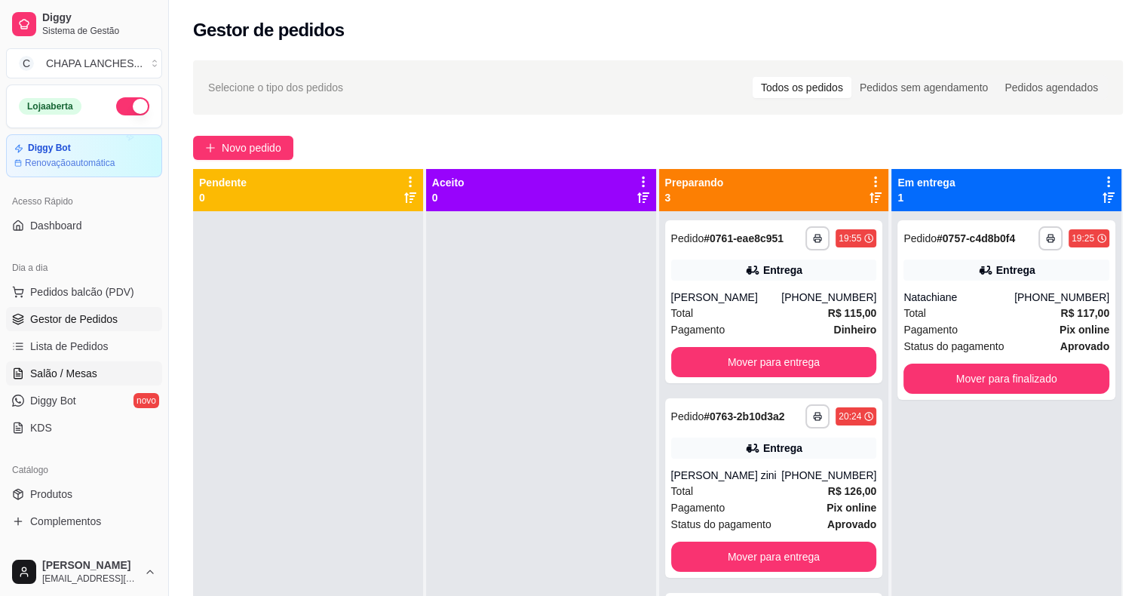
click at [110, 366] on link "Salão / Mesas" at bounding box center [84, 373] width 156 height 24
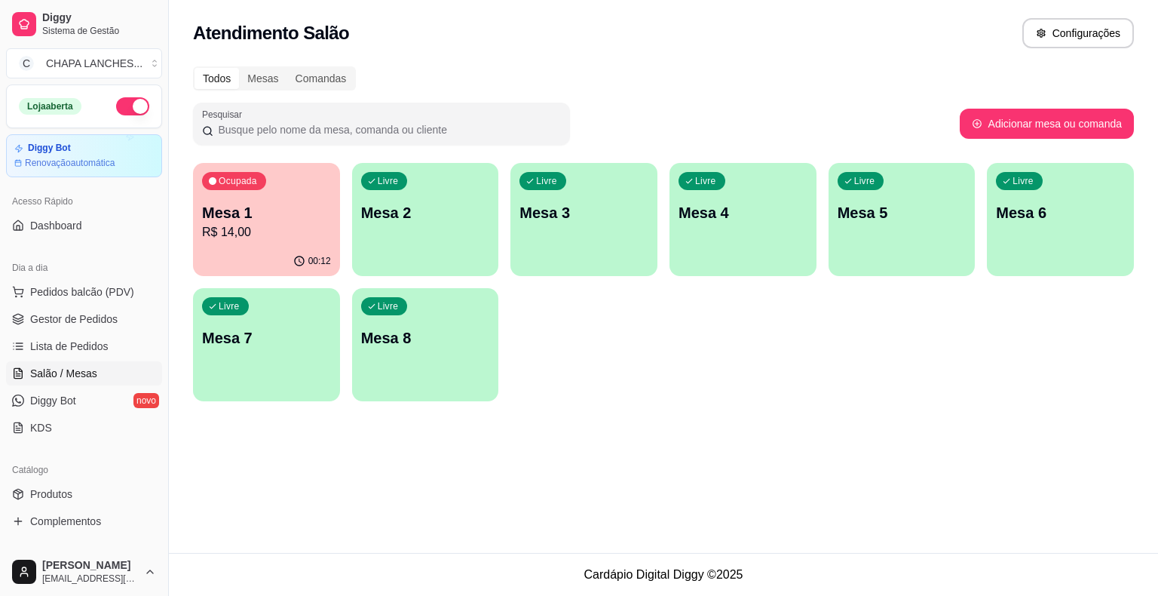
click at [268, 251] on div "00:12" at bounding box center [266, 261] width 147 height 29
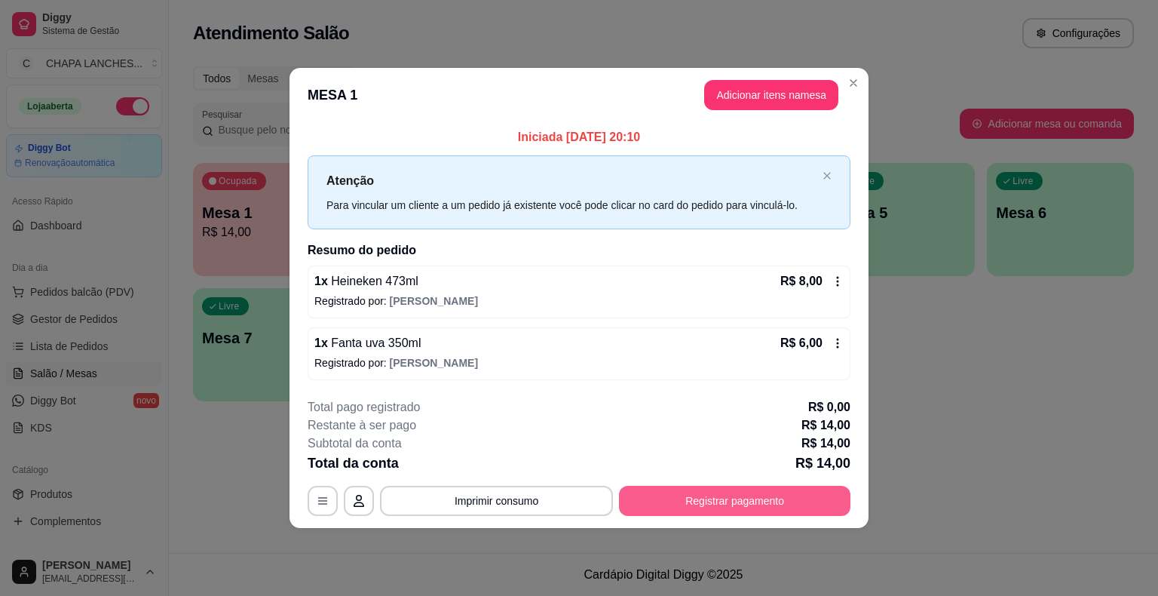
click at [718, 496] on button "Registrar pagamento" at bounding box center [735, 501] width 232 height 30
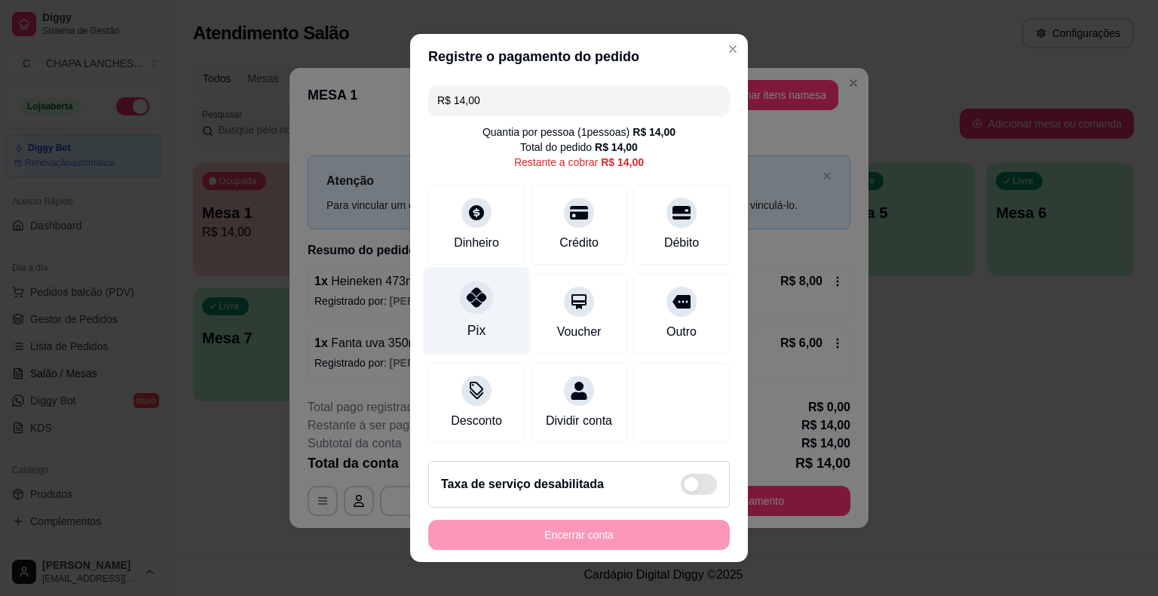
click at [471, 303] on icon at bounding box center [477, 297] width 20 height 20
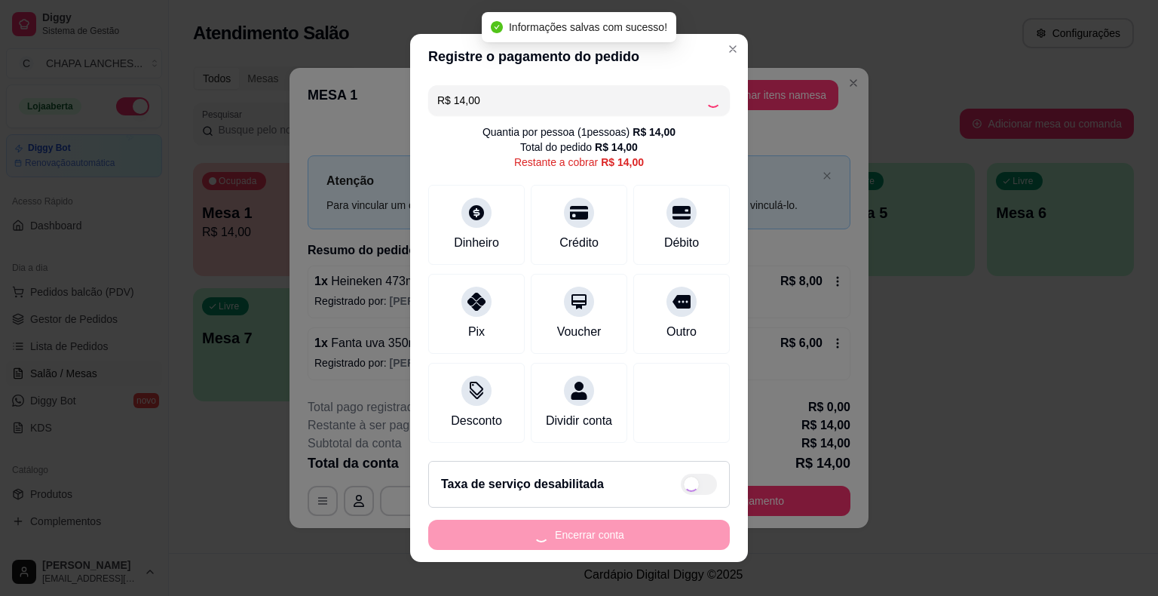
type input "R$ 0,00"
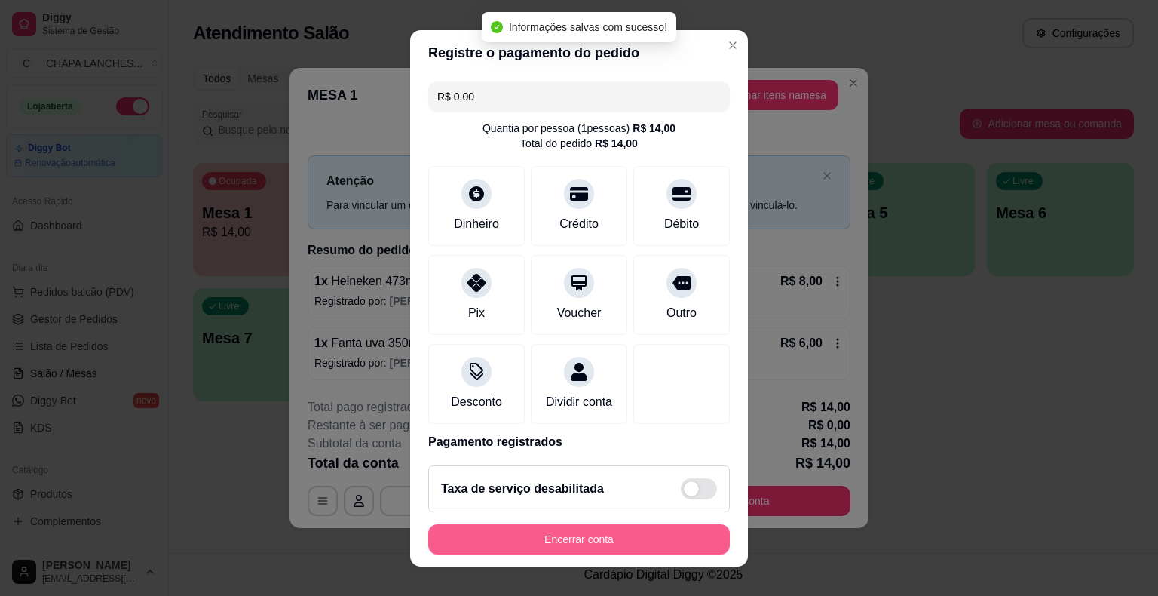
click at [630, 538] on button "Encerrar conta" at bounding box center [579, 539] width 302 height 30
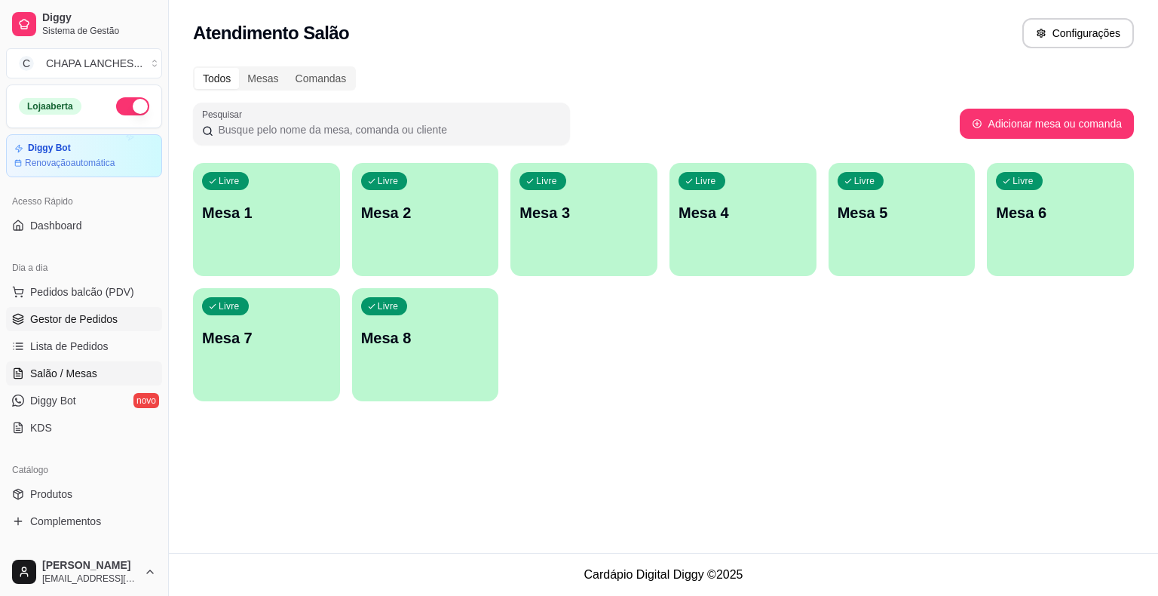
click at [78, 315] on span "Gestor de Pedidos" at bounding box center [73, 318] width 87 height 15
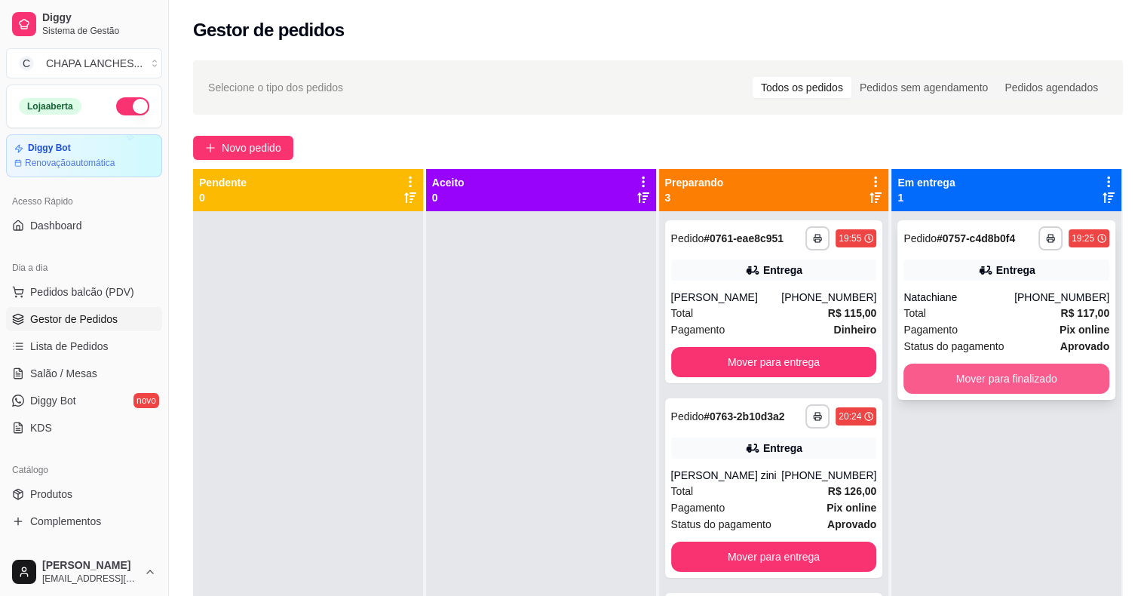
click at [966, 383] on button "Mover para finalizado" at bounding box center [1006, 378] width 206 height 30
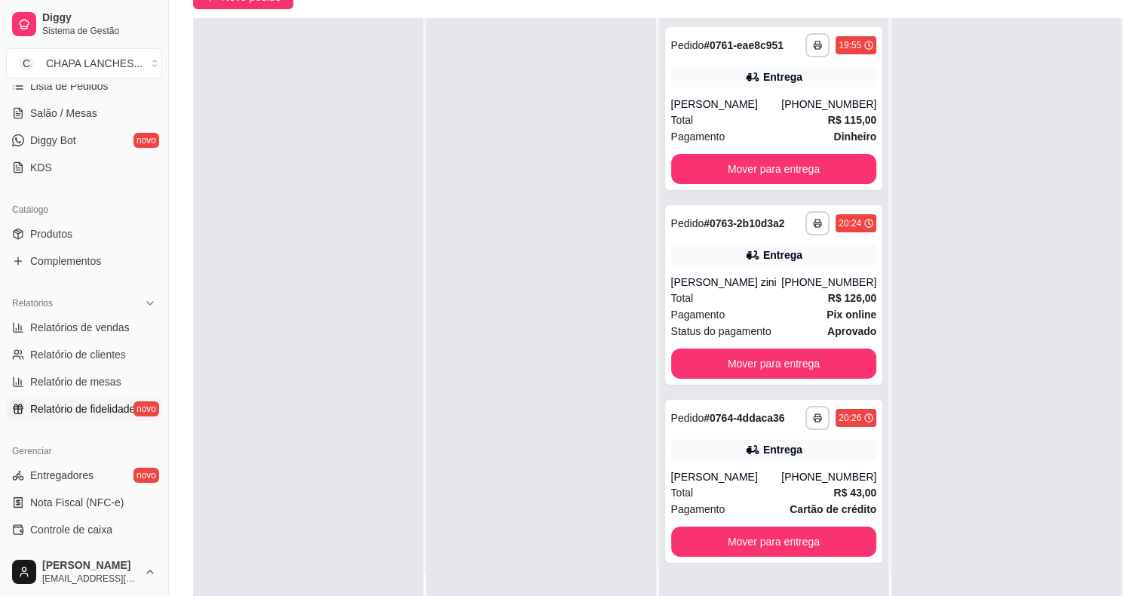
scroll to position [302, 0]
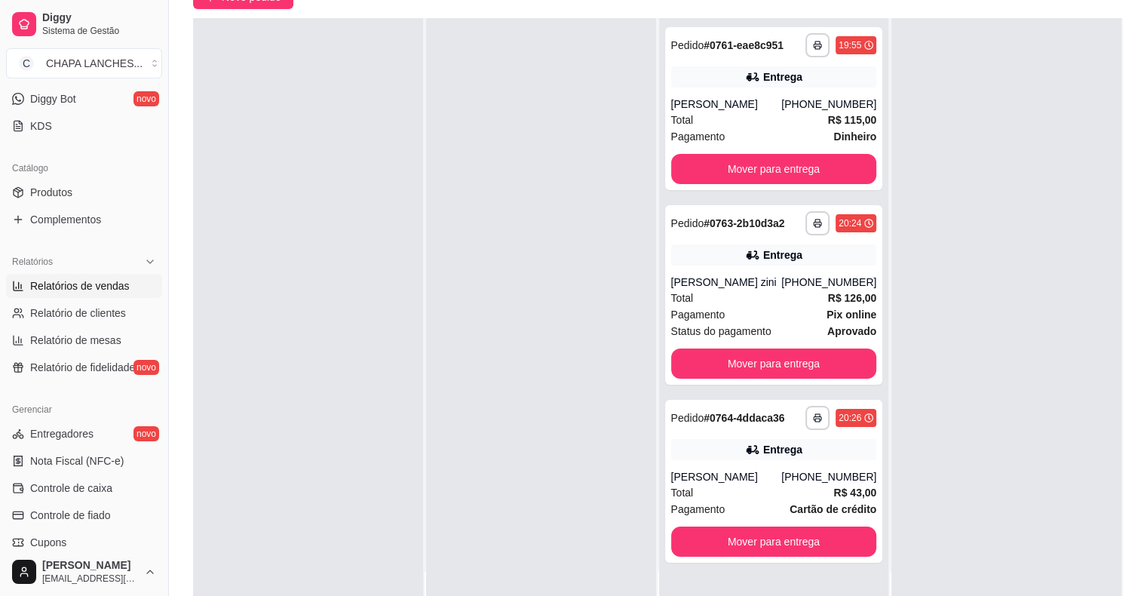
click at [121, 292] on span "Relatórios de vendas" at bounding box center [80, 285] width 100 height 15
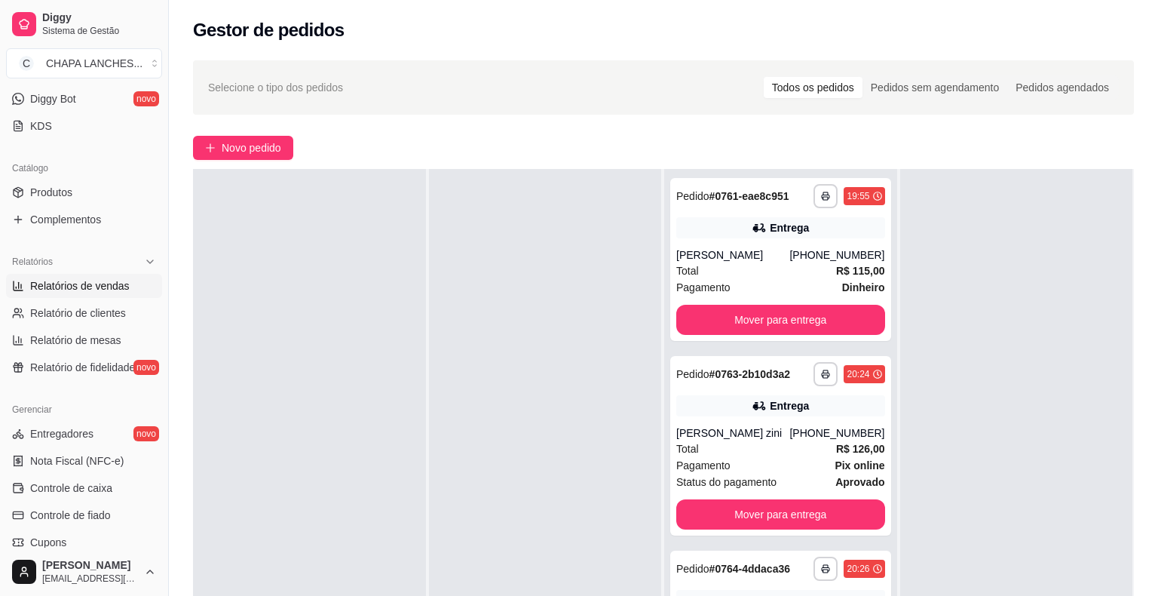
select select "ALL"
select select "0"
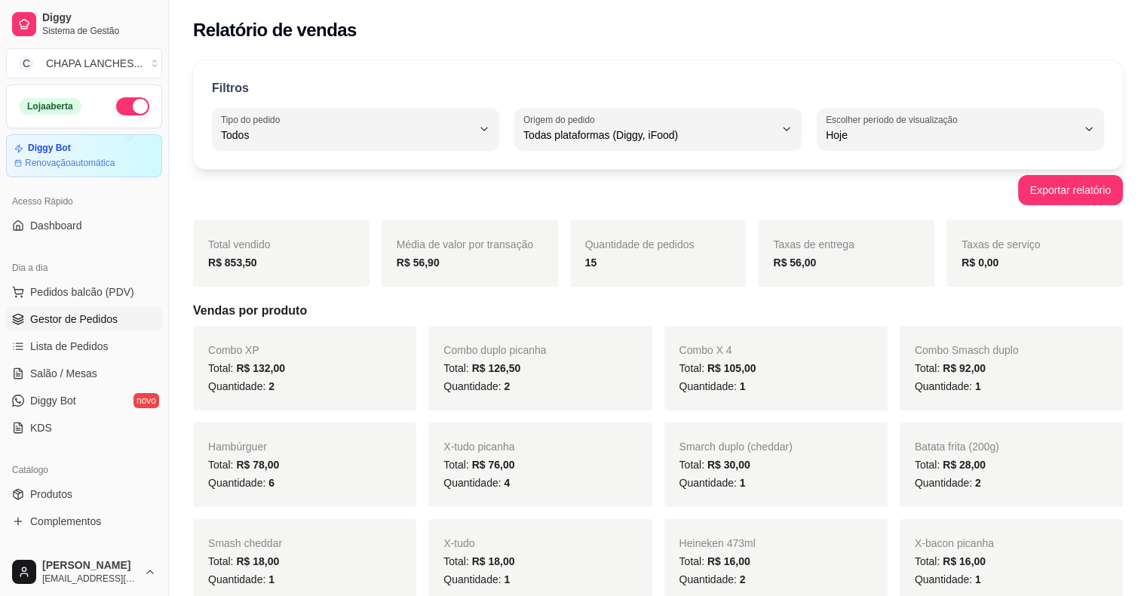
click at [87, 314] on span "Gestor de Pedidos" at bounding box center [73, 318] width 87 height 15
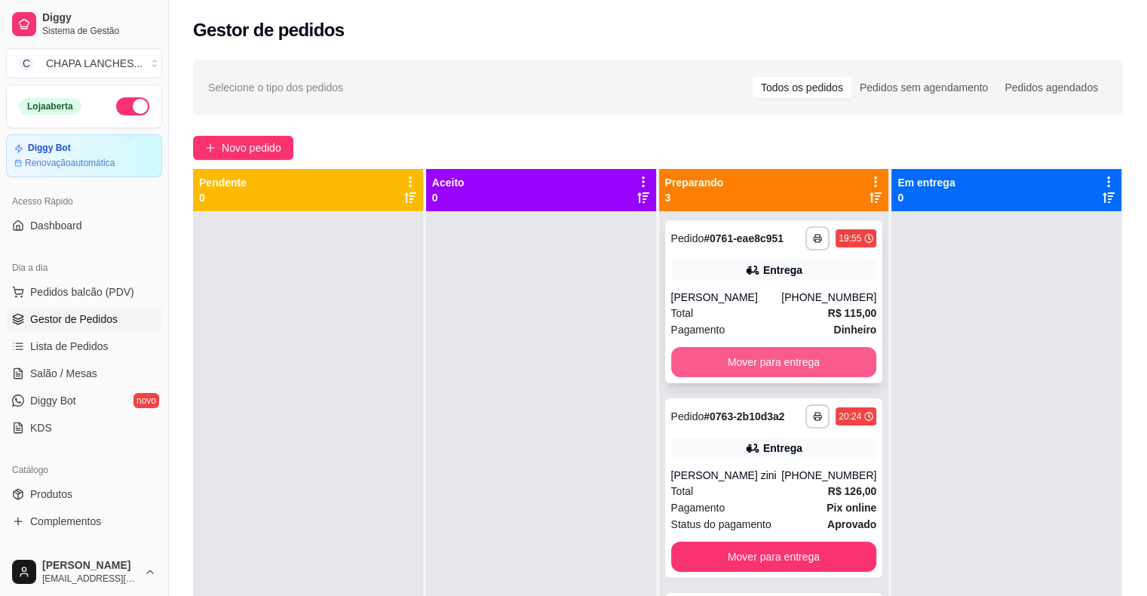
click at [707, 365] on button "Mover para entrega" at bounding box center [774, 362] width 206 height 30
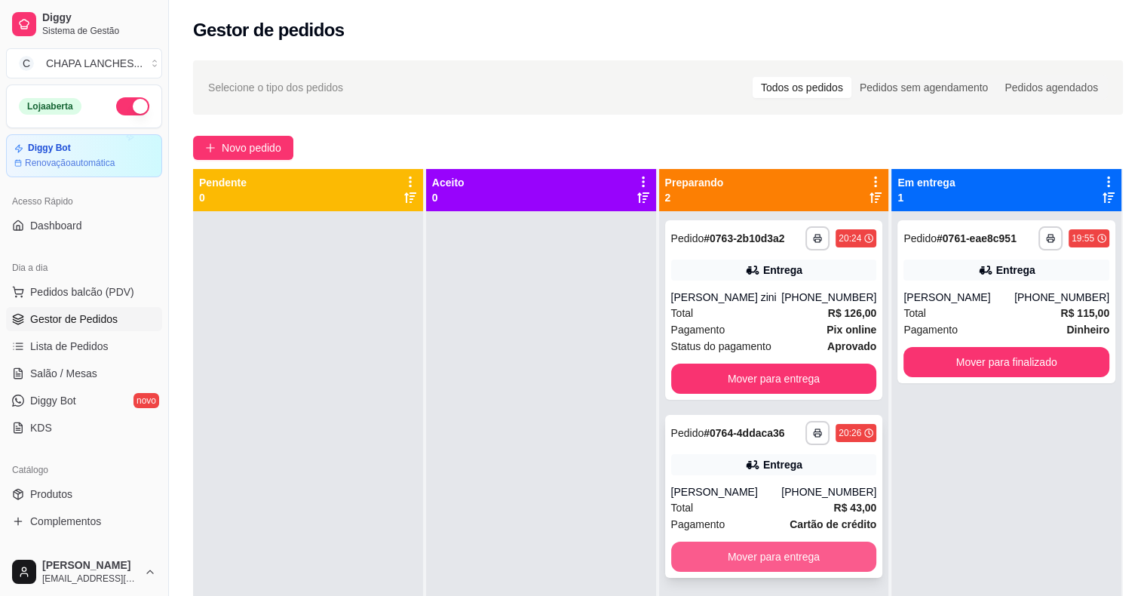
click at [773, 557] on button "Mover para entrega" at bounding box center [774, 556] width 206 height 30
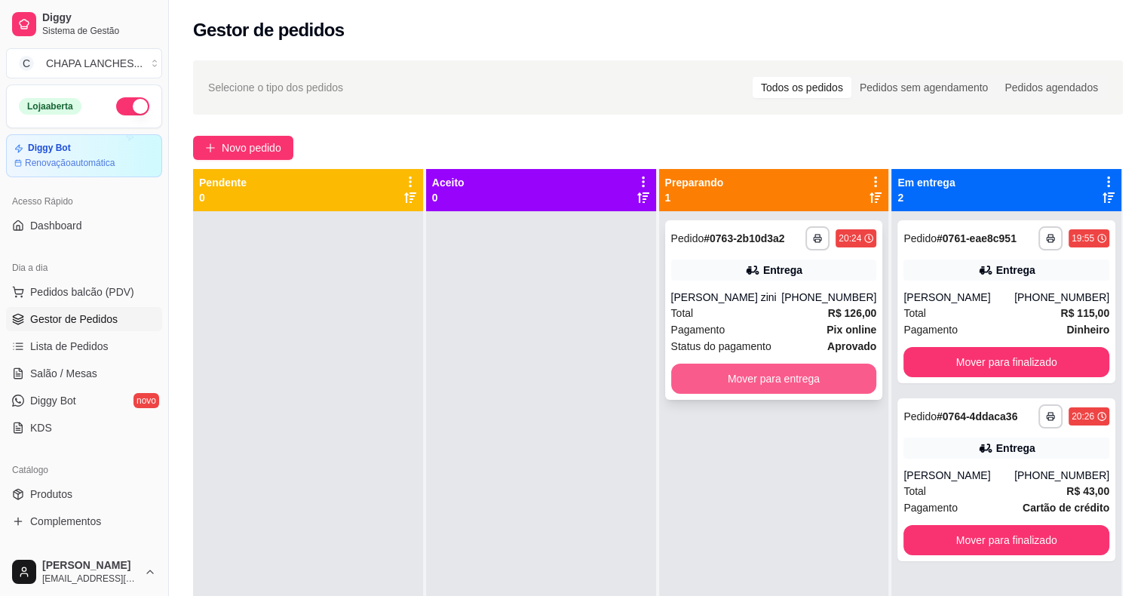
click at [758, 381] on button "Mover para entrega" at bounding box center [774, 378] width 206 height 30
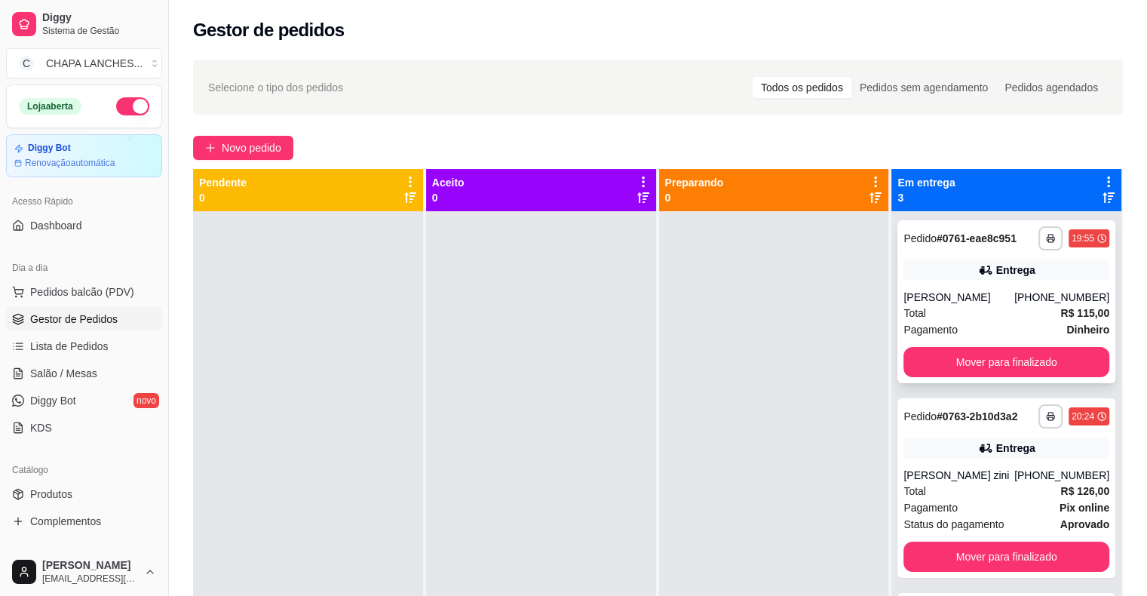
click at [909, 293] on div "[PERSON_NAME]" at bounding box center [958, 297] width 111 height 15
drag, startPoint x: 592, startPoint y: 397, endPoint x: 744, endPoint y: 436, distance: 156.6
click at [634, 400] on div at bounding box center [541, 509] width 230 height 596
click at [959, 516] on span "Status do pagamento" at bounding box center [953, 524] width 100 height 17
click at [812, 464] on div at bounding box center [774, 509] width 230 height 596
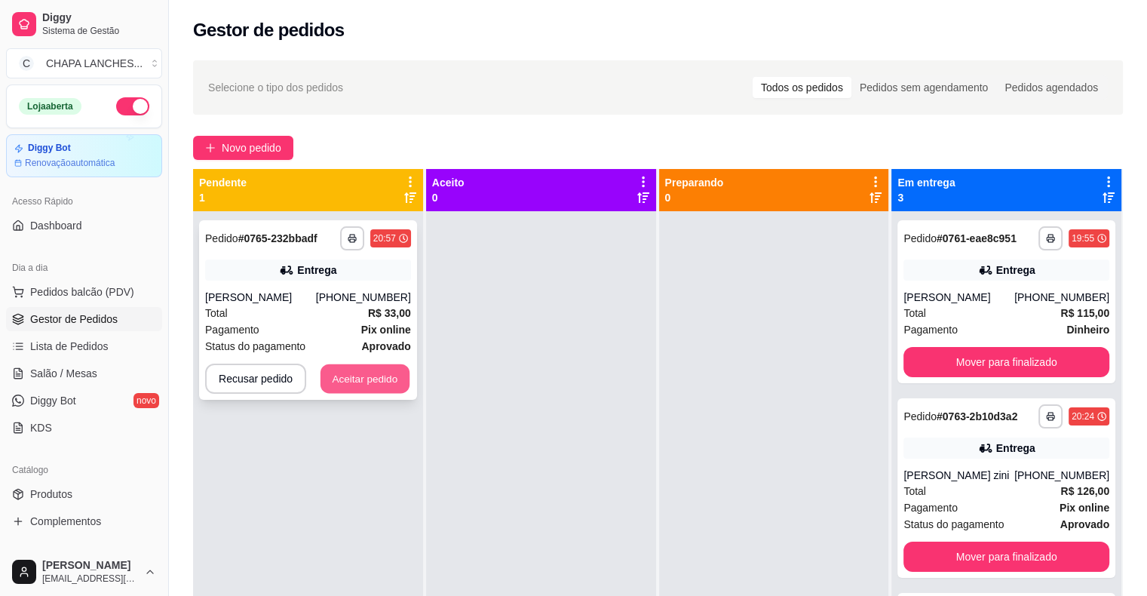
click at [366, 379] on button "Aceitar pedido" at bounding box center [364, 378] width 89 height 29
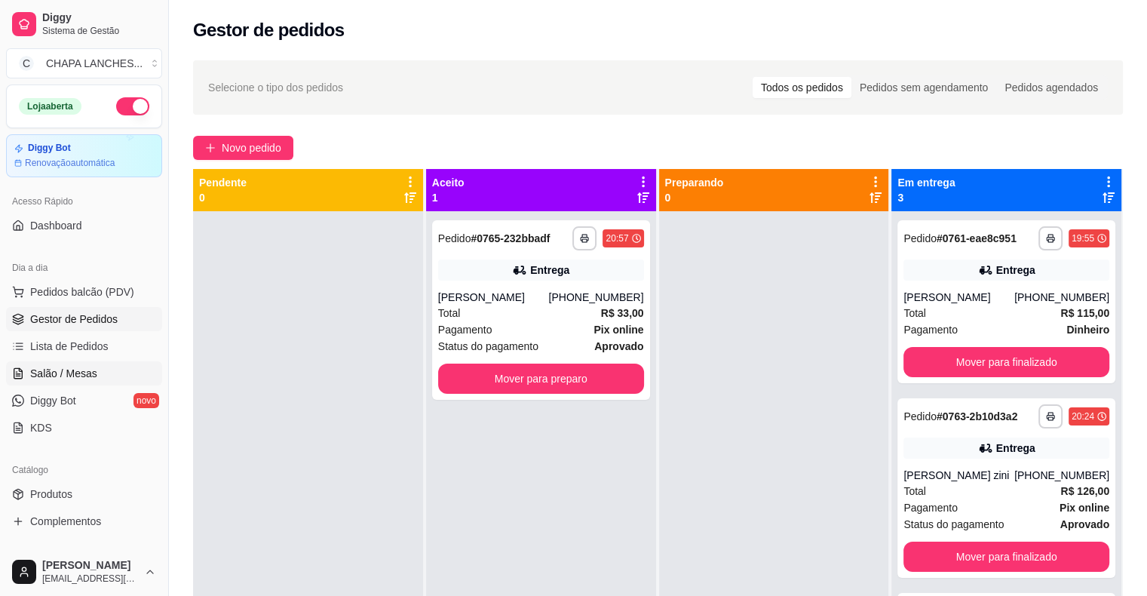
click at [106, 371] on link "Salão / Mesas" at bounding box center [84, 373] width 156 height 24
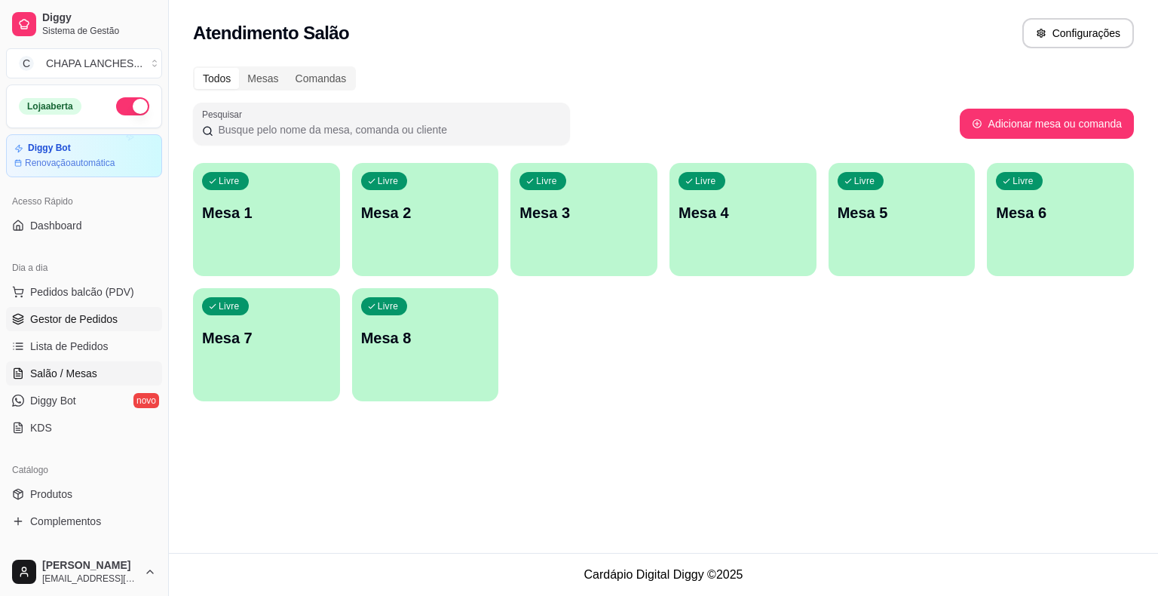
click at [106, 315] on span "Gestor de Pedidos" at bounding box center [73, 318] width 87 height 15
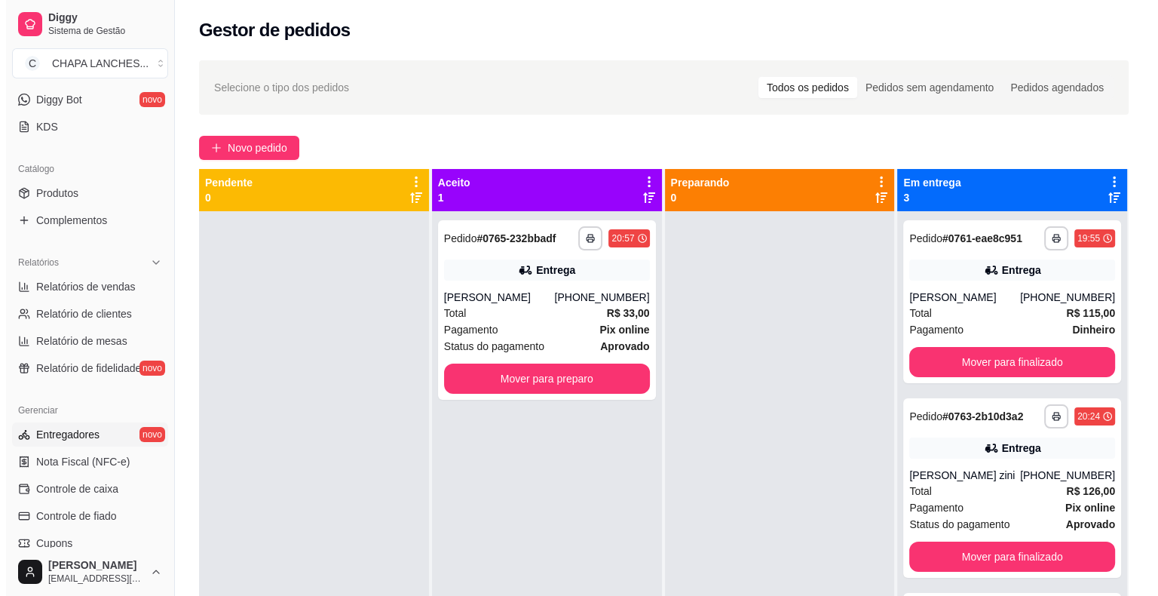
scroll to position [302, 0]
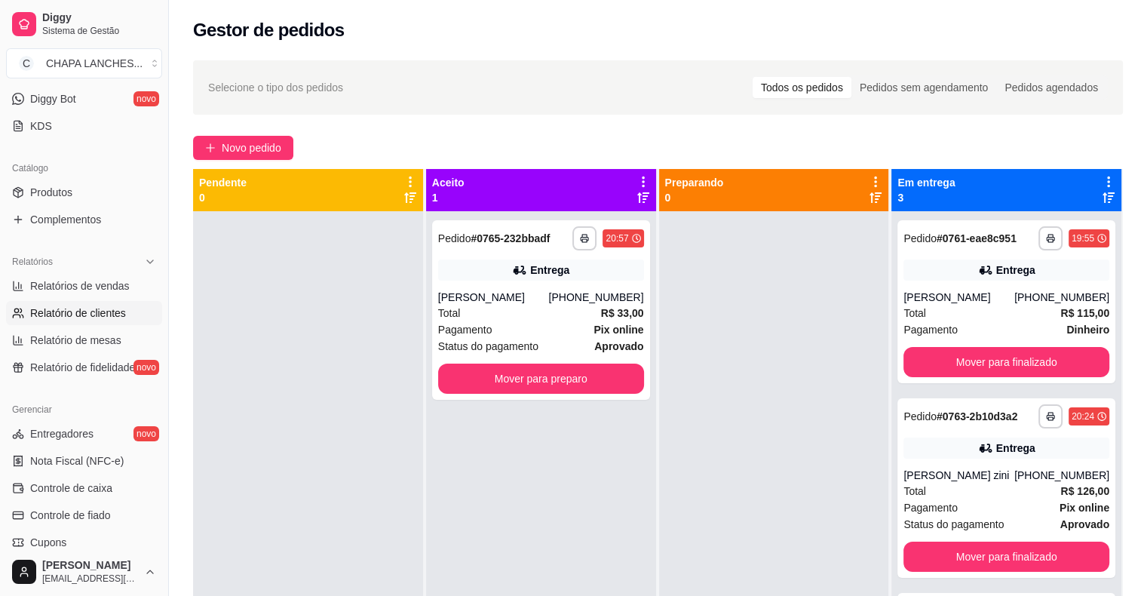
click at [115, 311] on span "Relatório de clientes" at bounding box center [78, 312] width 96 height 15
select select "30"
select select "HIGHEST_TOTAL_SPENT_WITH_ORDERS"
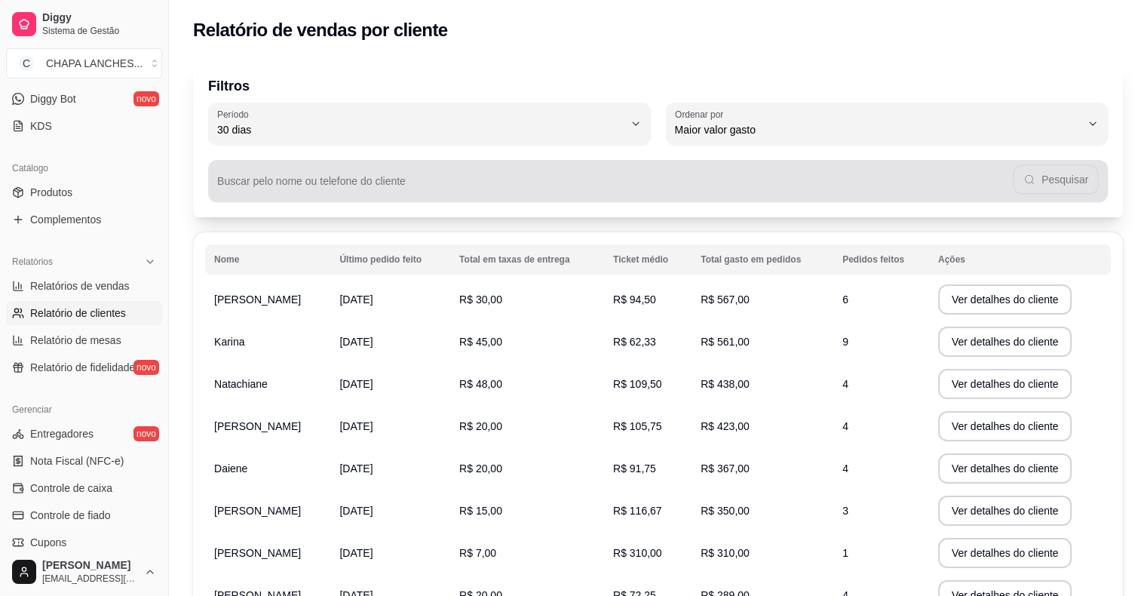
click at [341, 182] on input "Buscar pelo nome ou telefone do cliente" at bounding box center [615, 186] width 796 height 15
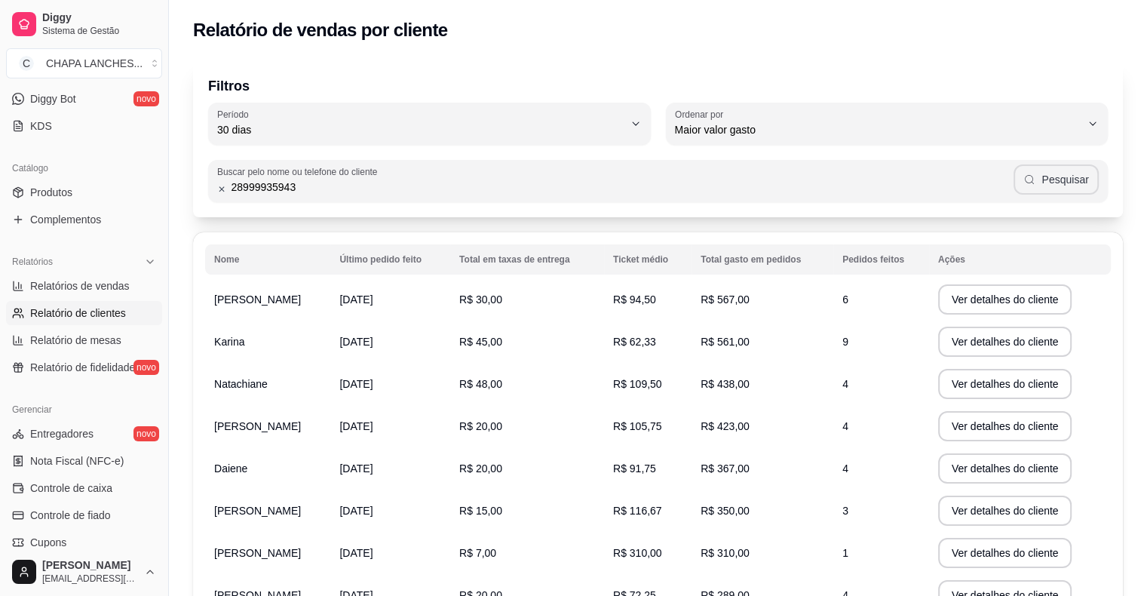
type input "28999935943"
click at [1087, 185] on button "Pesquisar" at bounding box center [1055, 179] width 85 height 30
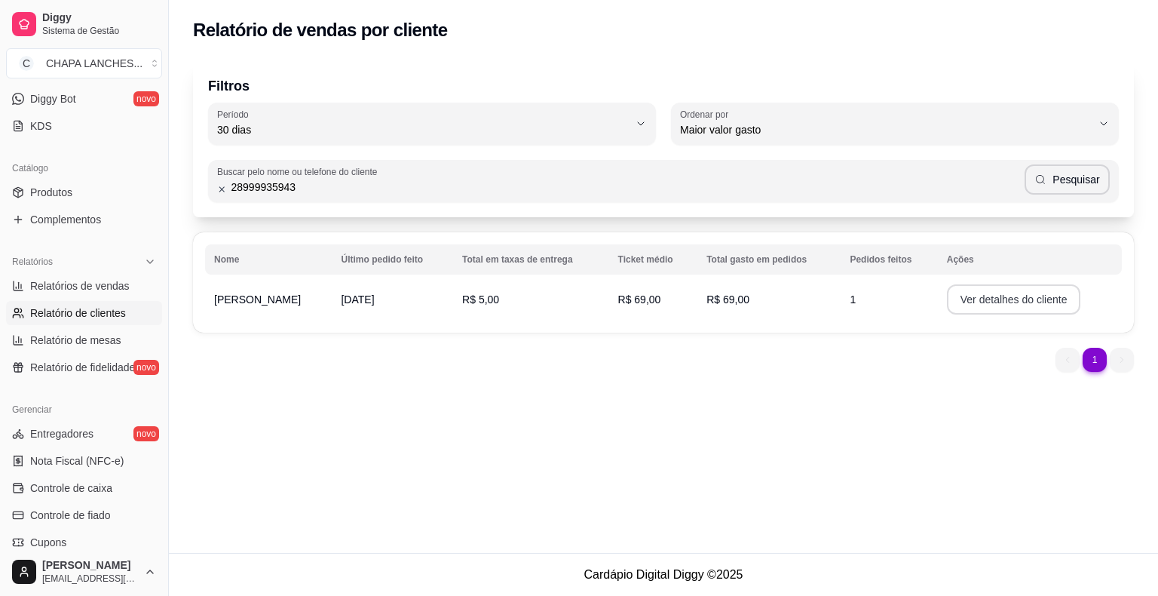
click at [971, 296] on button "Ver detalhes do cliente" at bounding box center [1014, 299] width 134 height 30
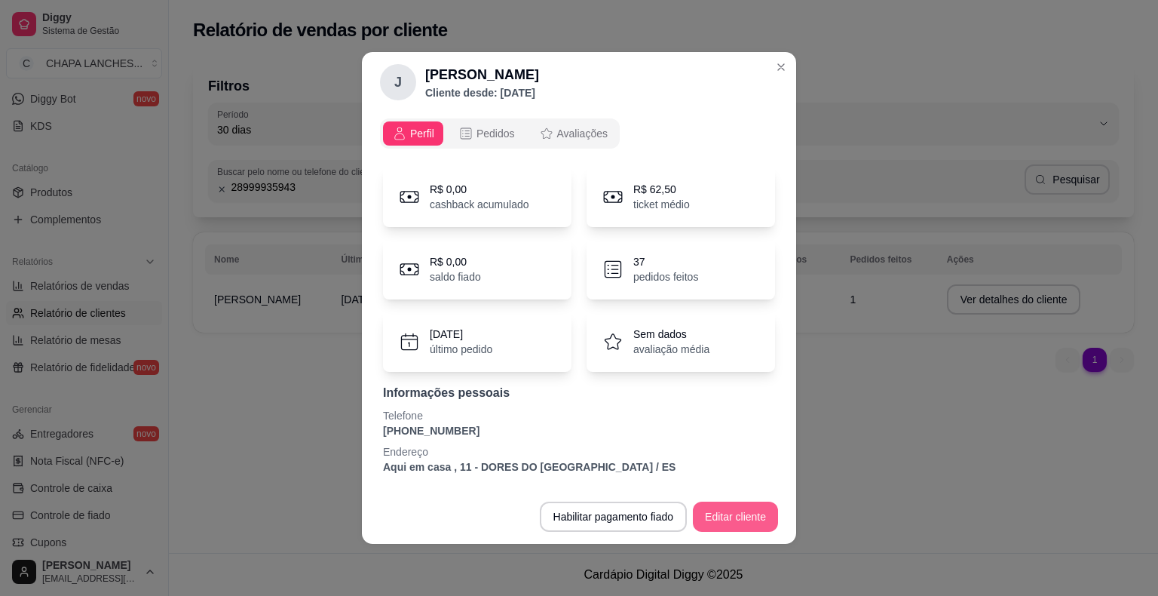
click at [739, 514] on button "Editar cliente" at bounding box center [735, 516] width 85 height 30
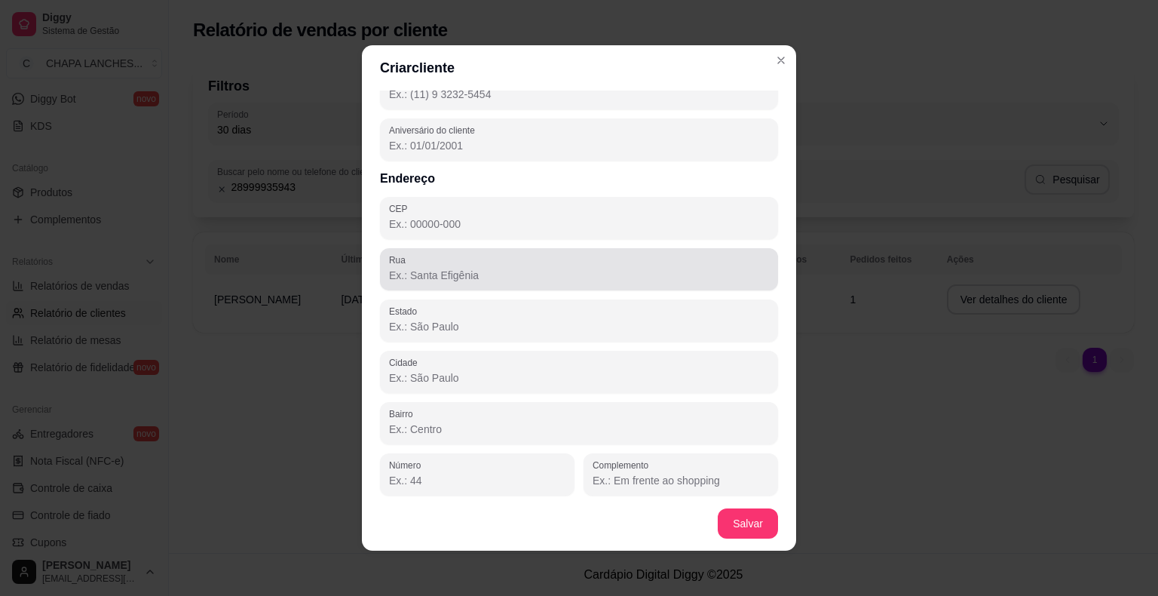
scroll to position [112, 0]
click at [496, 252] on div at bounding box center [579, 265] width 380 height 30
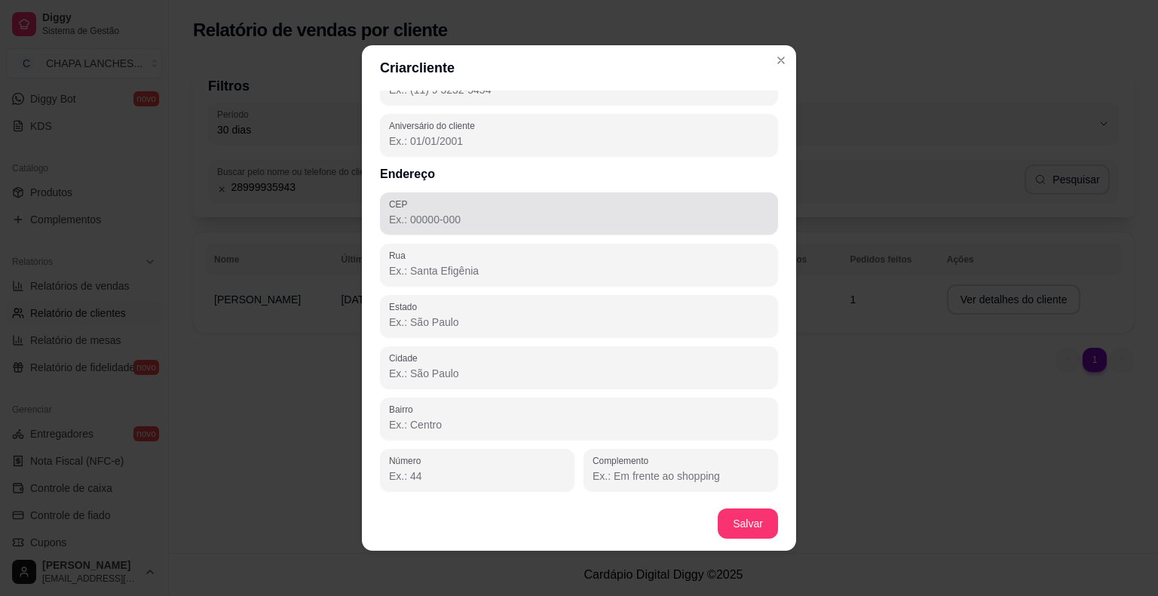
click at [482, 227] on div at bounding box center [579, 213] width 380 height 30
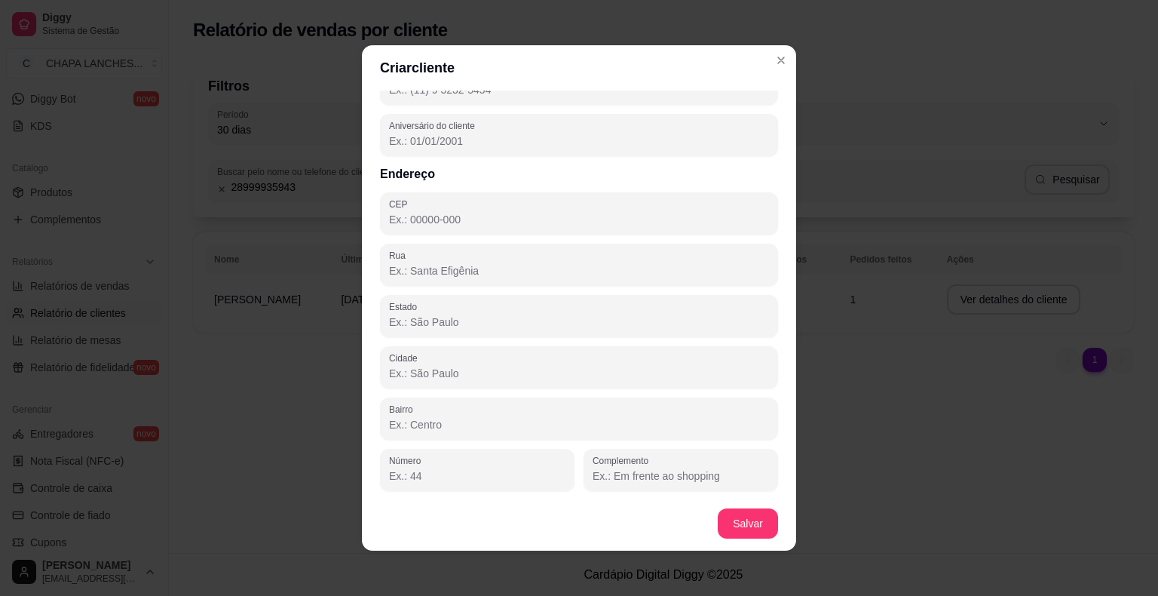
click at [531, 377] on input "Cidade" at bounding box center [579, 373] width 380 height 15
click at [547, 457] on div at bounding box center [477, 470] width 176 height 30
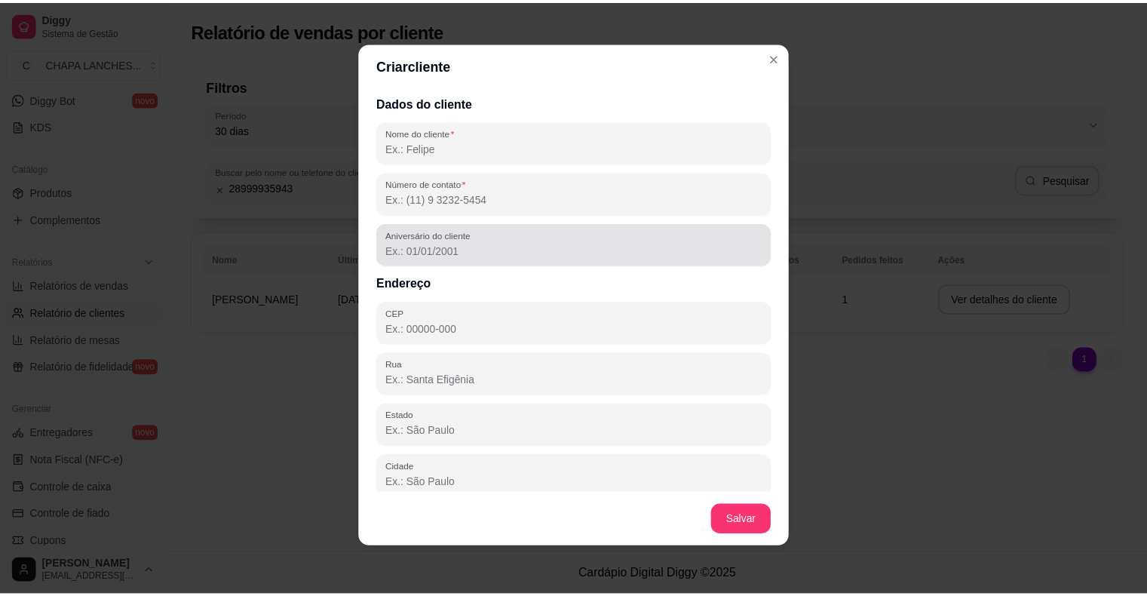
scroll to position [0, 0]
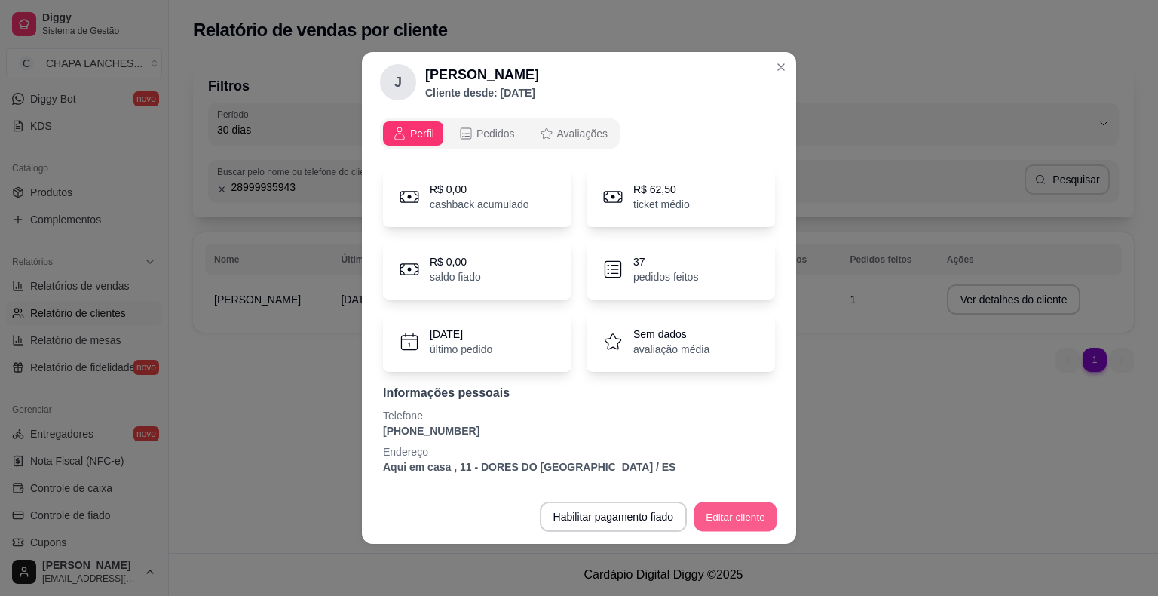
click at [716, 514] on button "Editar cliente" at bounding box center [736, 516] width 83 height 29
click at [657, 281] on p "pedidos feitos" at bounding box center [665, 276] width 65 height 15
click at [649, 345] on p "avaliação média" at bounding box center [671, 349] width 76 height 15
click at [509, 467] on p "Aqui em casa , 11 - DORES DO [GEOGRAPHIC_DATA] / ES" at bounding box center [579, 466] width 392 height 15
drag, startPoint x: 457, startPoint y: 465, endPoint x: 399, endPoint y: 459, distance: 58.3
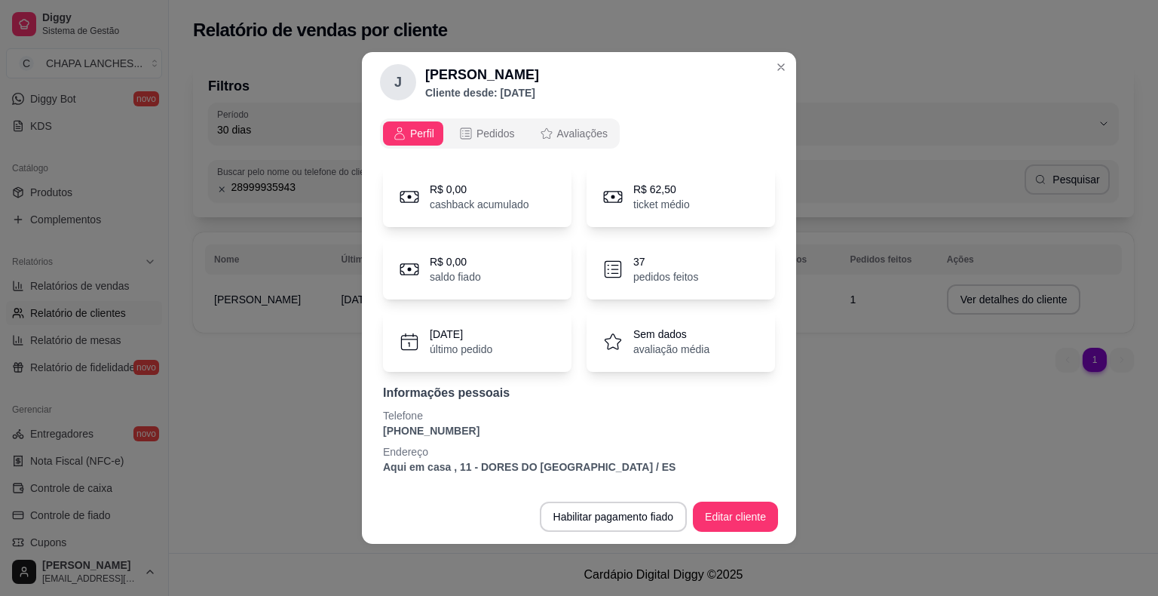
click at [455, 465] on p "Aqui em casa , 11 - DORES DO [GEOGRAPHIC_DATA] / ES" at bounding box center [579, 466] width 392 height 15
drag, startPoint x: 390, startPoint y: 459, endPoint x: 375, endPoint y: 459, distance: 15.1
click at [385, 459] on p "Aqui em casa , 11 - DORES DO [GEOGRAPHIC_DATA] / ES" at bounding box center [579, 466] width 392 height 15
drag, startPoint x: 375, startPoint y: 459, endPoint x: 416, endPoint y: 457, distance: 41.5
click at [385, 460] on div "Perfil Pedidos Avaliações R$ 0,00 cashback acumulado R$ 62,50 ticket médio R$ 0…" at bounding box center [579, 300] width 434 height 377
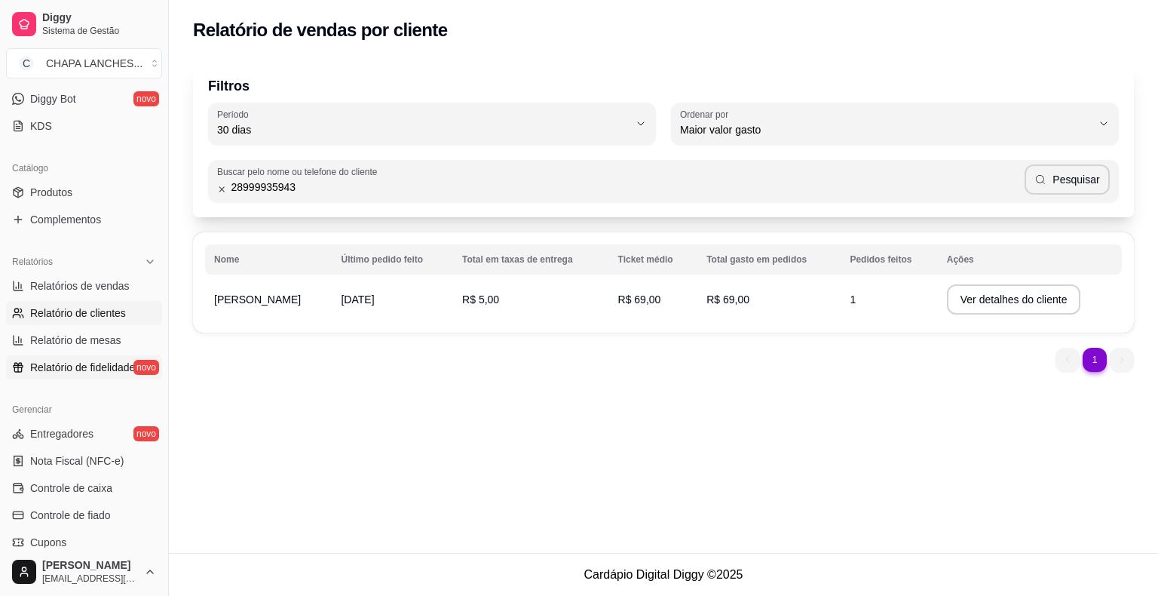
click at [112, 369] on span "Relatório de fidelidade" at bounding box center [82, 367] width 105 height 15
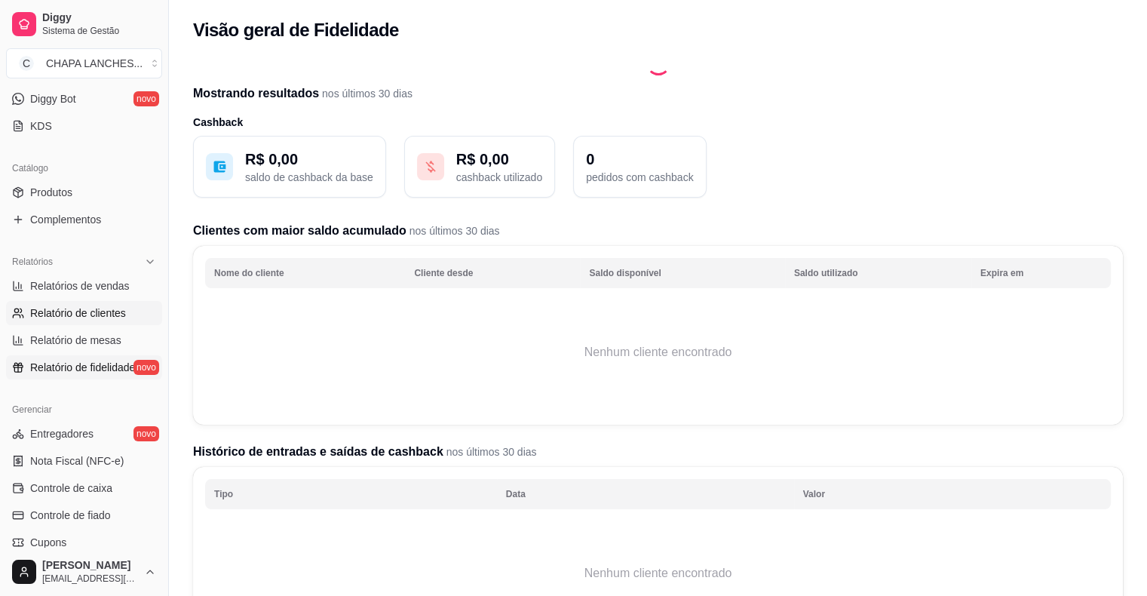
click at [114, 314] on span "Relatório de clientes" at bounding box center [78, 312] width 96 height 15
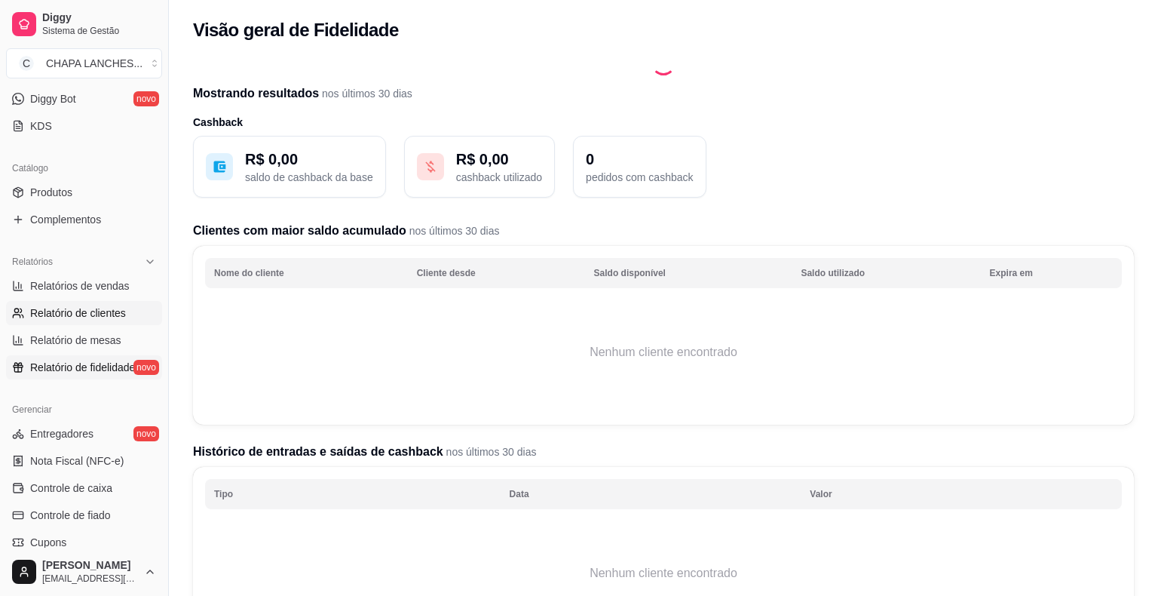
select select "30"
select select "HIGHEST_TOTAL_SPENT_WITH_ORDERS"
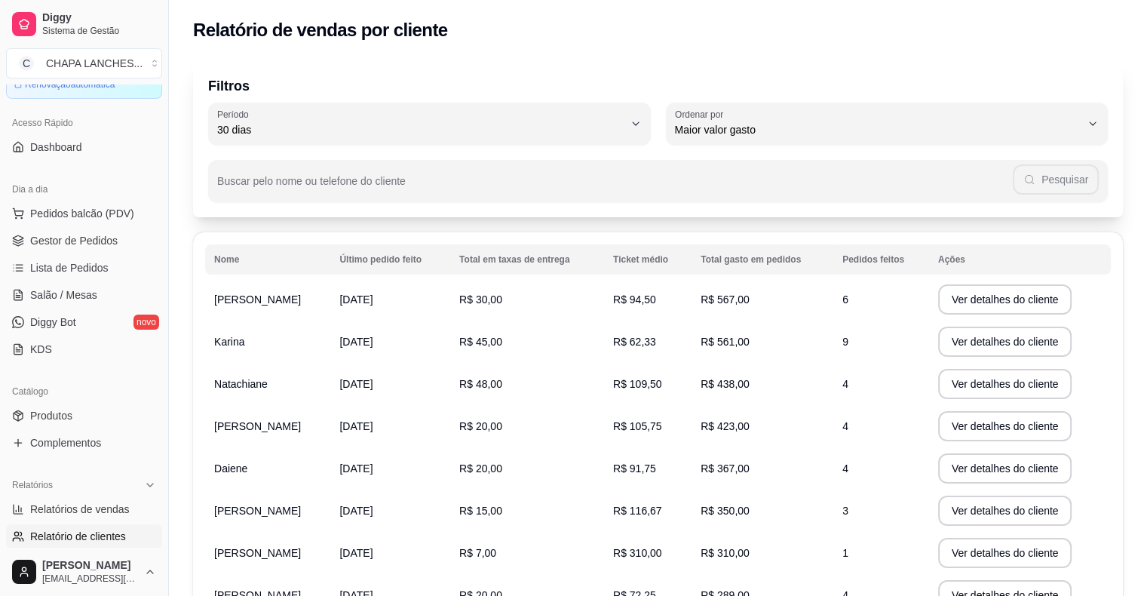
scroll to position [75, 0]
click at [100, 240] on span "Gestor de Pedidos" at bounding box center [73, 243] width 87 height 15
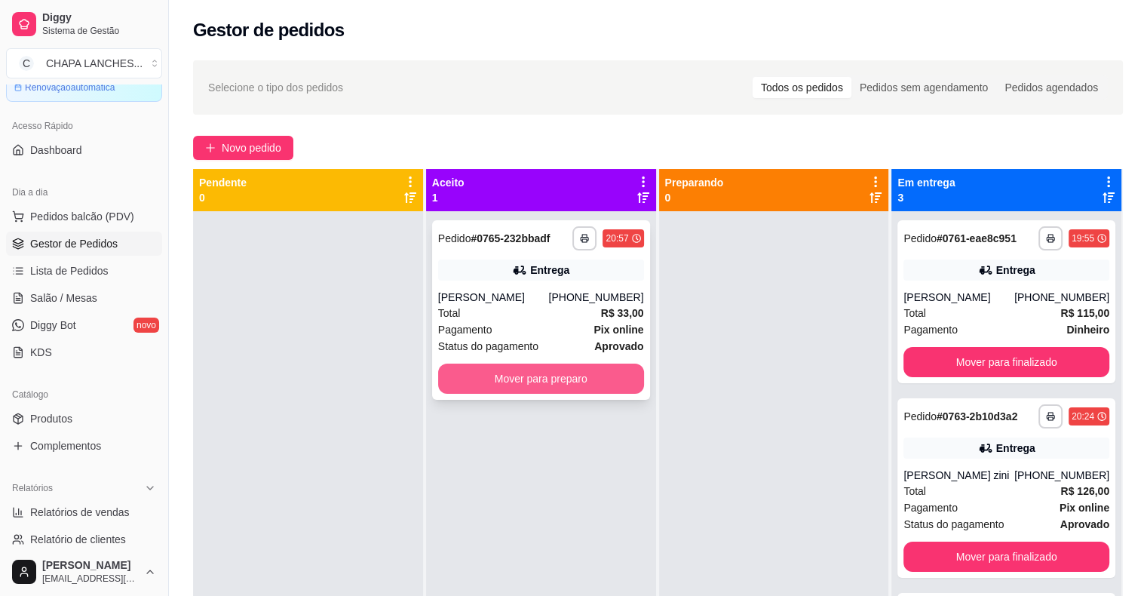
click at [517, 387] on button "Mover para preparo" at bounding box center [541, 378] width 206 height 30
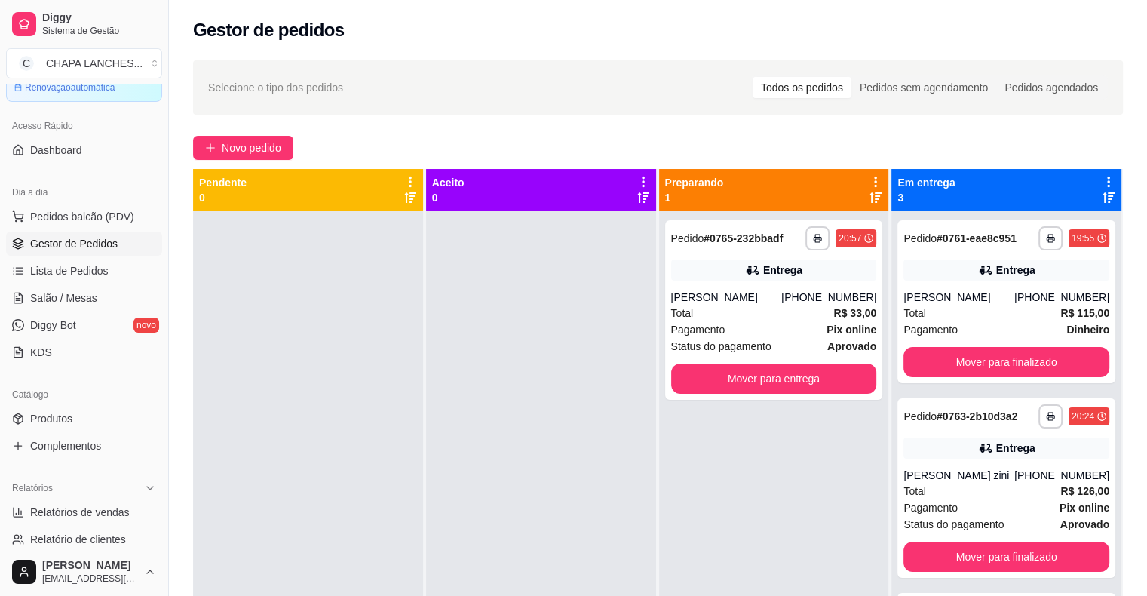
drag, startPoint x: 531, startPoint y: 361, endPoint x: 578, endPoint y: 363, distance: 46.8
click at [533, 361] on div at bounding box center [541, 509] width 230 height 596
click at [940, 358] on button "Mover para finalizado" at bounding box center [1006, 362] width 206 height 30
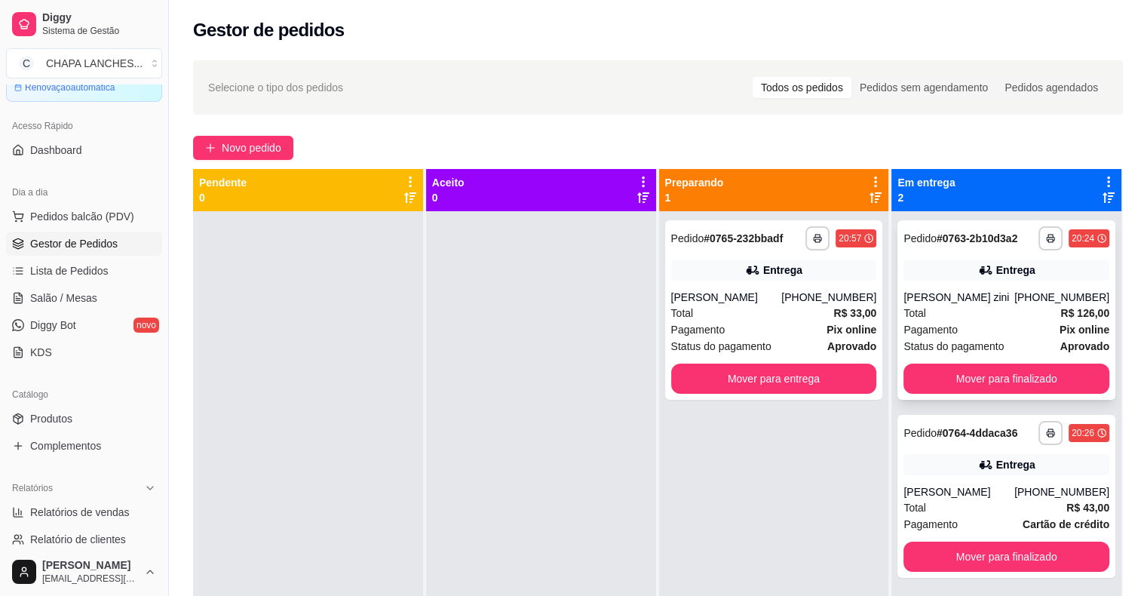
click at [968, 381] on button "Mover para finalizado" at bounding box center [1006, 378] width 206 height 30
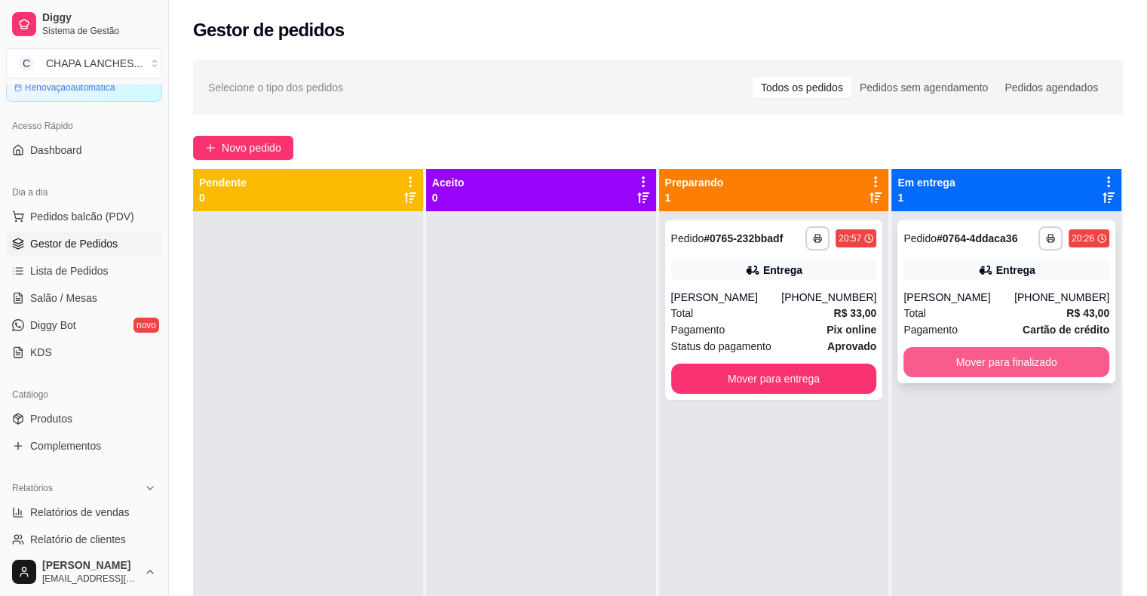
click at [954, 361] on button "Mover para finalizado" at bounding box center [1006, 362] width 206 height 30
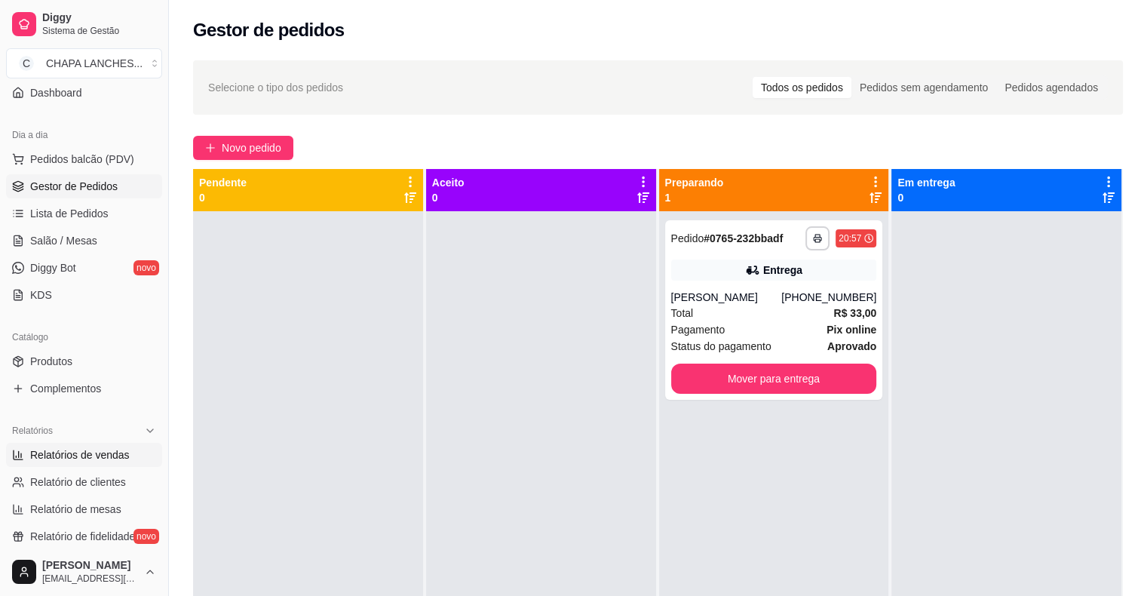
scroll to position [226, 0]
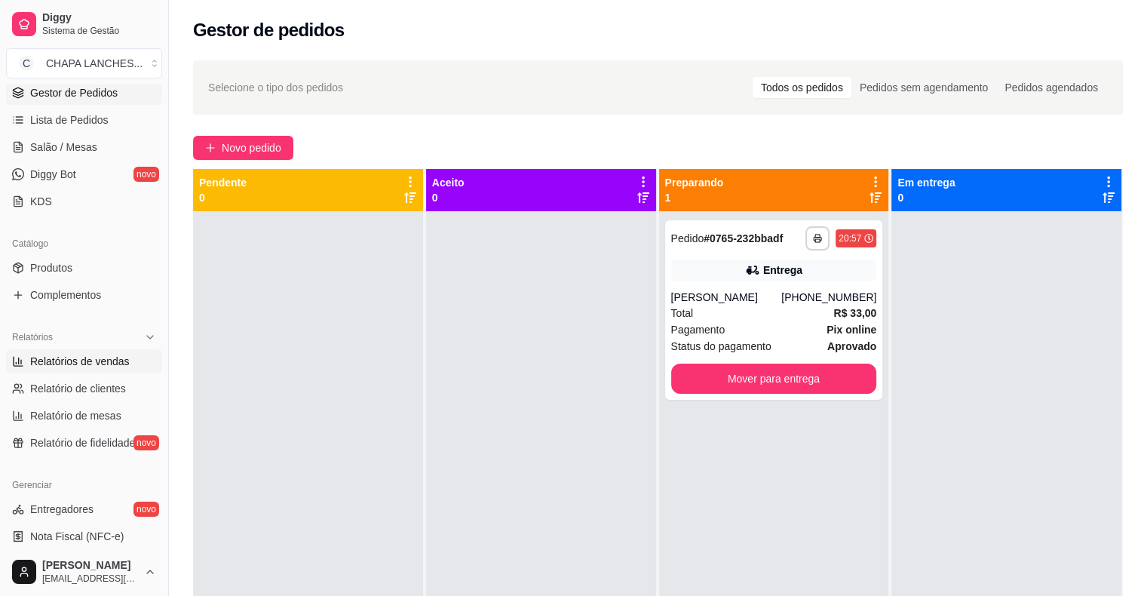
click at [102, 359] on span "Relatórios de vendas" at bounding box center [80, 361] width 100 height 15
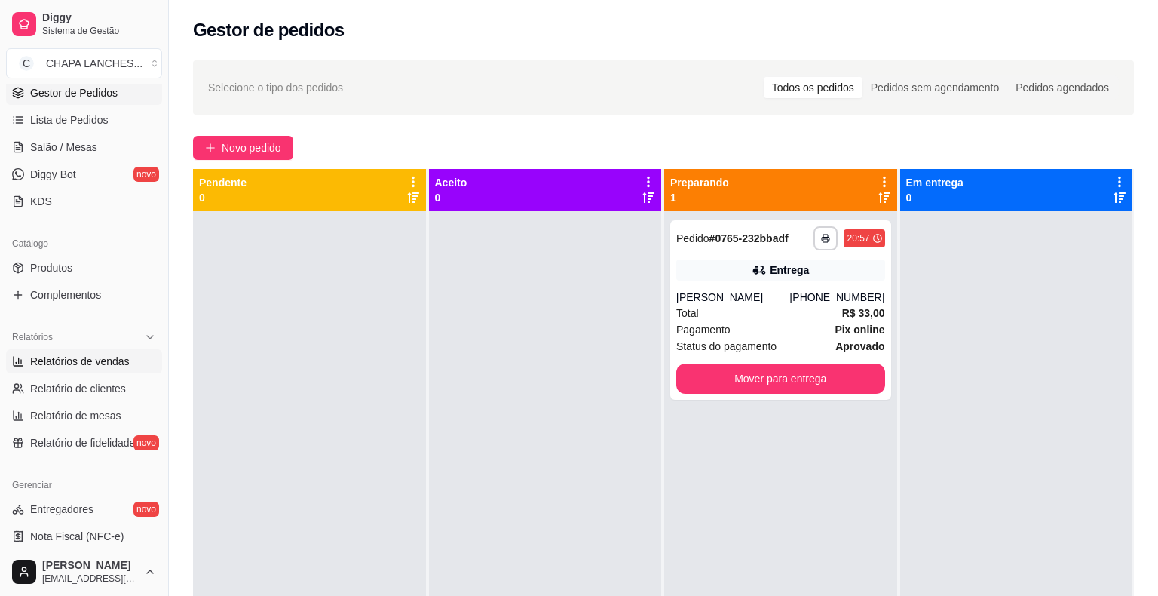
select select "ALL"
select select "0"
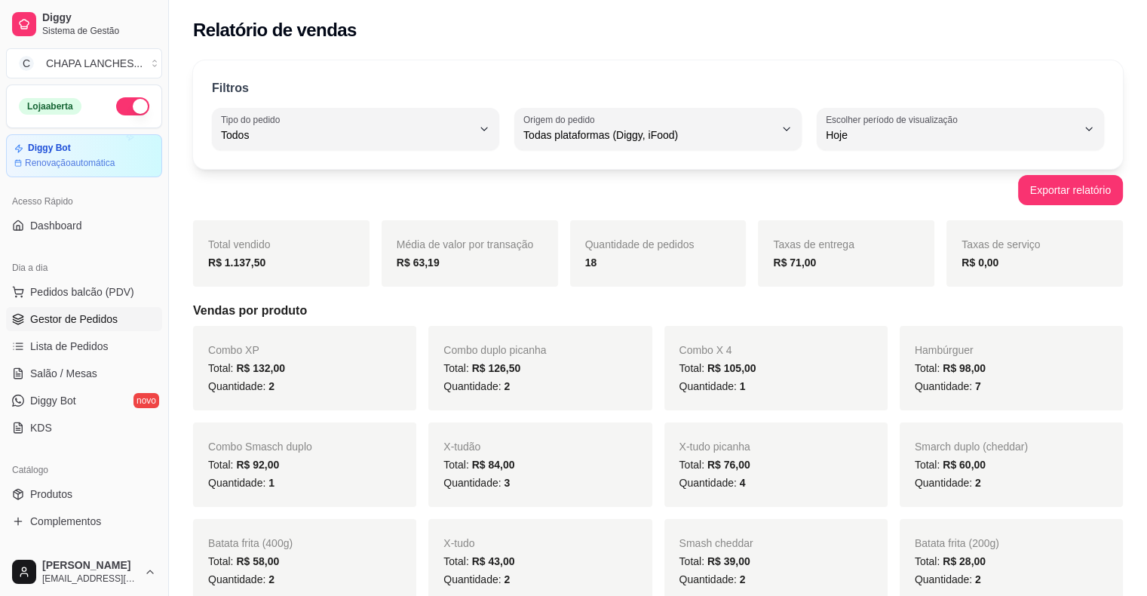
click at [81, 309] on link "Gestor de Pedidos" at bounding box center [84, 319] width 156 height 24
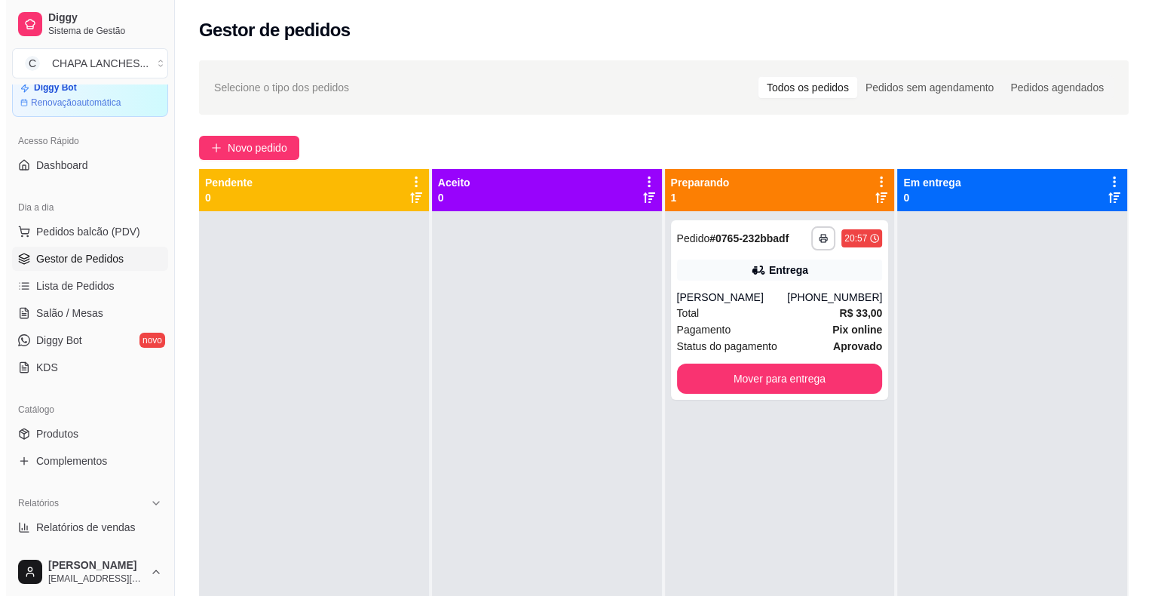
scroll to position [151, 0]
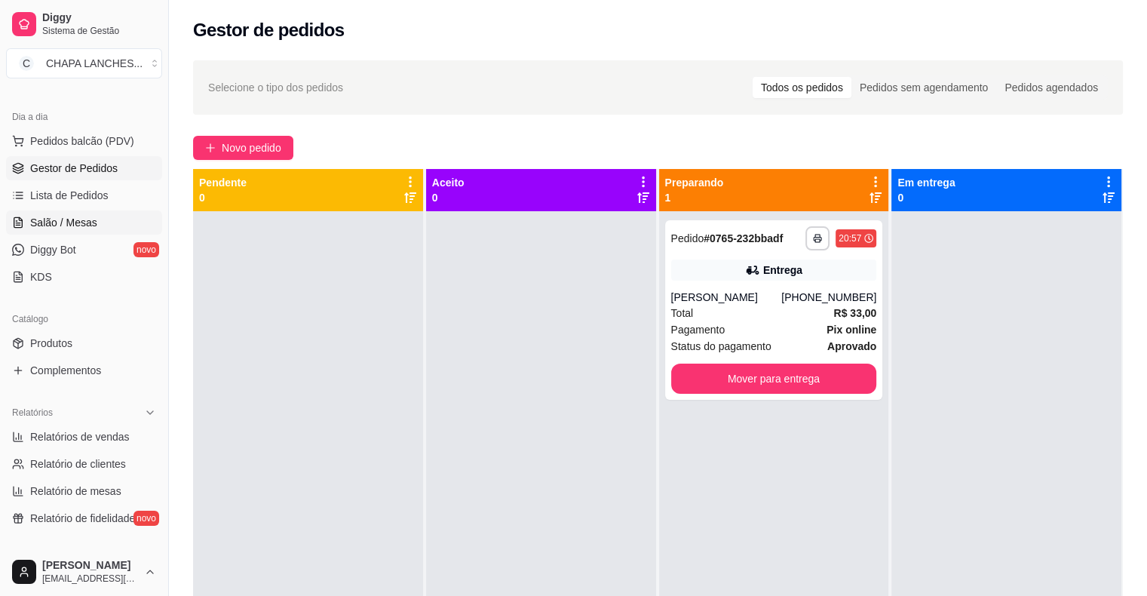
click at [100, 216] on link "Salão / Mesas" at bounding box center [84, 222] width 156 height 24
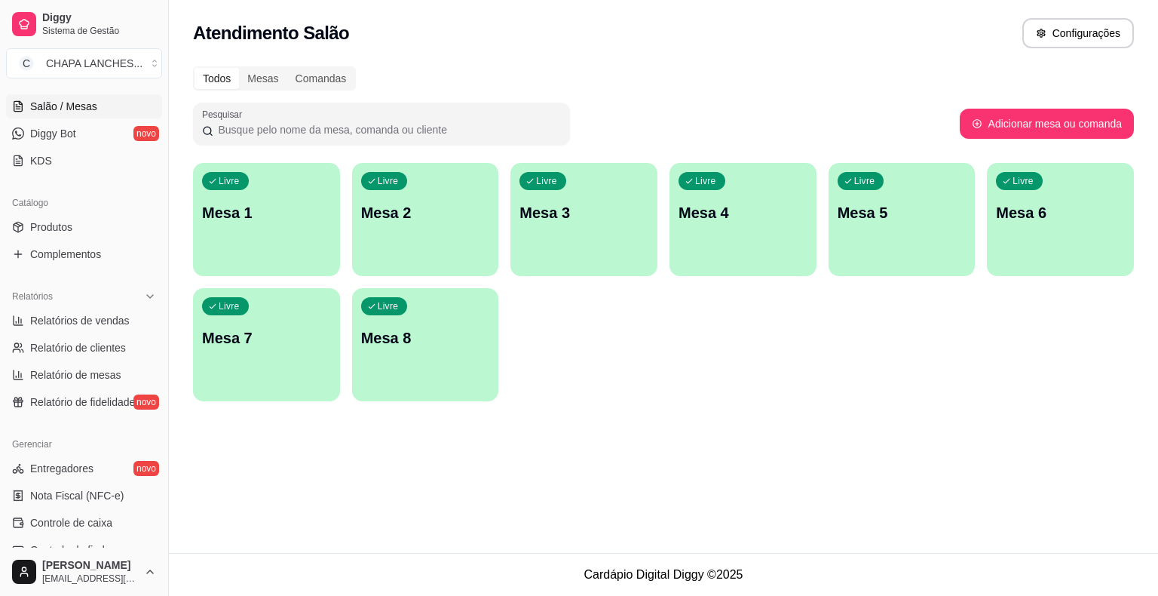
scroll to position [302, 0]
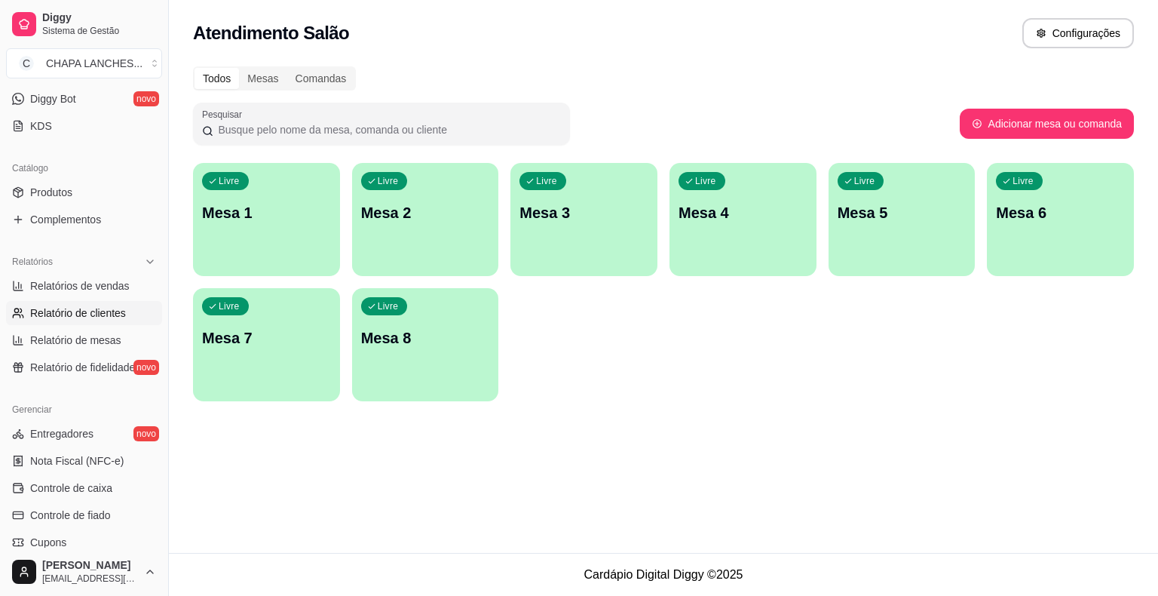
click at [121, 310] on span "Relatório de clientes" at bounding box center [78, 312] width 96 height 15
select select "30"
select select "HIGHEST_TOTAL_SPENT_WITH_ORDERS"
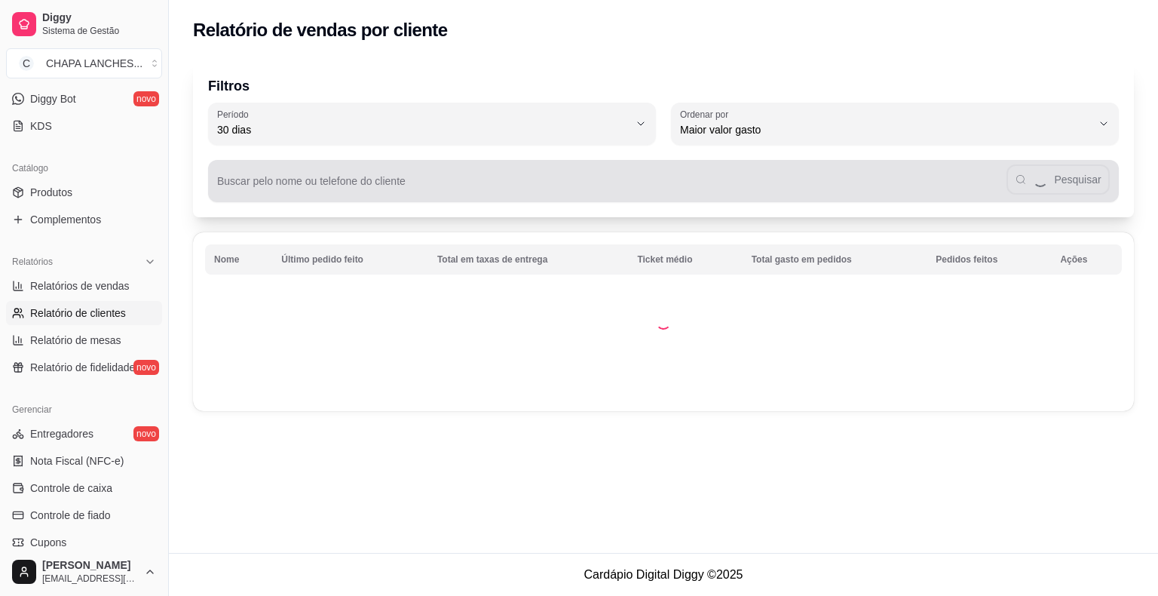
click at [292, 182] on input "Buscar pelo nome ou telefone do cliente" at bounding box center [612, 186] width 790 height 15
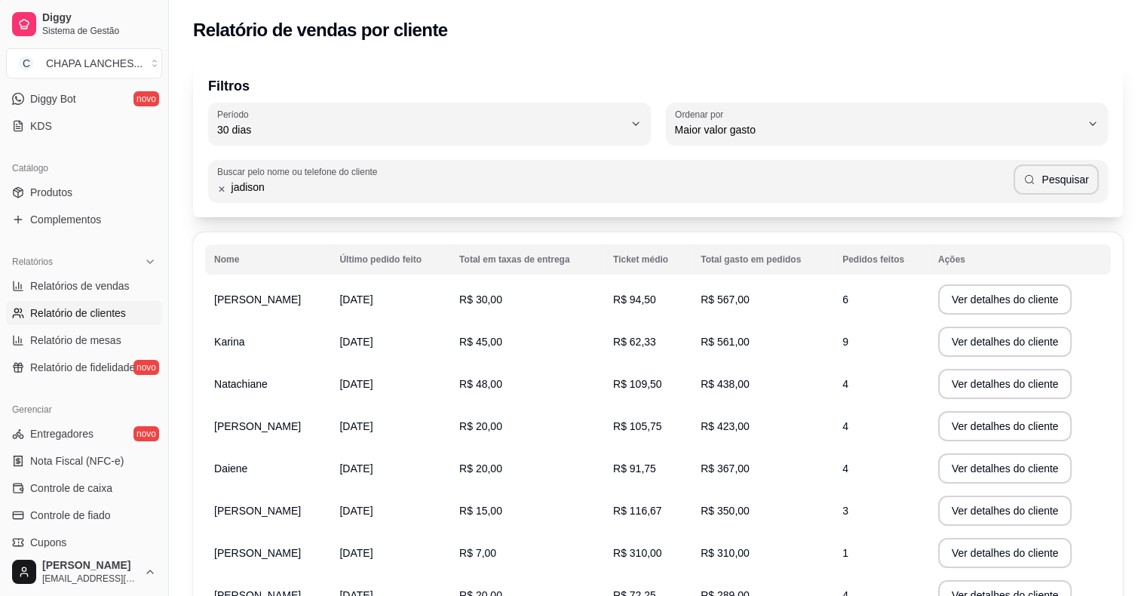
click at [344, 195] on div "jadison Pesquisar" at bounding box center [658, 181] width 882 height 30
type input "[PERSON_NAME]"
click at [1057, 183] on button "Pesquisar" at bounding box center [1055, 179] width 85 height 30
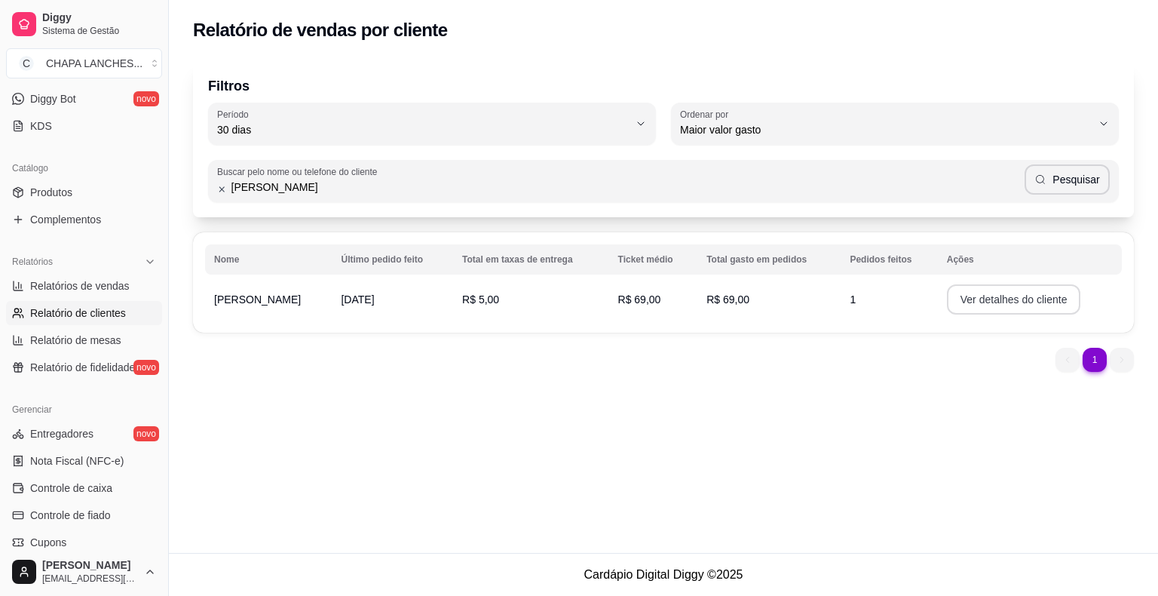
click at [983, 298] on button "Ver detalhes do cliente" at bounding box center [1014, 299] width 134 height 30
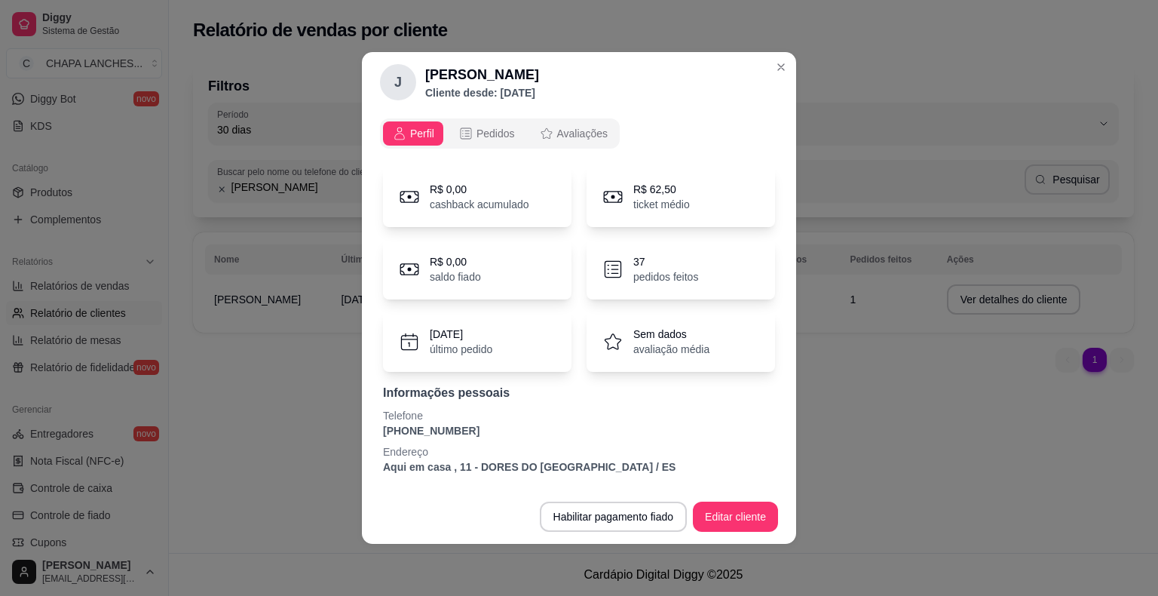
click at [509, 77] on h2 "[PERSON_NAME]" at bounding box center [482, 74] width 114 height 21
click at [507, 79] on h2 "[PERSON_NAME]" at bounding box center [482, 74] width 114 height 21
click at [741, 511] on button "Editar cliente" at bounding box center [735, 516] width 85 height 30
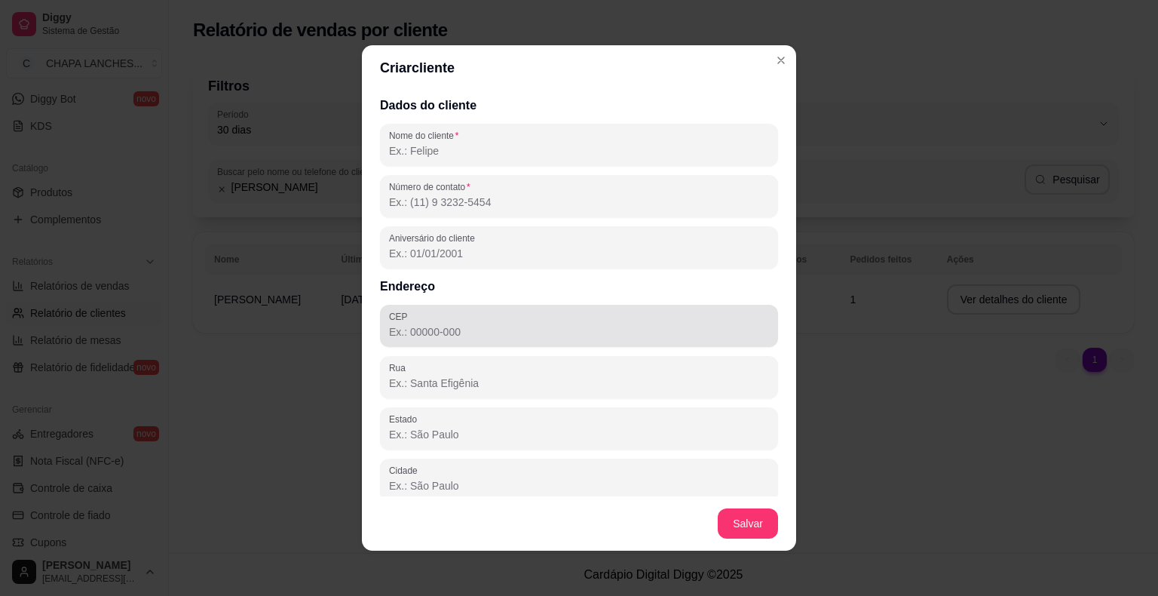
click at [469, 331] on input "CEP" at bounding box center [579, 331] width 380 height 15
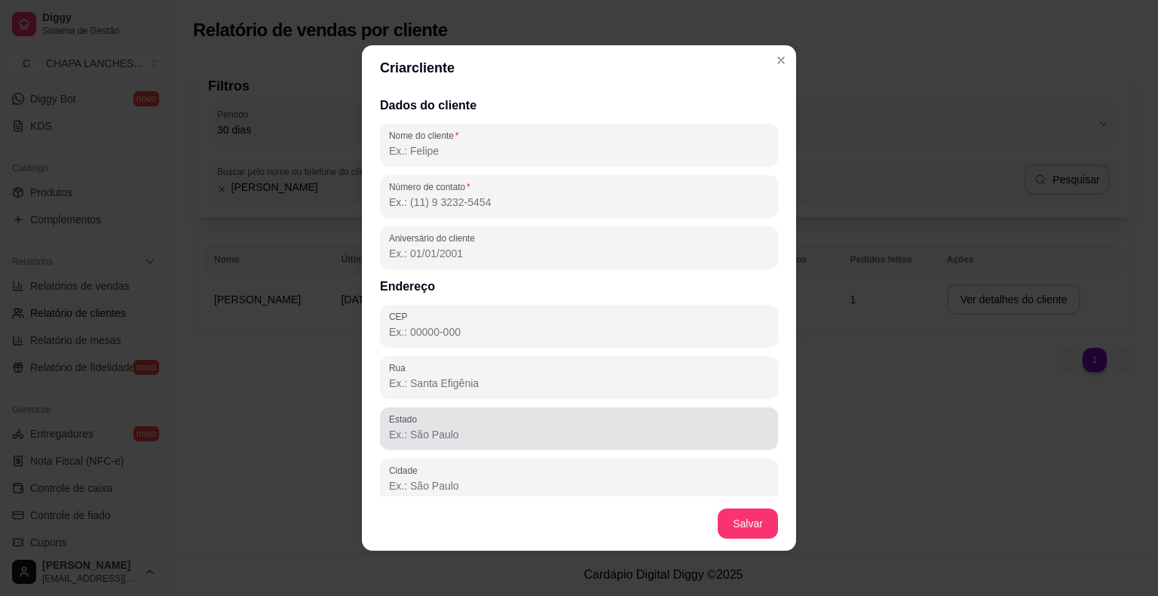
click at [450, 409] on div "Estado" at bounding box center [579, 428] width 398 height 42
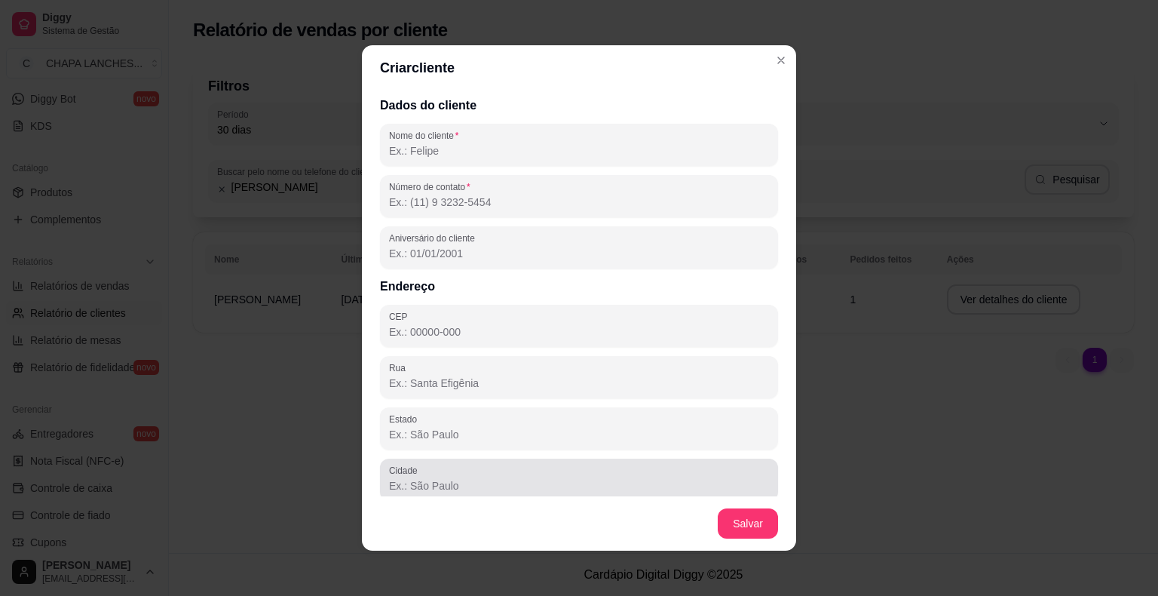
scroll to position [75, 0]
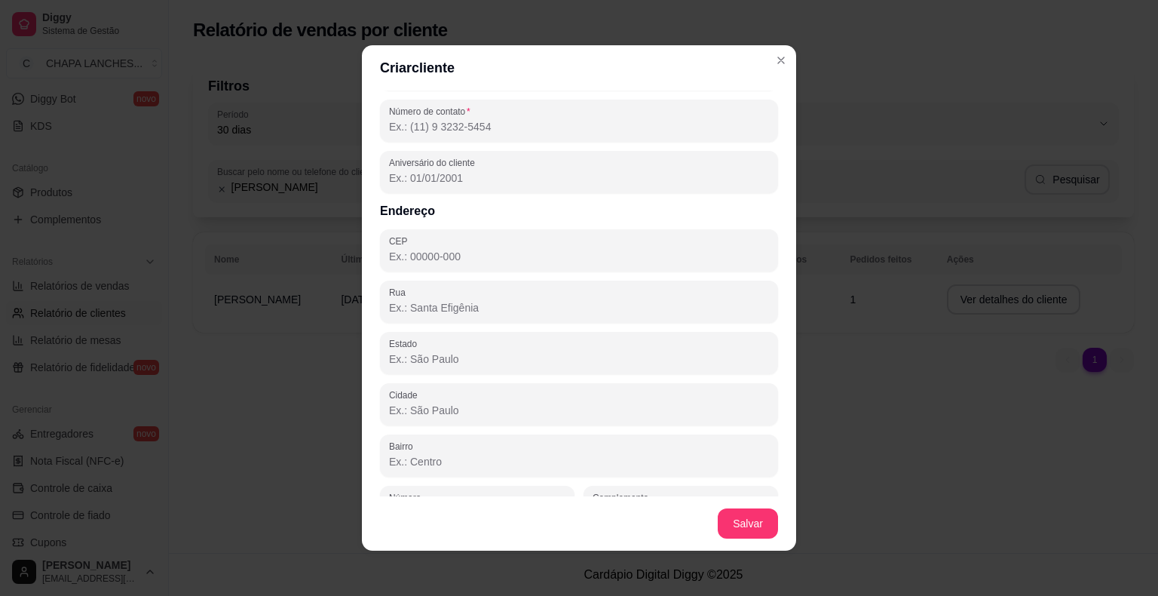
click at [464, 412] on input "Cidade" at bounding box center [579, 410] width 380 height 15
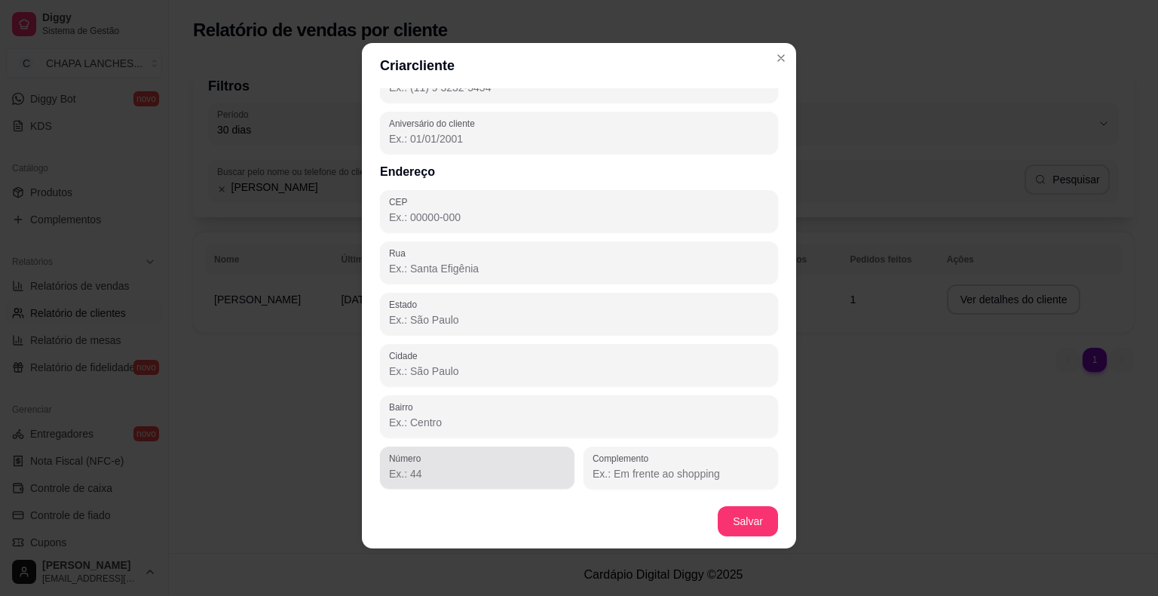
scroll to position [3, 0]
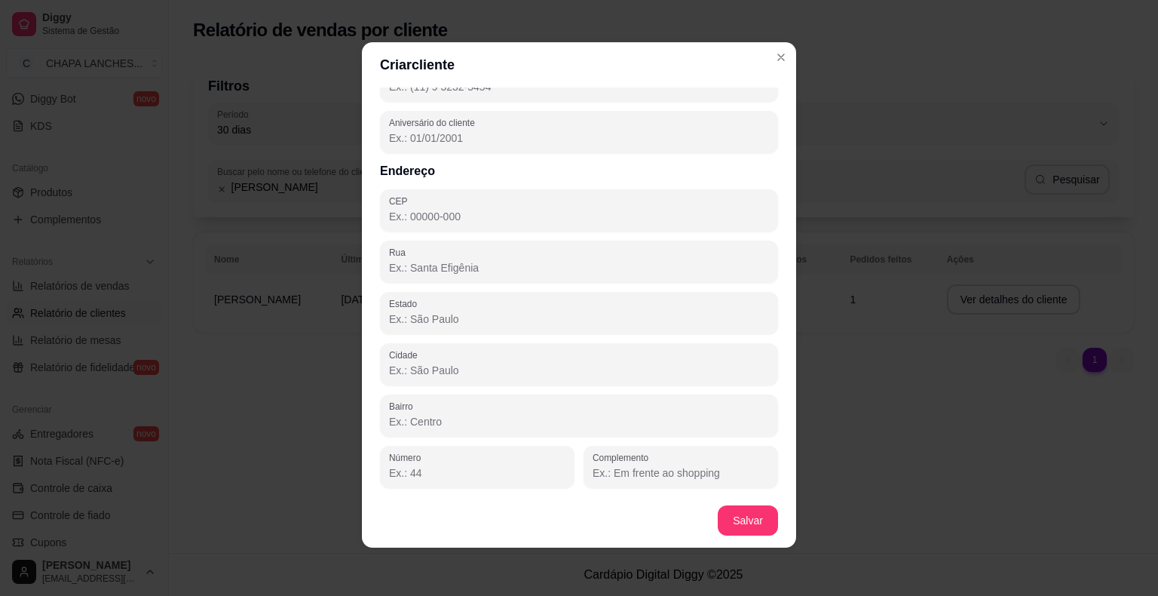
click at [471, 442] on div "Dados do cliente Nome do cliente Número de contato Aniversário do cliente Ender…" at bounding box center [579, 290] width 434 height 406
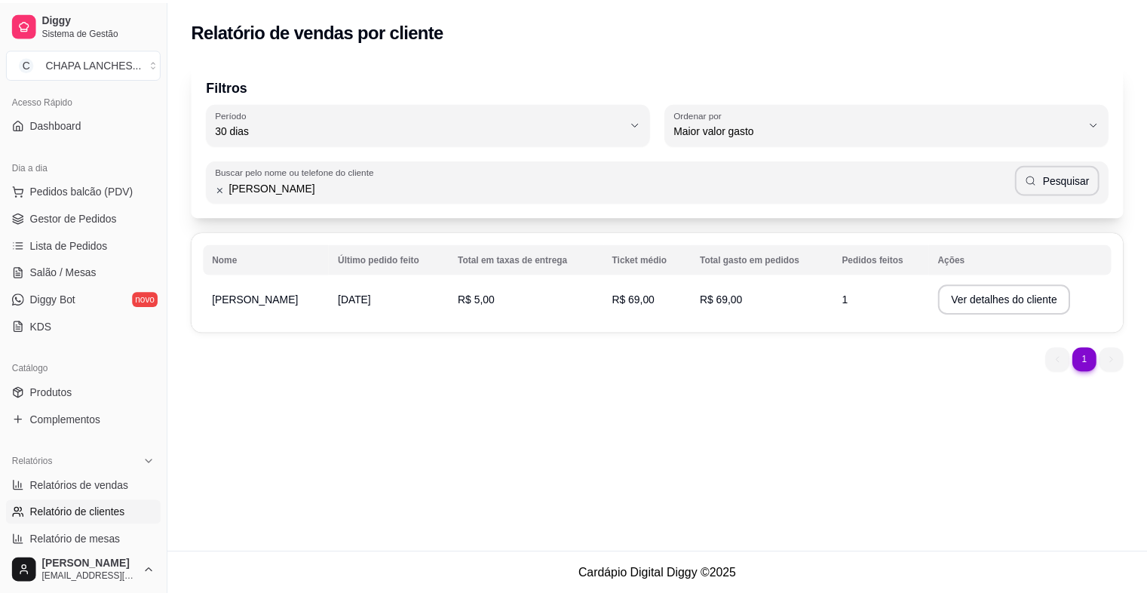
scroll to position [0, 0]
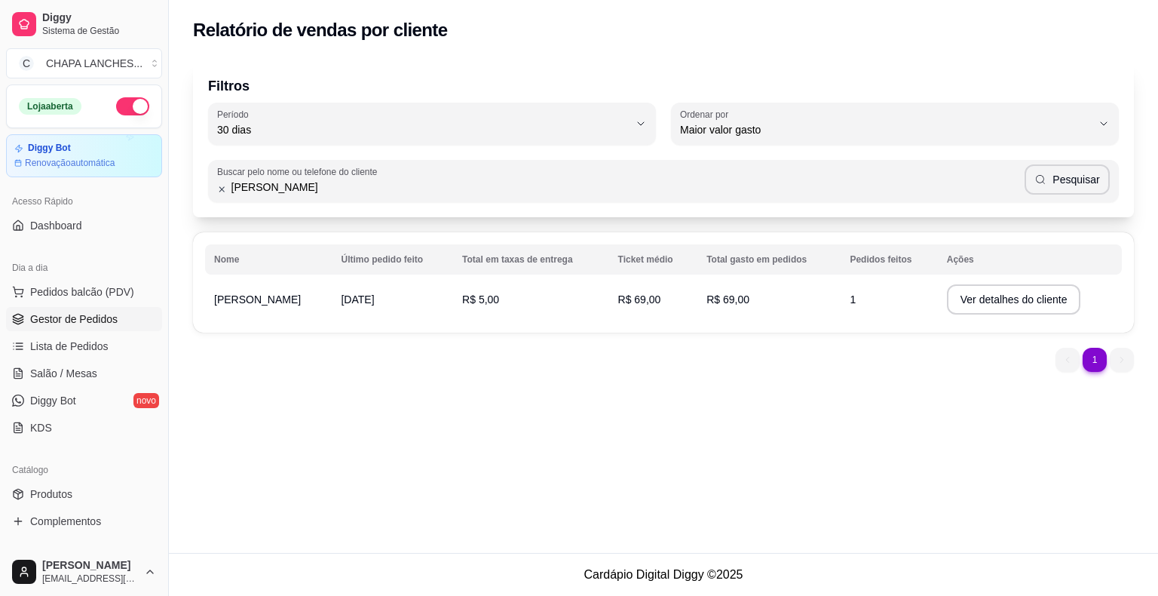
click at [63, 323] on span "Gestor de Pedidos" at bounding box center [73, 318] width 87 height 15
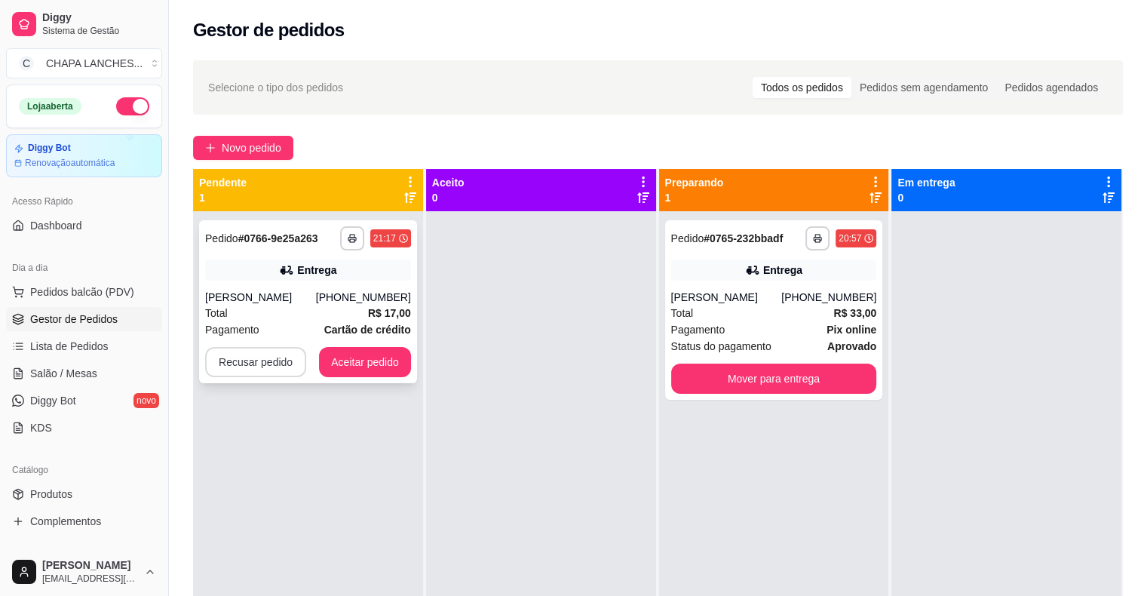
click at [265, 361] on button "Recusar pedido" at bounding box center [255, 362] width 101 height 30
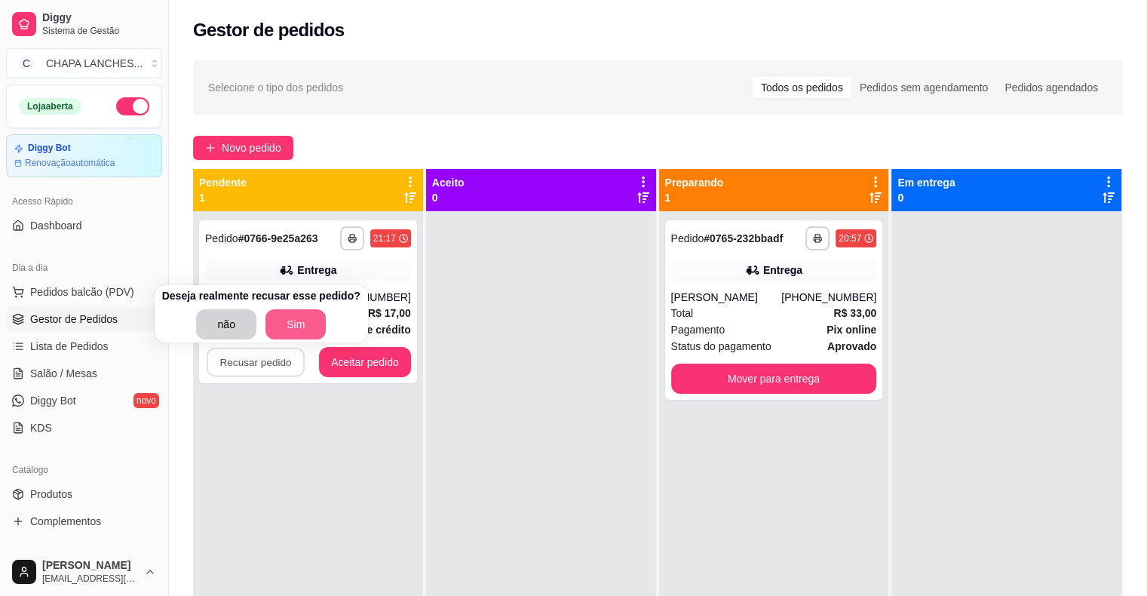
click at [298, 324] on button "Sim" at bounding box center [295, 324] width 60 height 30
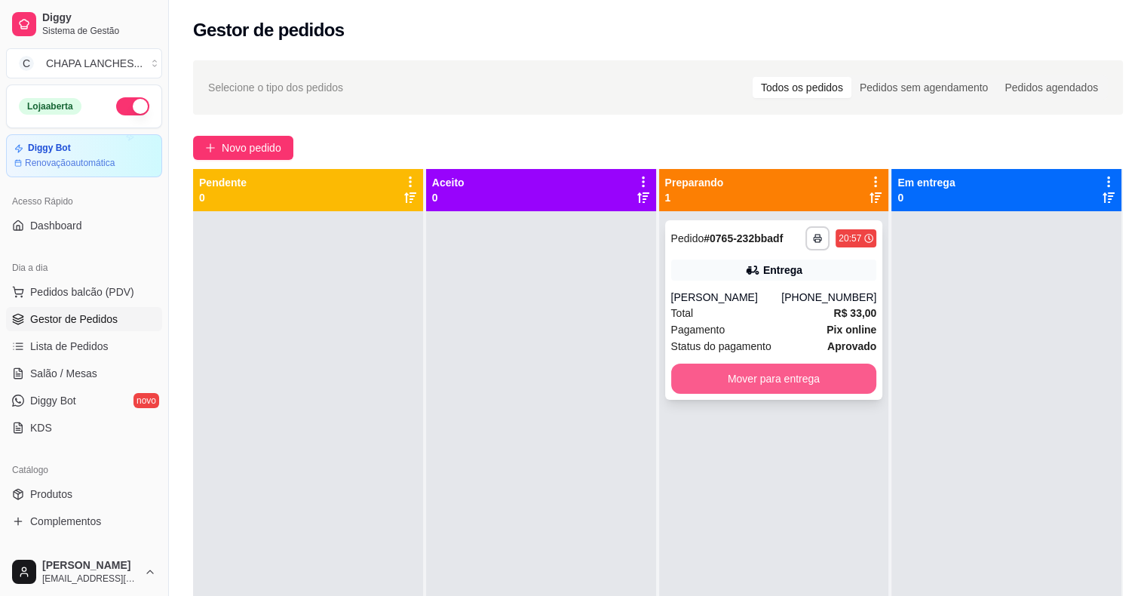
click at [673, 385] on button "Mover para entrega" at bounding box center [774, 378] width 206 height 30
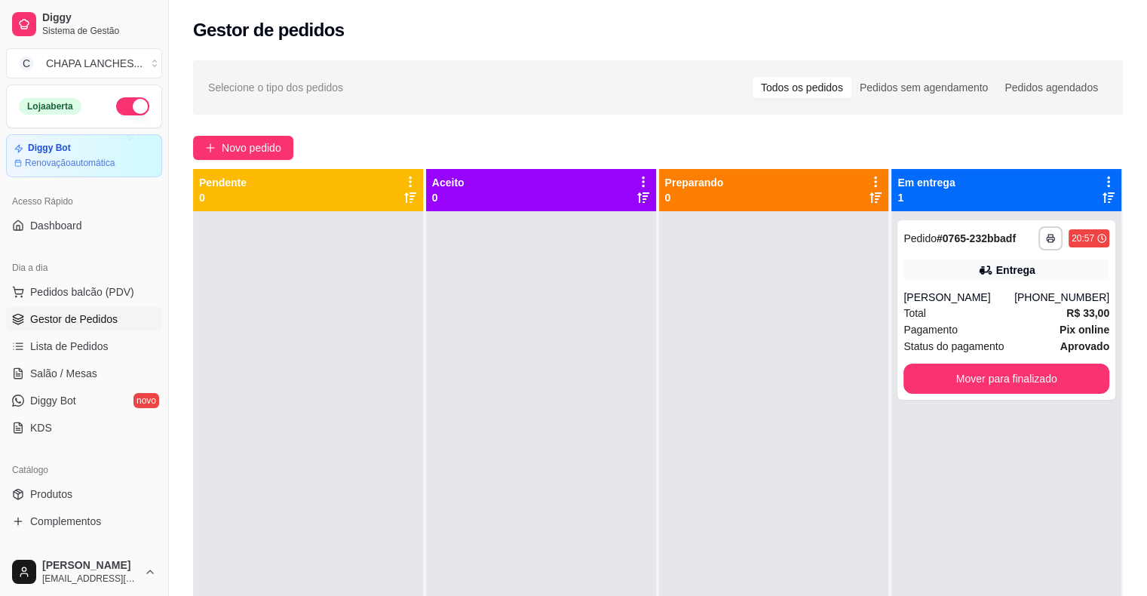
drag, startPoint x: 428, startPoint y: 397, endPoint x: 557, endPoint y: 376, distance: 130.7
click at [480, 389] on div at bounding box center [541, 509] width 230 height 596
click at [915, 370] on button "Mover para finalizado" at bounding box center [1006, 378] width 206 height 30
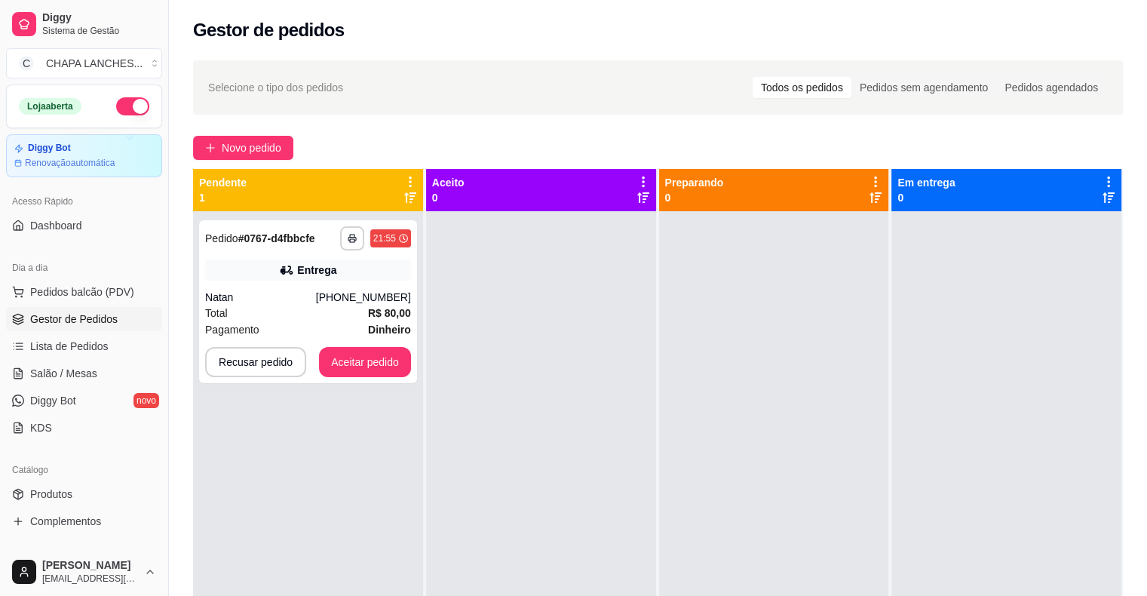
click at [782, 373] on div at bounding box center [774, 509] width 230 height 596
click at [394, 360] on button "Aceitar pedido" at bounding box center [365, 362] width 92 height 30
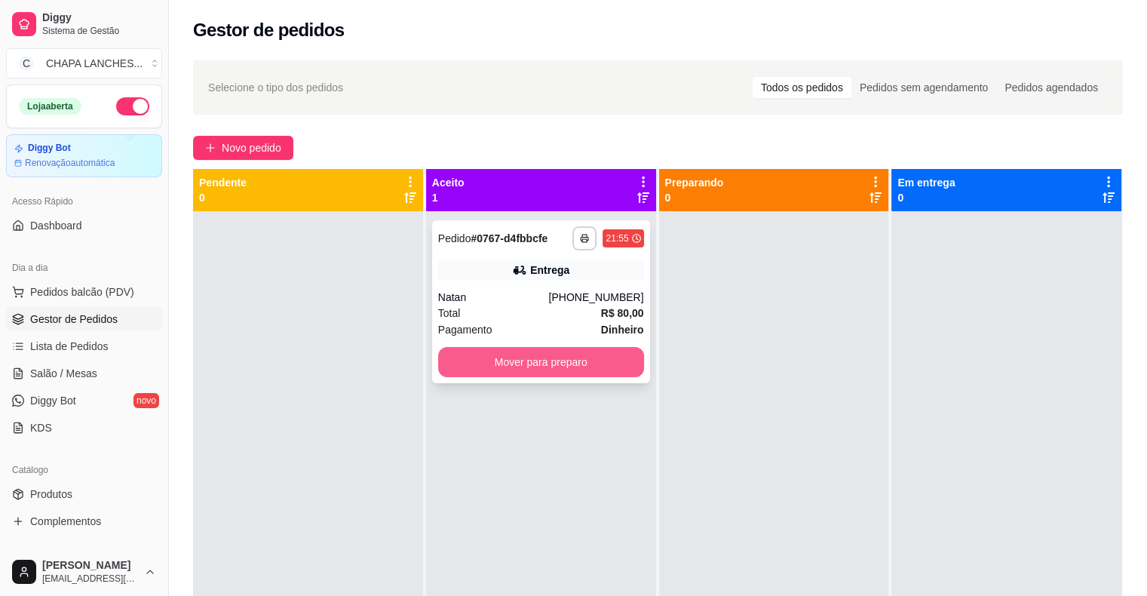
click at [598, 365] on button "Mover para preparo" at bounding box center [541, 362] width 206 height 30
click at [627, 360] on button "Mover para preparo" at bounding box center [541, 362] width 206 height 30
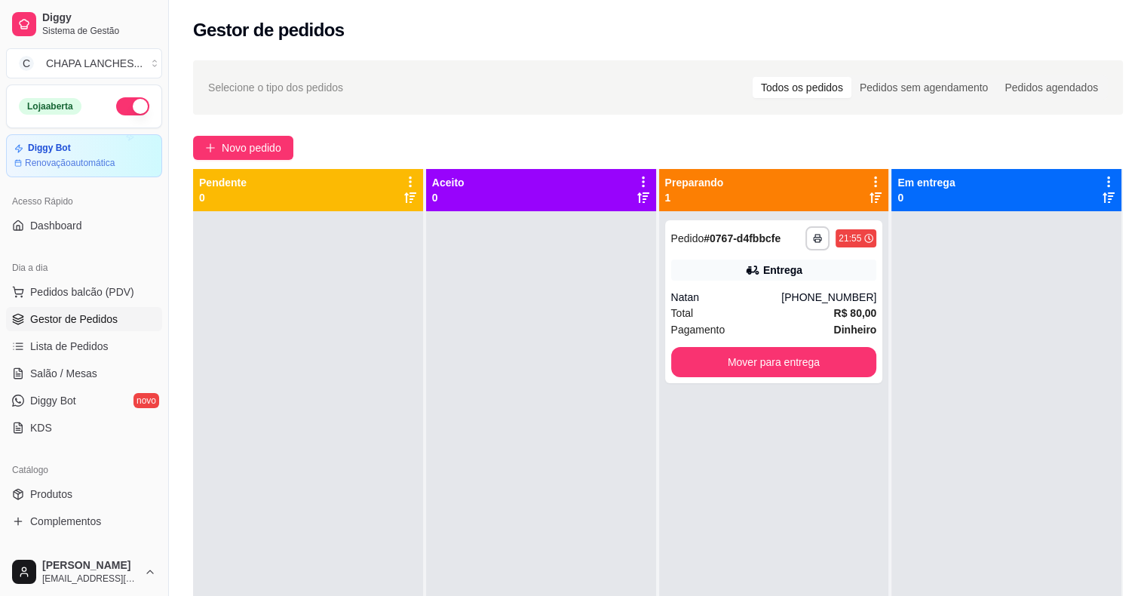
click at [618, 450] on div at bounding box center [541, 509] width 230 height 596
click at [704, 373] on button "Mover para entrega" at bounding box center [774, 362] width 206 height 30
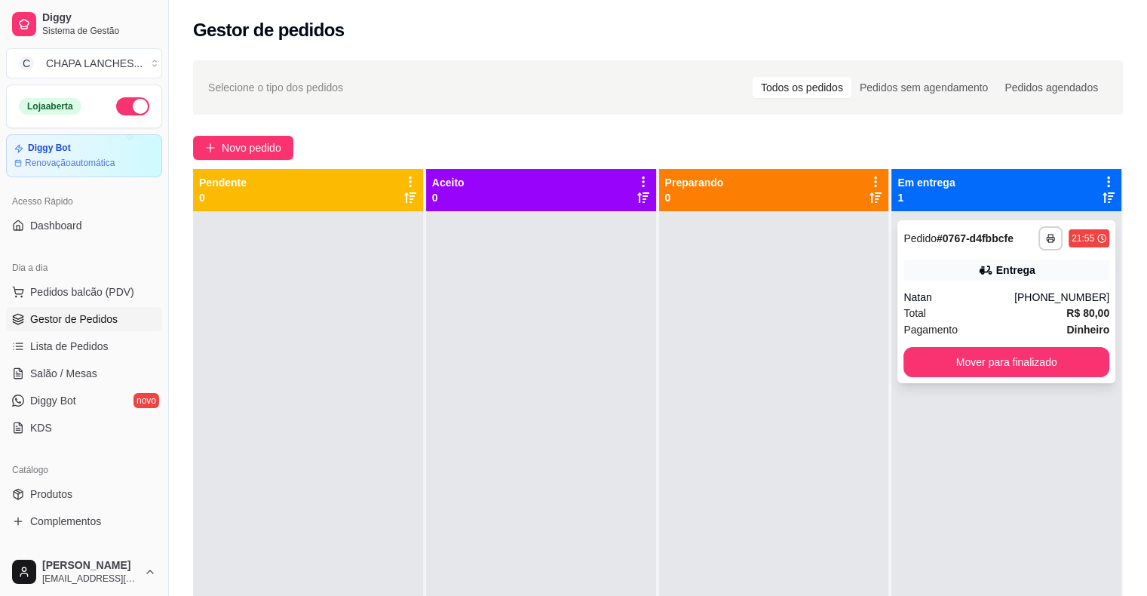
click at [918, 280] on div "Entrega" at bounding box center [1006, 269] width 206 height 21
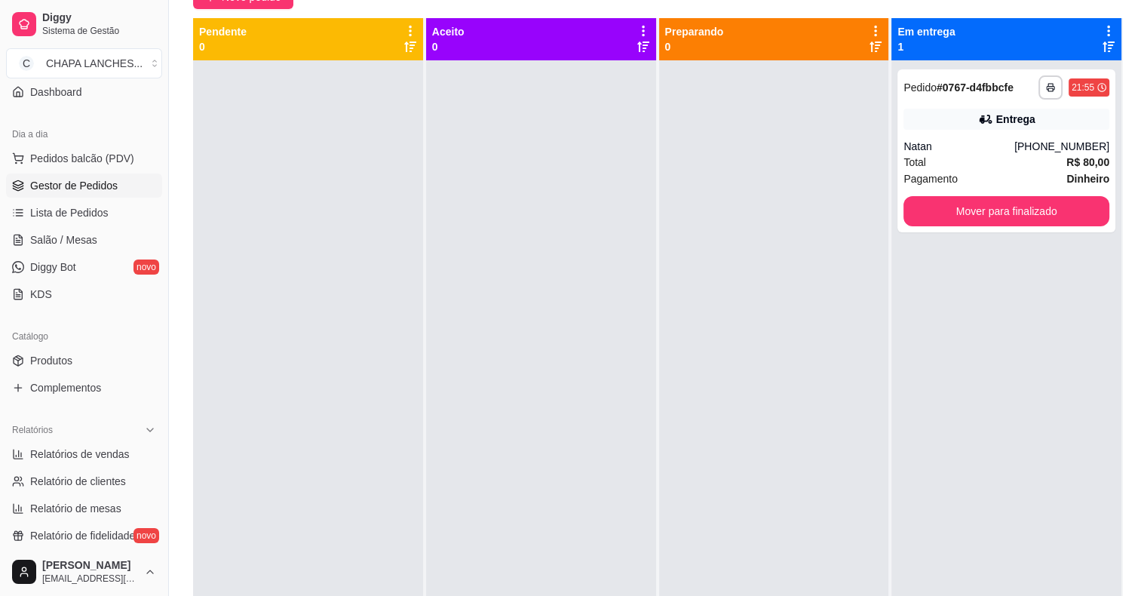
scroll to position [226, 0]
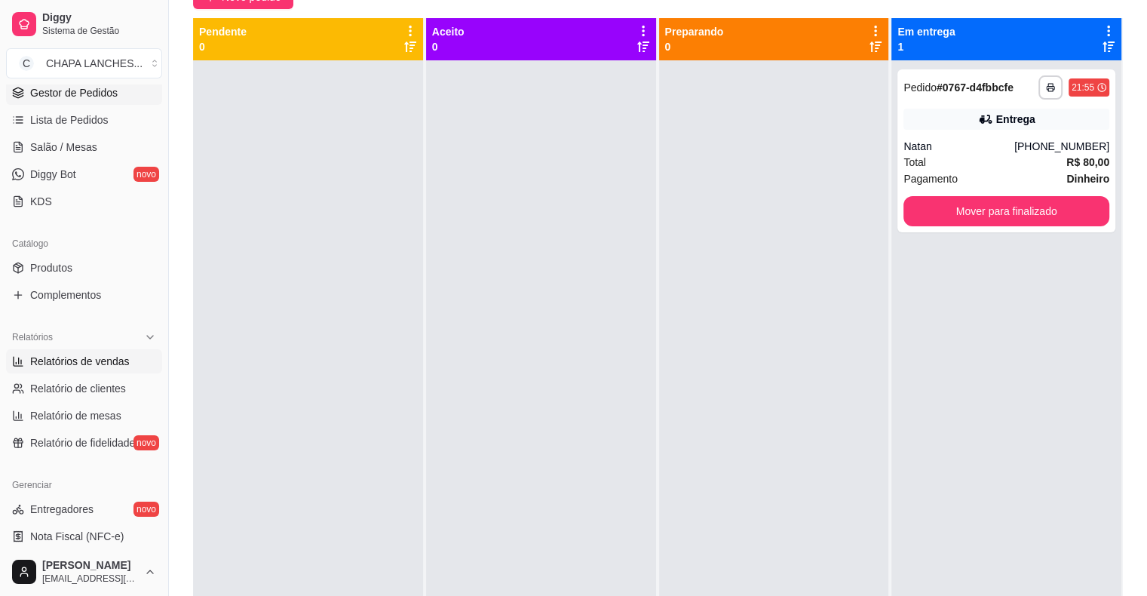
click at [106, 364] on span "Relatórios de vendas" at bounding box center [80, 361] width 100 height 15
select select "ALL"
select select "0"
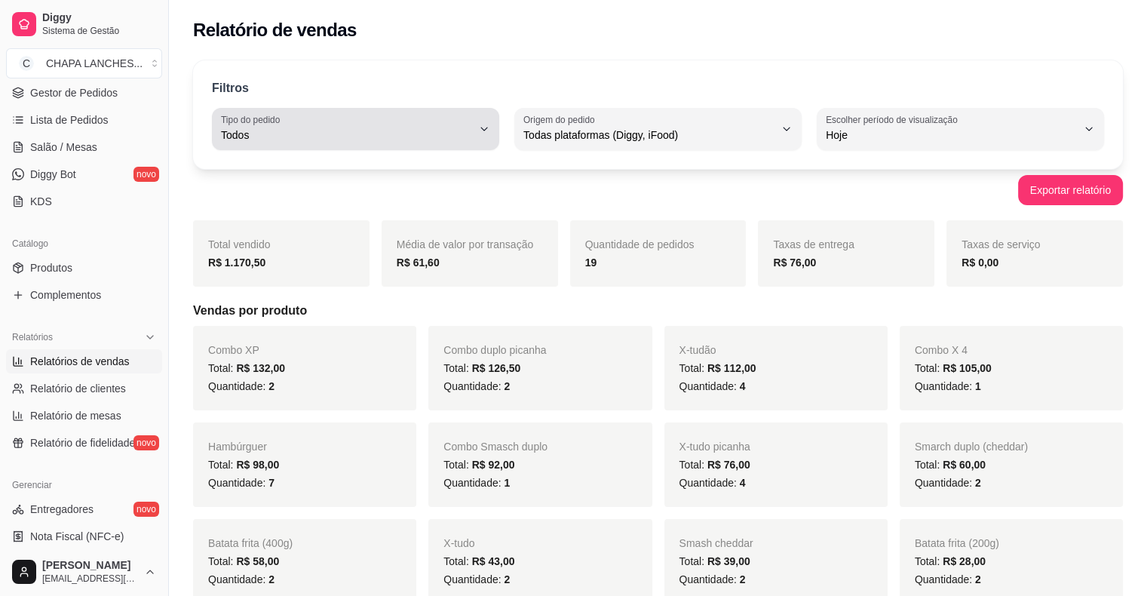
click at [381, 124] on div "Todos" at bounding box center [346, 129] width 251 height 30
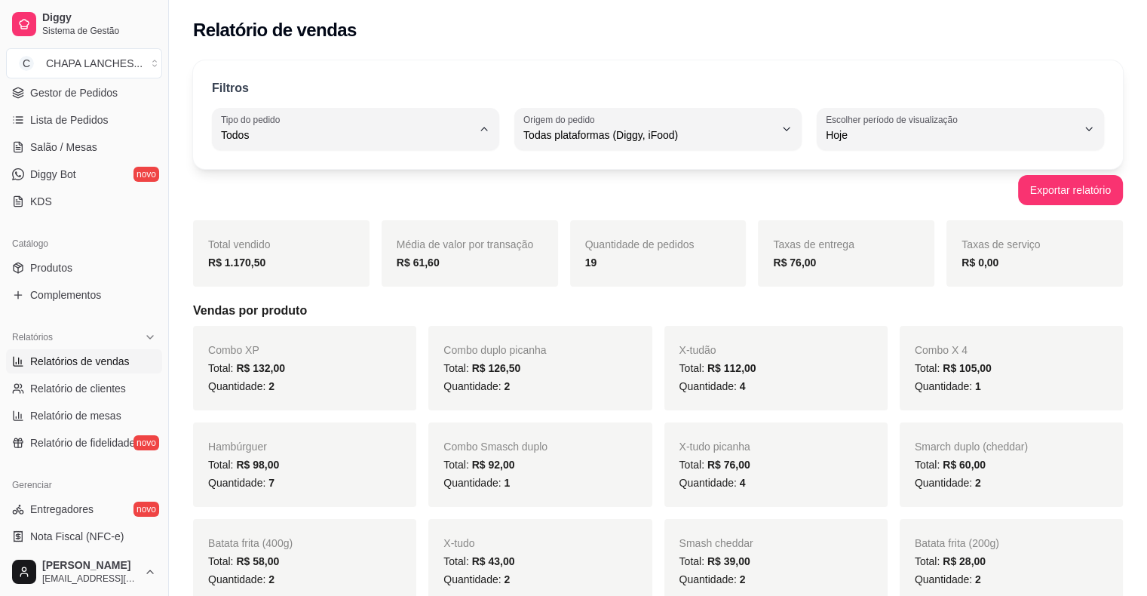
click at [281, 190] on span "Entrega" at bounding box center [348, 195] width 238 height 14
type input "DELIVERY"
select select "DELIVERY"
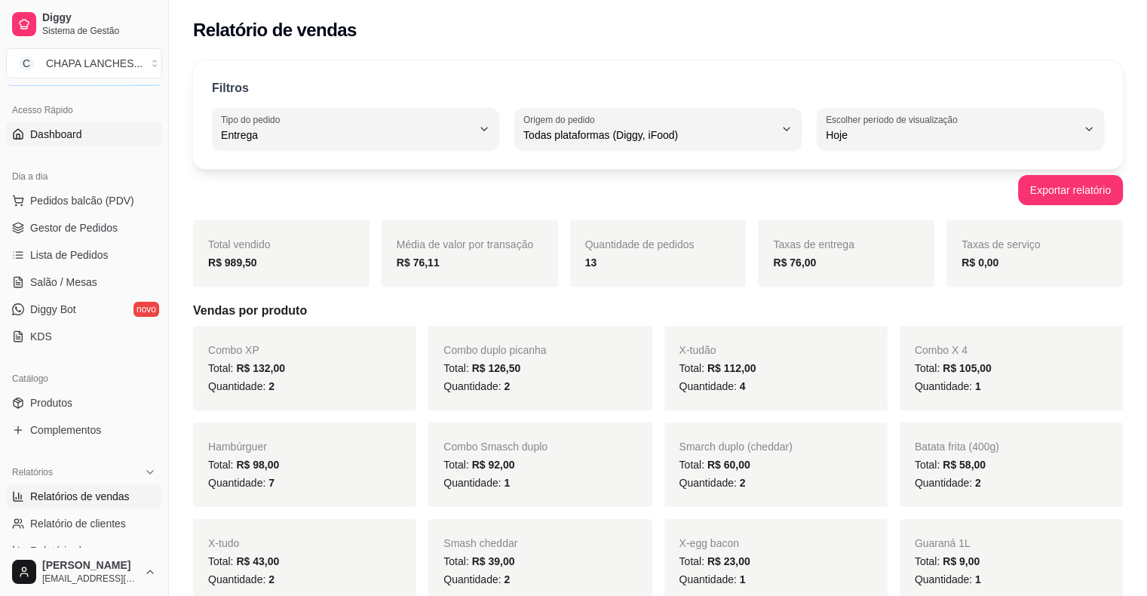
scroll to position [75, 0]
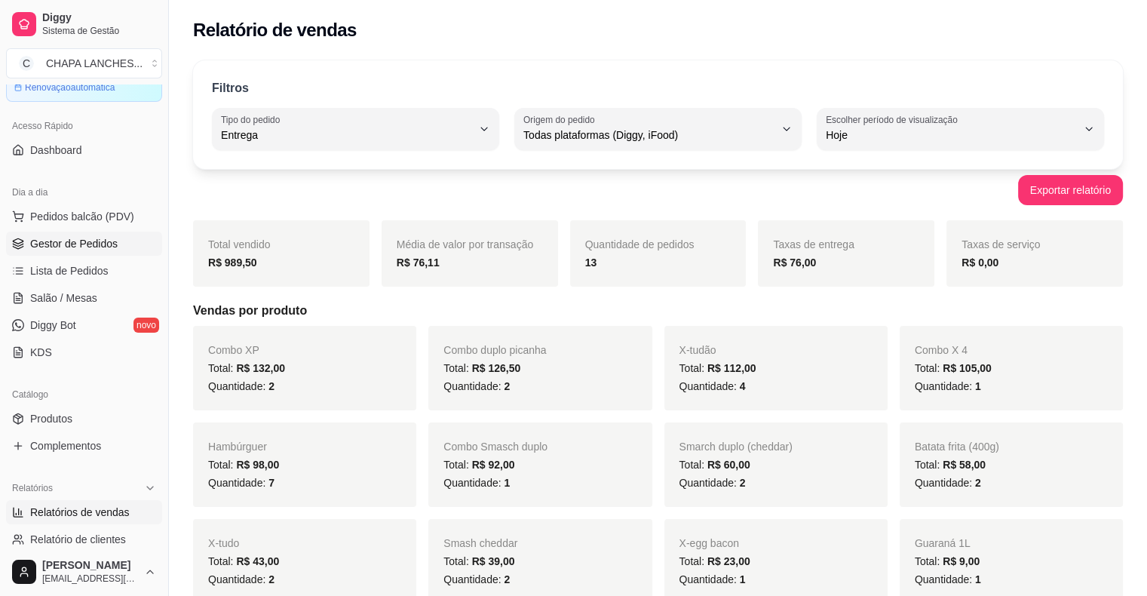
click at [84, 243] on span "Gestor de Pedidos" at bounding box center [73, 243] width 87 height 15
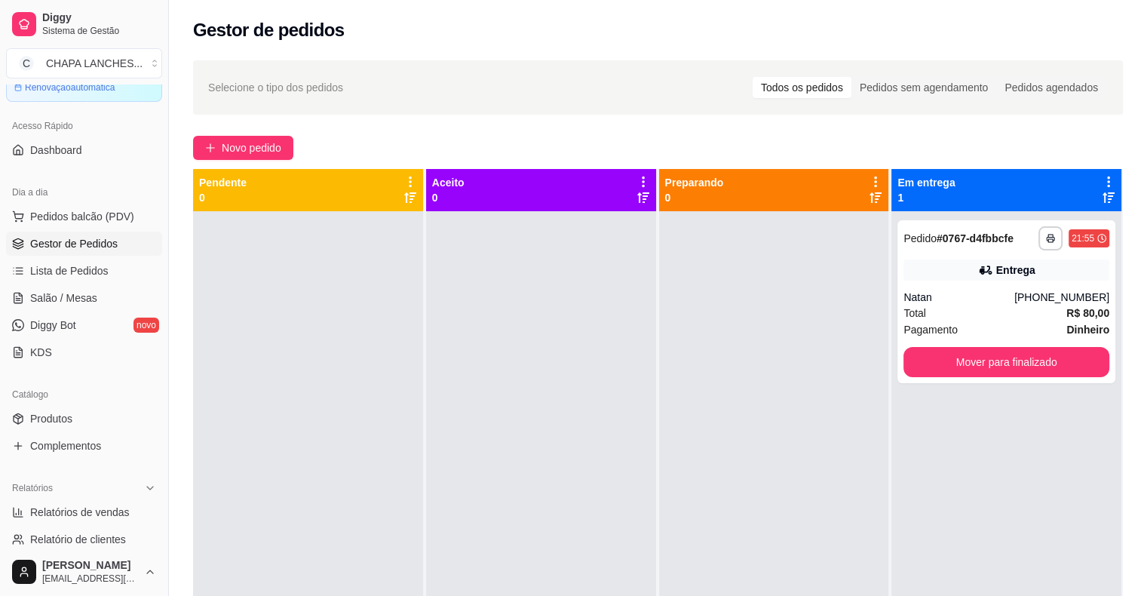
drag, startPoint x: 537, startPoint y: 244, endPoint x: 562, endPoint y: 239, distance: 25.4
click at [542, 243] on div at bounding box center [541, 509] width 230 height 596
click at [961, 365] on button "Mover para finalizado" at bounding box center [1006, 362] width 200 height 29
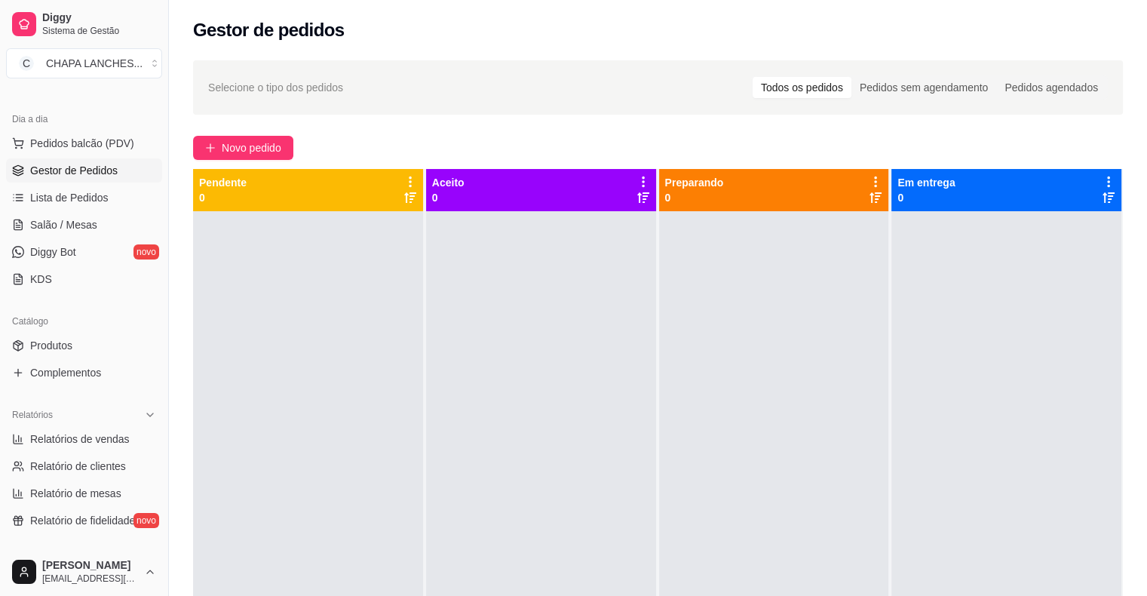
scroll to position [226, 0]
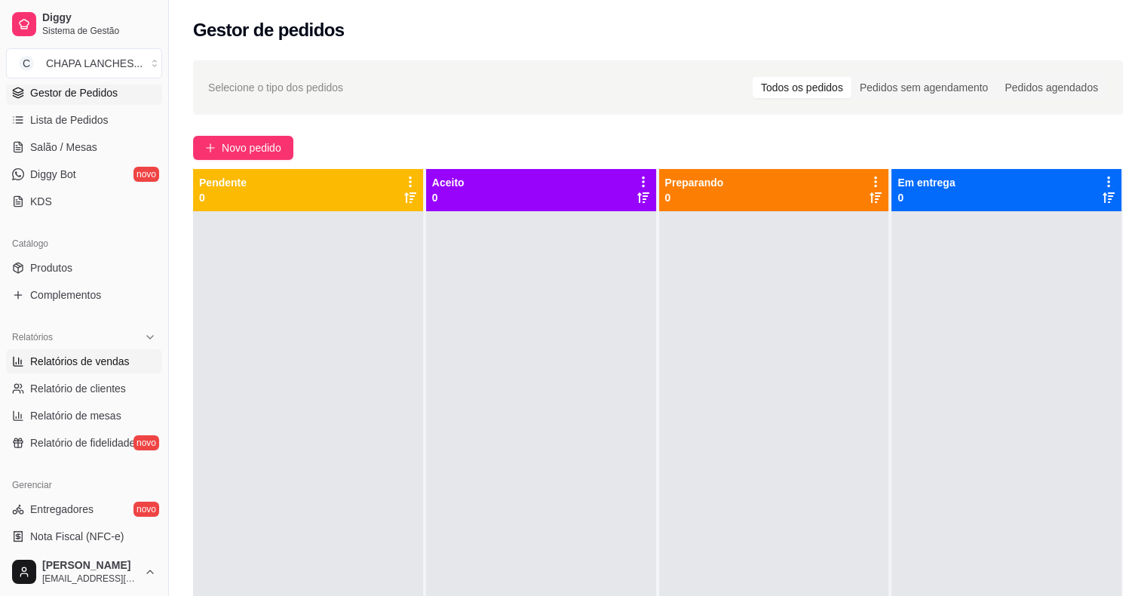
click at [105, 351] on link "Relatórios de vendas" at bounding box center [84, 361] width 156 height 24
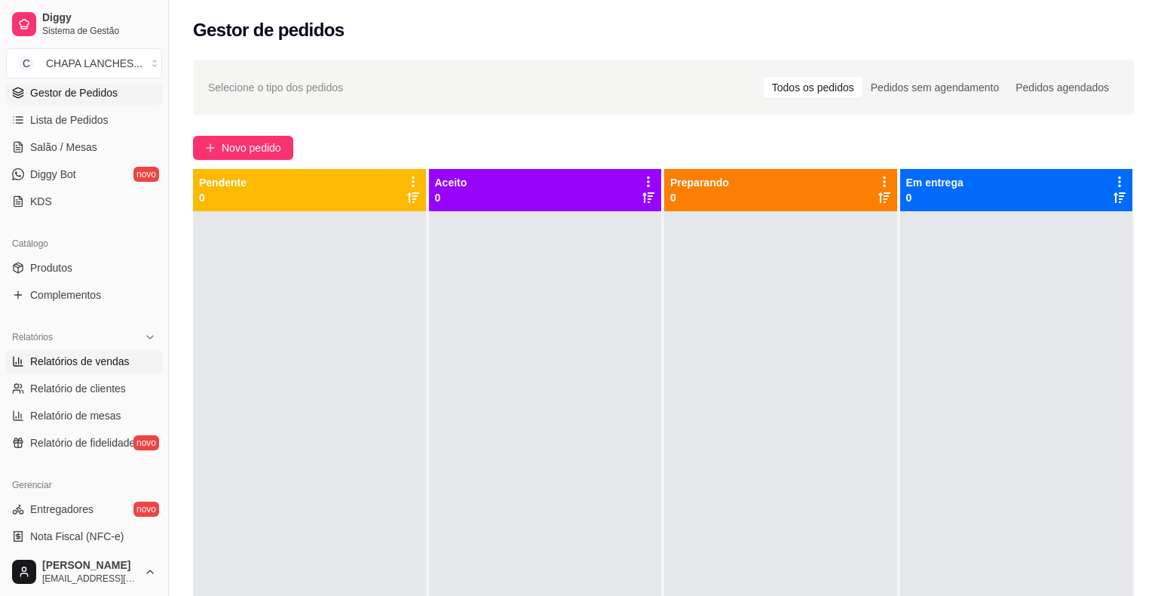
select select "ALL"
select select "0"
